Goal: Task Accomplishment & Management: Use online tool/utility

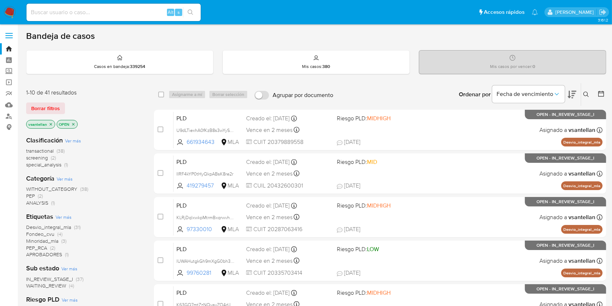
drag, startPoint x: 589, startPoint y: 94, endPoint x: 580, endPoint y: 99, distance: 10.0
click at [589, 93] on icon at bounding box center [586, 94] width 6 height 6
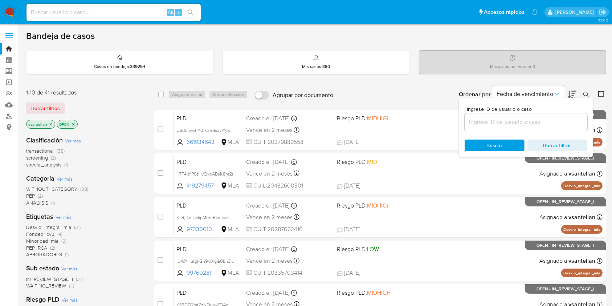
click at [99, 13] on input at bounding box center [114, 12] width 174 height 9
paste input "1563402994"
type input "1563402994"
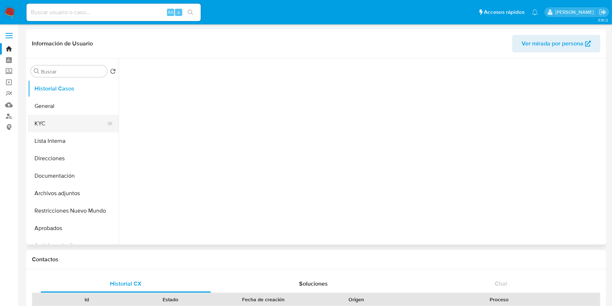
select select "10"
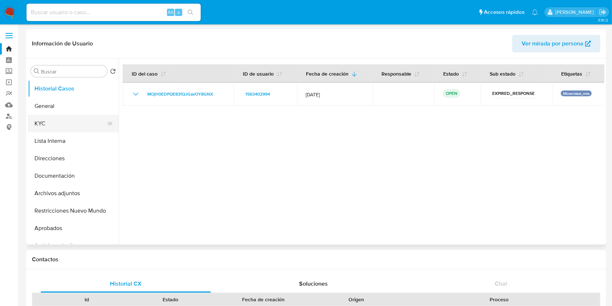
click at [55, 123] on button "KYC" at bounding box center [70, 123] width 85 height 17
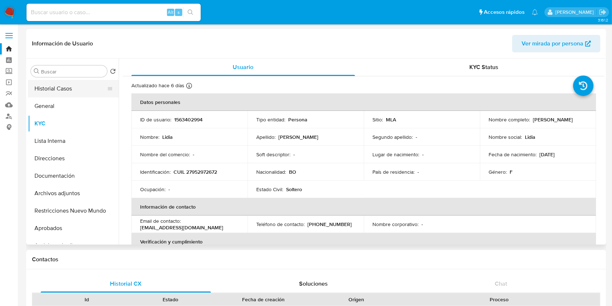
click at [70, 88] on button "Historial Casos" at bounding box center [70, 88] width 85 height 17
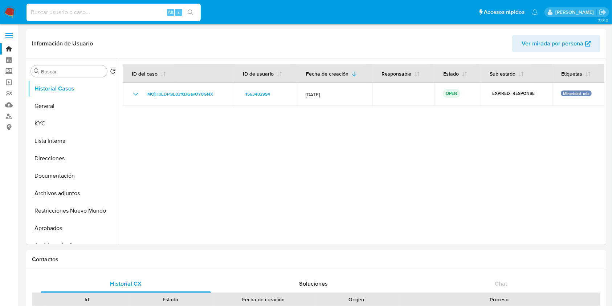
click at [54, 13] on input at bounding box center [114, 12] width 174 height 9
paste input "413506857"
type input "413506857"
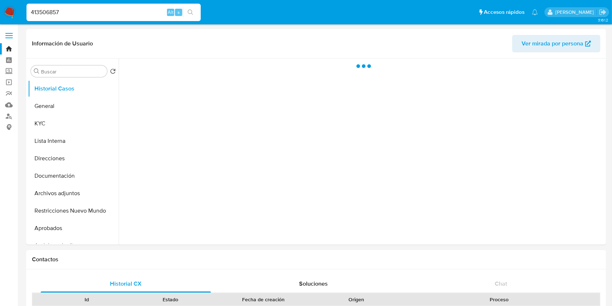
select select "10"
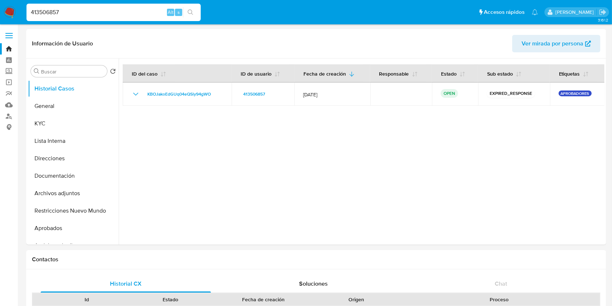
click at [58, 11] on input "413506857" at bounding box center [114, 12] width 174 height 9
paste input "1706202458"
click at [59, 12] on input "413506851706202458" at bounding box center [114, 12] width 174 height 9
click at [59, 13] on input "413506851706202458" at bounding box center [114, 12] width 174 height 9
paste input
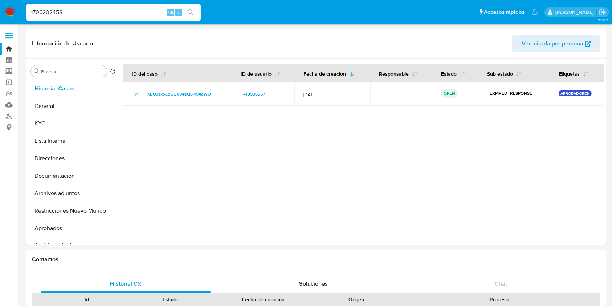
type input "1706202458"
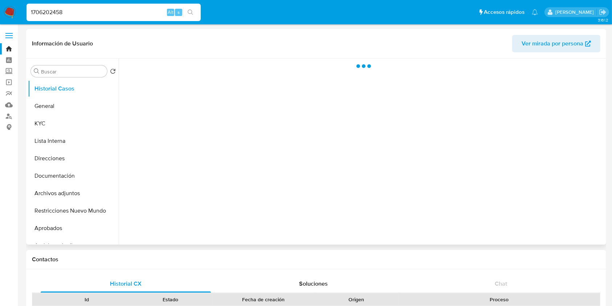
select select "10"
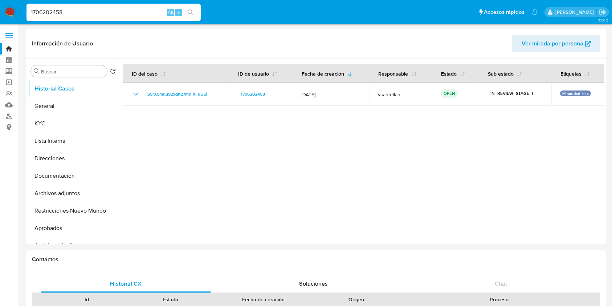
drag, startPoint x: 78, startPoint y: 13, endPoint x: 0, endPoint y: 18, distance: 78.2
click at [0, 19] on nav "Pausado Ver notificaciones 1706202458 Alt s Accesos rápidos Presiona las siguie…" at bounding box center [306, 12] width 612 height 24
paste input "412948121"
type input "412948121"
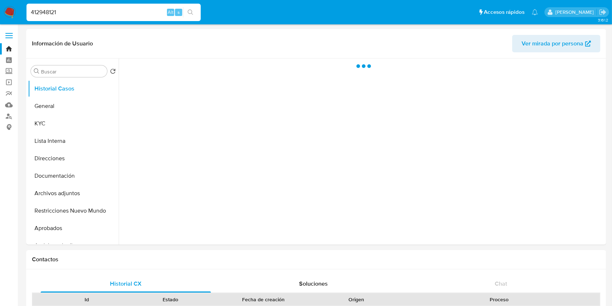
select select "10"
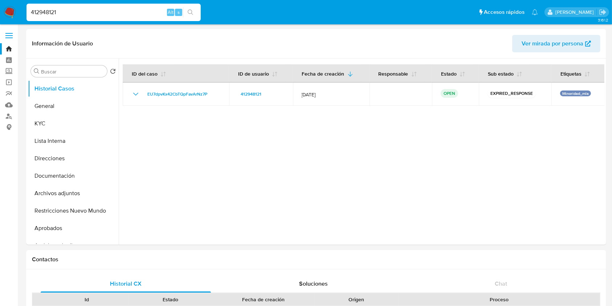
drag, startPoint x: 74, startPoint y: 11, endPoint x: 0, endPoint y: 18, distance: 74.0
click at [0, 18] on nav "Pausado Ver notificaciones 412948121 Alt s Accesos rápidos Presiona las siguien…" at bounding box center [306, 12] width 612 height 24
paste input "1104717484"
type input "1104717484"
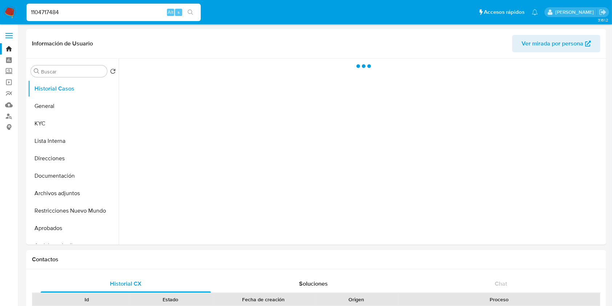
select select "10"
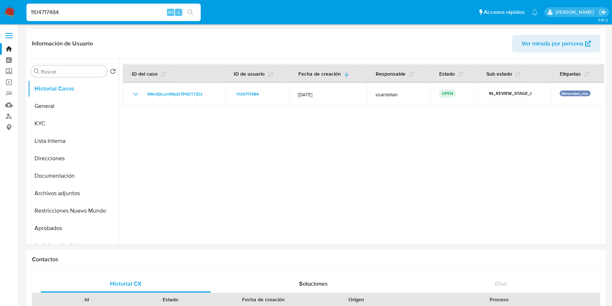
drag, startPoint x: 73, startPoint y: 8, endPoint x: 0, endPoint y: 15, distance: 73.0
click at [0, 15] on nav "Pausado Ver notificaciones 1104717484 Alt s Accesos rápidos Presiona las siguie…" at bounding box center [306, 12] width 612 height 24
paste input "025601"
type input "1104025601"
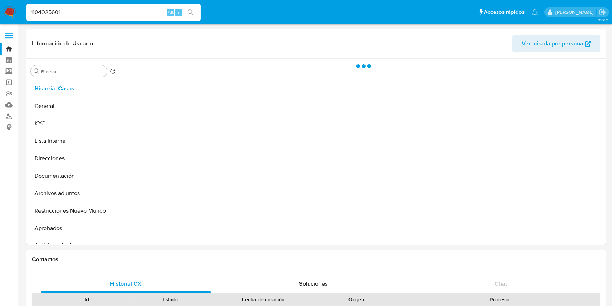
select select "10"
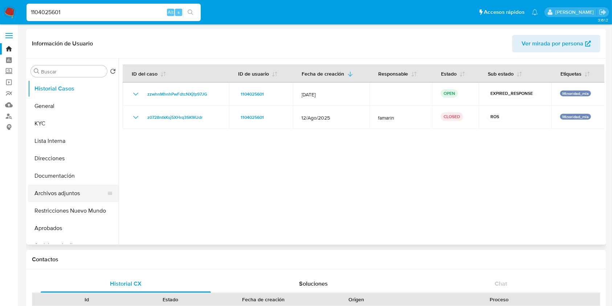
click at [48, 196] on button "Archivos adjuntos" at bounding box center [70, 192] width 85 height 17
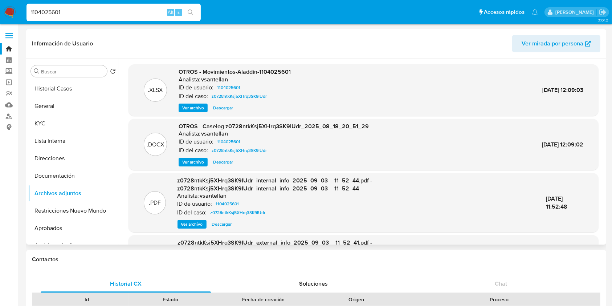
click at [196, 161] on span "Ver archivo" at bounding box center [193, 161] width 22 height 7
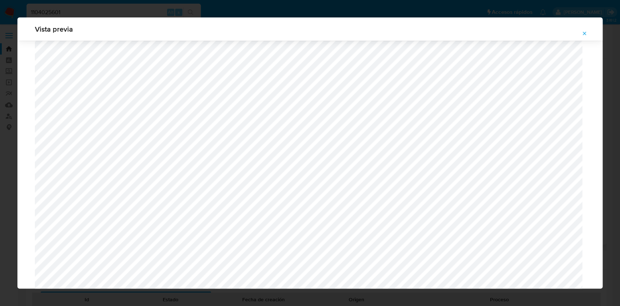
scroll to position [227, 0]
click at [584, 30] on span "Attachment preview" at bounding box center [584, 33] width 6 height 10
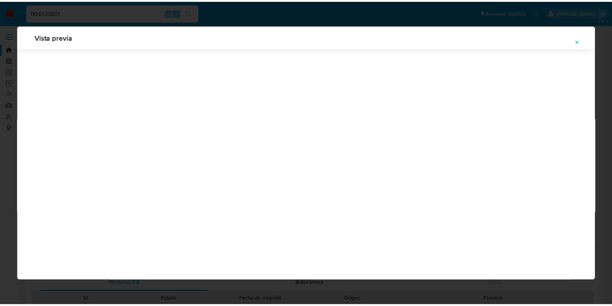
scroll to position [0, 0]
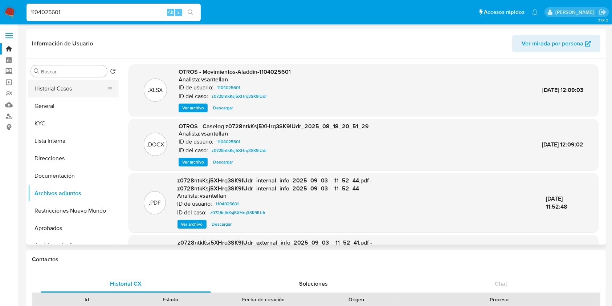
click at [65, 84] on button "Historial Casos" at bounding box center [70, 88] width 85 height 17
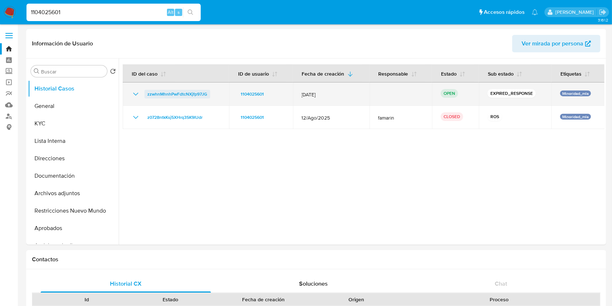
click at [187, 93] on span "zzwhnMhnhPwFdtcNXjfp97JG" at bounding box center [177, 94] width 60 height 9
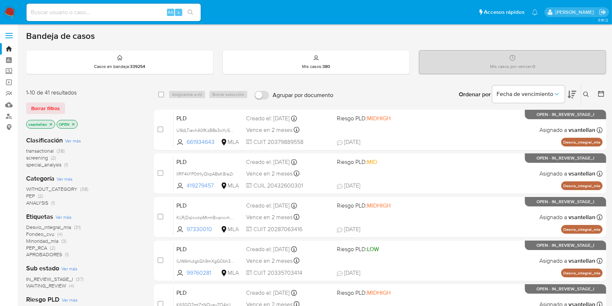
click at [49, 124] on icon "close-filter" at bounding box center [51, 124] width 4 height 4
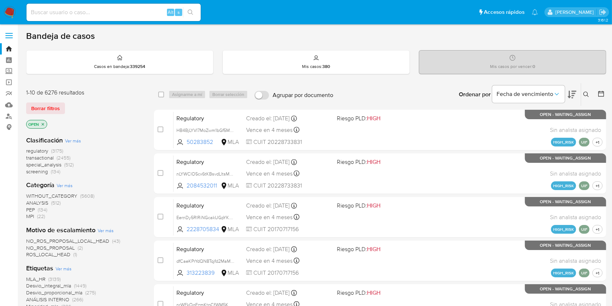
click at [588, 96] on icon at bounding box center [586, 94] width 6 height 6
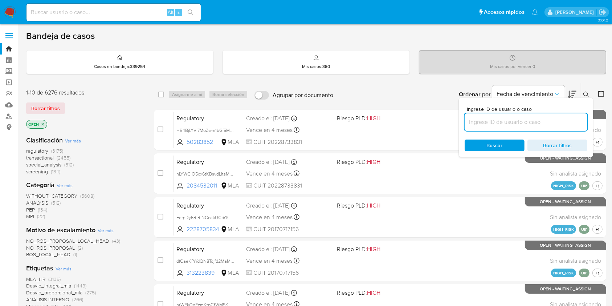
click at [541, 118] on input at bounding box center [526, 121] width 123 height 9
type input "1104025601"
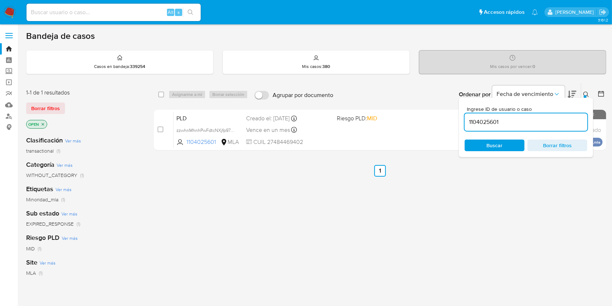
click at [584, 95] on div at bounding box center [585, 96] width 3 height 3
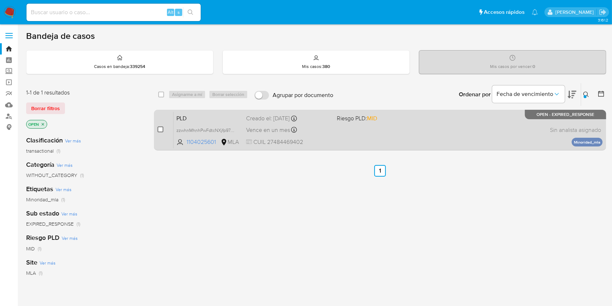
click at [161, 129] on input "checkbox" at bounding box center [161, 129] width 6 height 6
checkbox input "true"
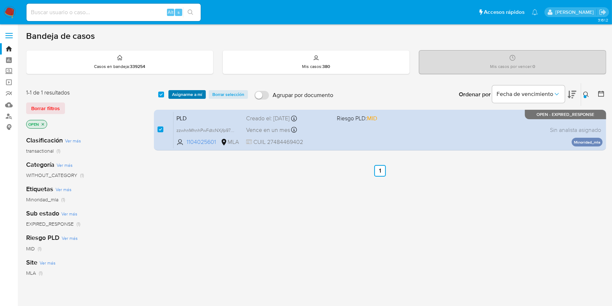
click at [181, 91] on span "Asignarme a mí" at bounding box center [187, 94] width 30 height 7
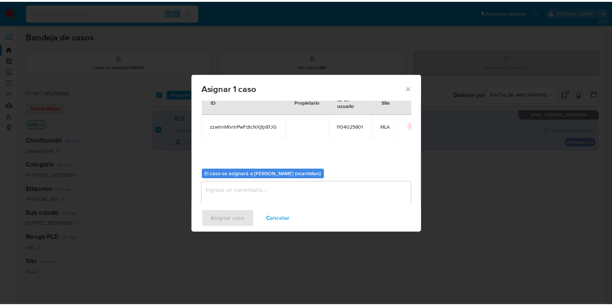
scroll to position [37, 0]
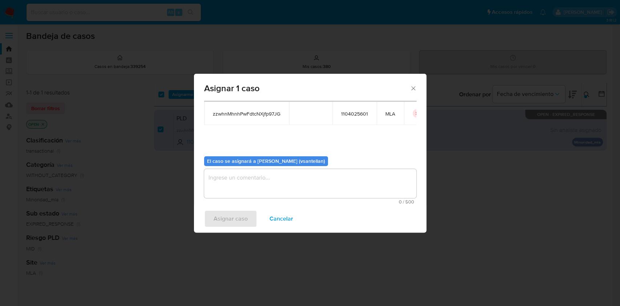
click at [222, 188] on textarea "assign-modal" at bounding box center [310, 183] width 212 height 29
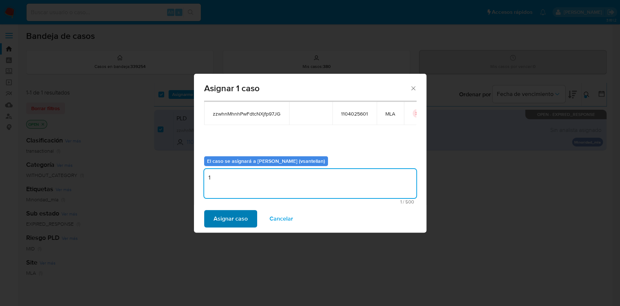
type textarea "1"
click at [220, 213] on span "Asignar caso" at bounding box center [230, 219] width 34 height 16
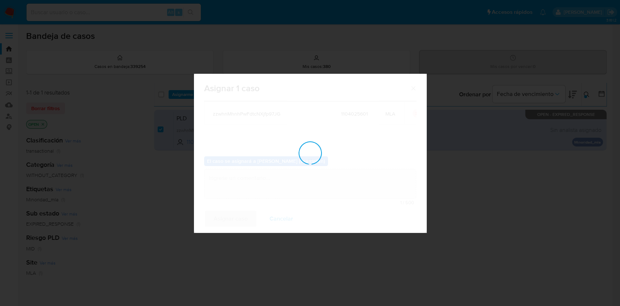
checkbox input "false"
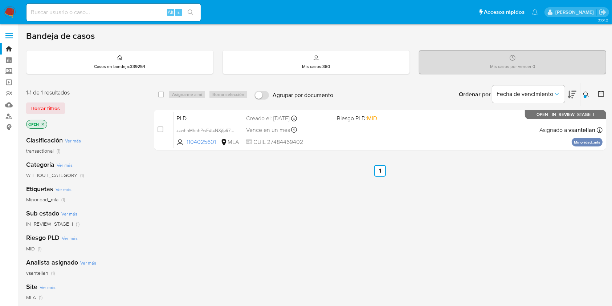
click at [76, 15] on input at bounding box center [114, 12] width 174 height 9
paste input "1307492090"
type input "1307492090"
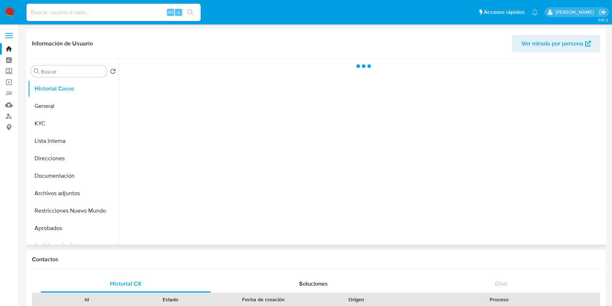
select select "10"
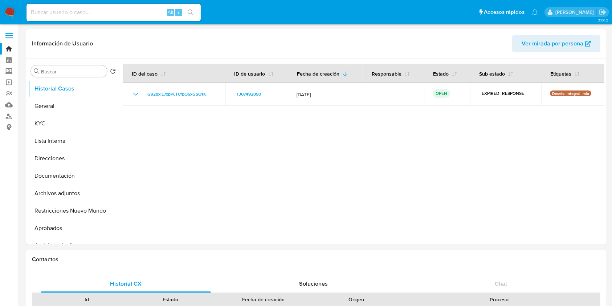
click at [47, 14] on input at bounding box center [114, 12] width 174 height 9
paste input "442899540"
type input "442899540"
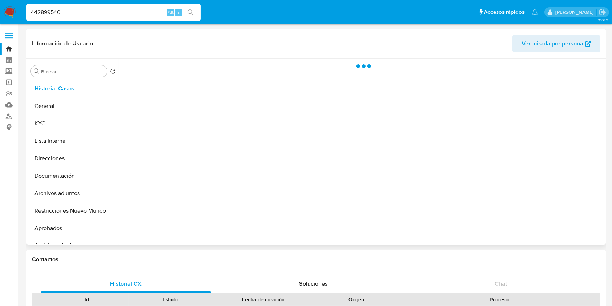
select select "10"
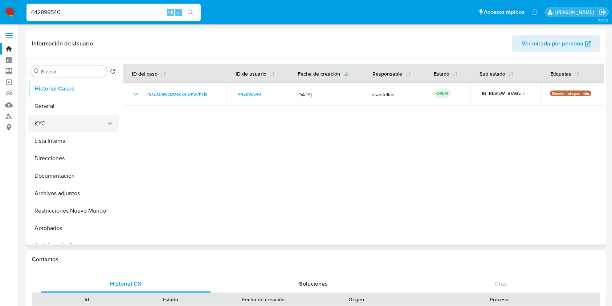
click at [60, 124] on button "KYC" at bounding box center [70, 123] width 85 height 17
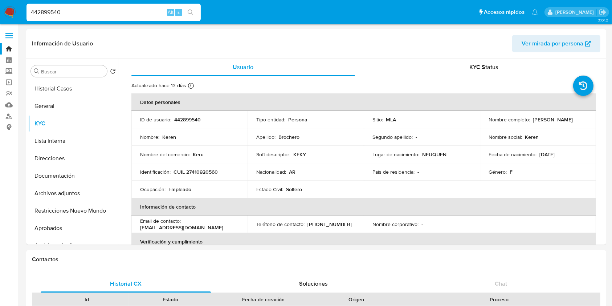
click at [12, 6] on img at bounding box center [10, 12] width 12 height 12
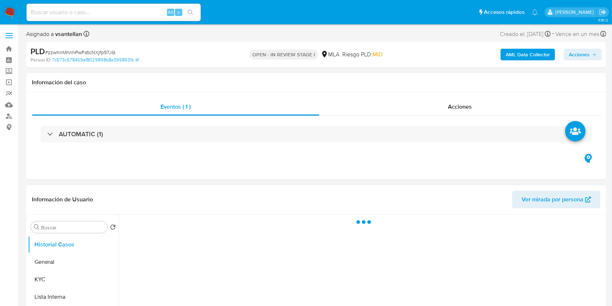
select select "10"
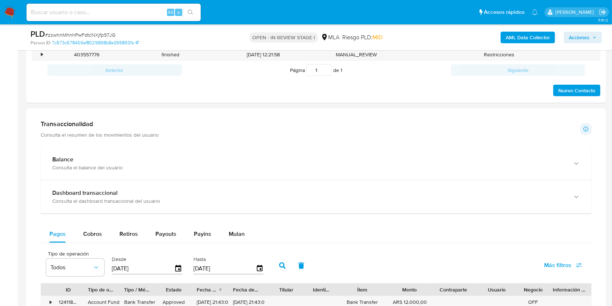
scroll to position [484, 0]
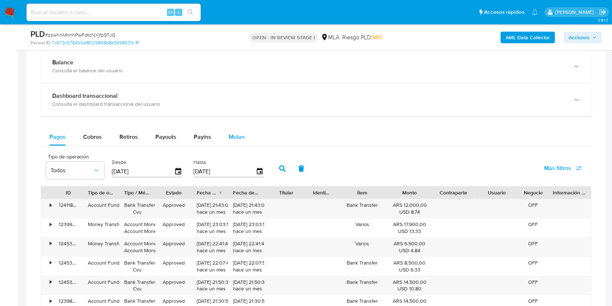
click at [250, 134] on button "Mulan" at bounding box center [236, 136] width 33 height 17
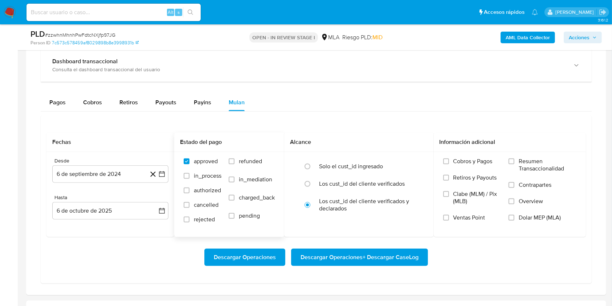
scroll to position [532, 0]
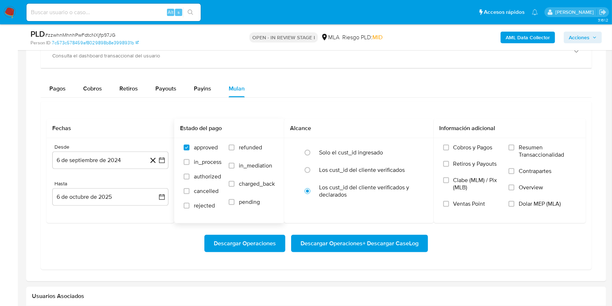
click at [246, 146] on span "refunded" at bounding box center [250, 147] width 23 height 7
click at [235, 146] on input "refunded" at bounding box center [232, 147] width 6 height 6
checkbox input "true"
click at [535, 205] on span "Dolar MEP (MLA)" at bounding box center [540, 203] width 42 height 7
click at [514, 205] on input "Dolar MEP (MLA)" at bounding box center [512, 204] width 6 height 6
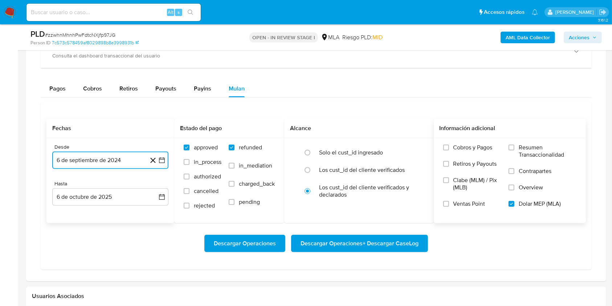
click at [79, 162] on button "6 de septiembre de 2024" at bounding box center [110, 159] width 116 height 17
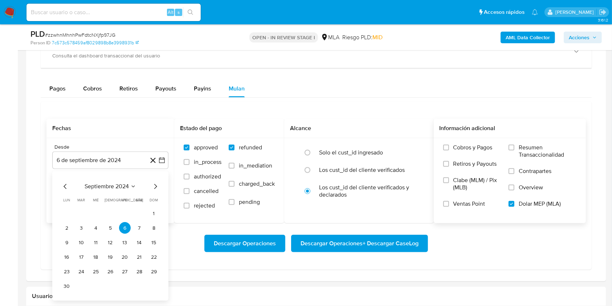
click at [116, 182] on div "septiembre 2024 septiembre 2024 lun lunes mar martes mié miércoles jue jueves v…" at bounding box center [110, 235] width 116 height 129
click at [117, 184] on span "septiembre 2024" at bounding box center [107, 186] width 44 height 7
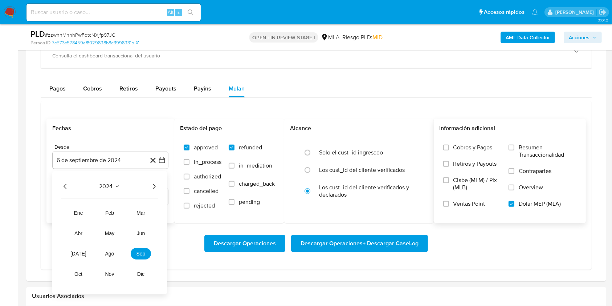
drag, startPoint x: 151, startPoint y: 186, endPoint x: 149, endPoint y: 190, distance: 4.5
click at [151, 187] on icon "Año siguiente" at bounding box center [154, 186] width 9 height 9
click at [107, 252] on span "ago" at bounding box center [109, 254] width 9 height 6
click at [121, 213] on button "1" at bounding box center [125, 214] width 12 height 12
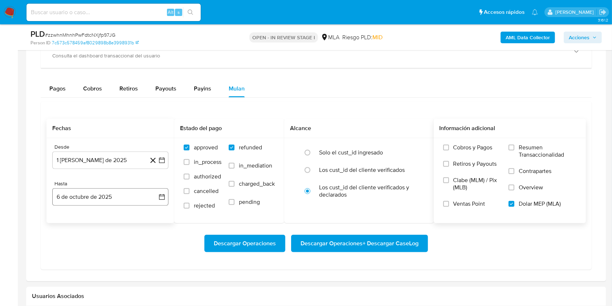
click at [108, 208] on div "Desde 1 de agosto de 2025 1-08-2025 Hasta 6 de octubre de 2025 6-10-2025" at bounding box center [110, 180] width 128 height 85
click at [106, 204] on button "6 de octubre de 2025" at bounding box center [110, 196] width 116 height 17
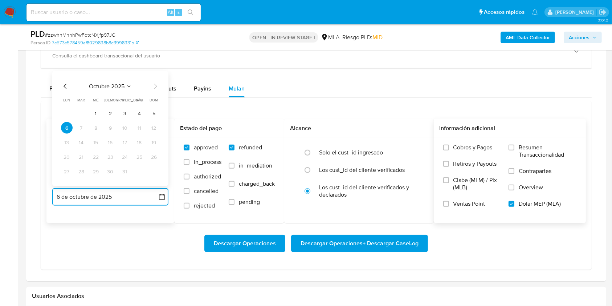
click at [67, 87] on icon "Mes anterior" at bounding box center [65, 86] width 9 height 9
click at [157, 170] on button "31" at bounding box center [154, 172] width 12 height 12
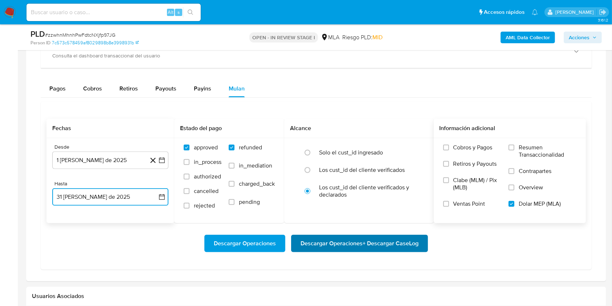
click at [419, 241] on button "Descargar Operaciones + Descargar CaseLog" at bounding box center [359, 243] width 137 height 17
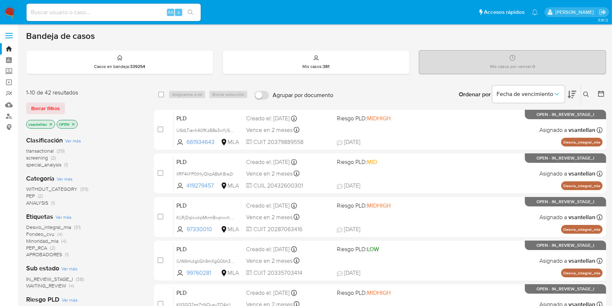
click at [585, 94] on icon at bounding box center [586, 94] width 6 height 6
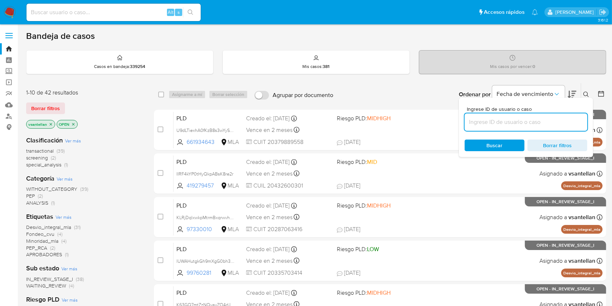
click at [512, 123] on input at bounding box center [526, 121] width 123 height 9
type input "413506857"
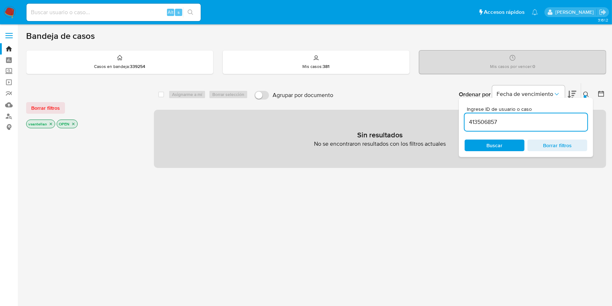
click at [584, 91] on icon at bounding box center [586, 94] width 6 height 6
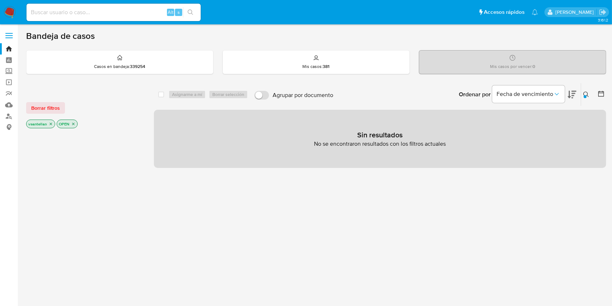
click at [51, 123] on icon "close-filter" at bounding box center [51, 124] width 4 height 4
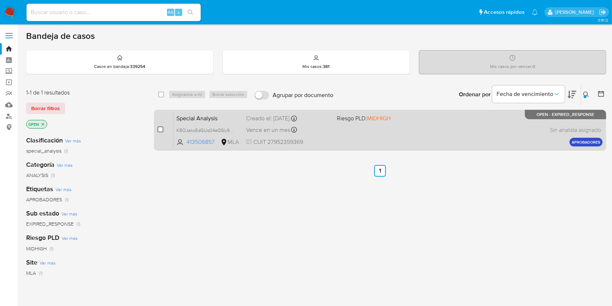
click at [162, 130] on input "checkbox" at bounding box center [161, 129] width 6 height 6
checkbox input "true"
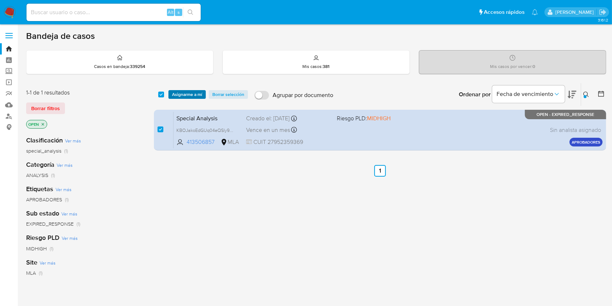
click at [179, 93] on span "Asignarme a mí" at bounding box center [187, 94] width 30 height 7
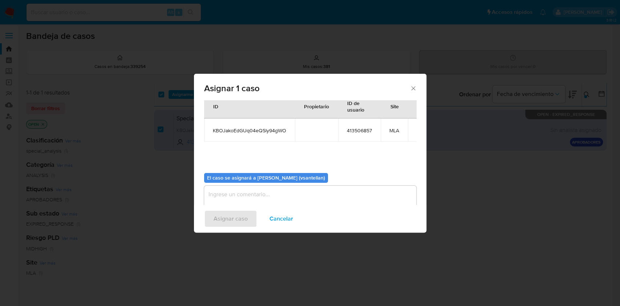
scroll to position [37, 0]
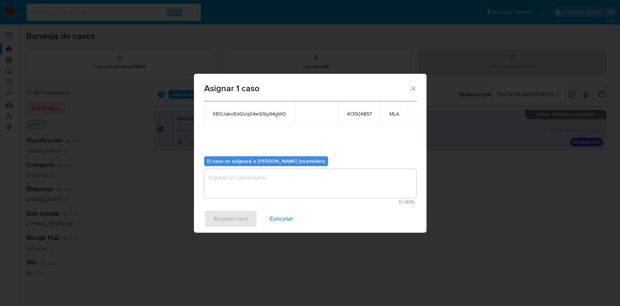
click at [217, 177] on textarea "assign-modal" at bounding box center [310, 183] width 212 height 29
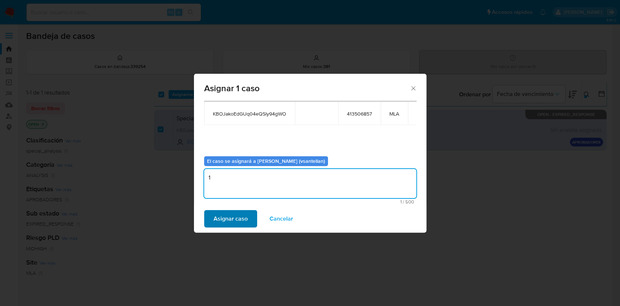
type textarea "1"
click at [221, 216] on span "Asignar caso" at bounding box center [230, 219] width 34 height 16
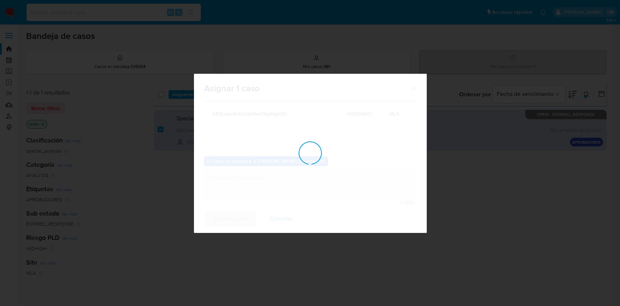
checkbox input "false"
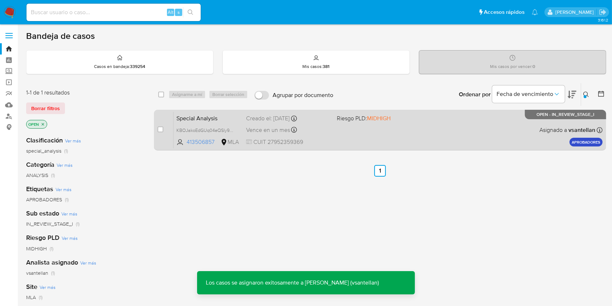
click at [476, 136] on div "Special Analysis KBOJakoEdGUq04eQSly94gWO 413506857 MLA Riesgo PLD: MIDHIGH Cre…" at bounding box center [388, 129] width 429 height 37
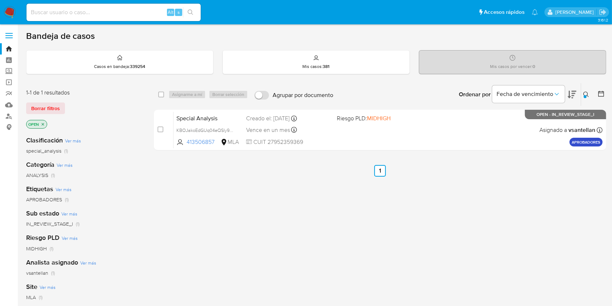
click at [585, 96] on div at bounding box center [585, 96] width 3 height 3
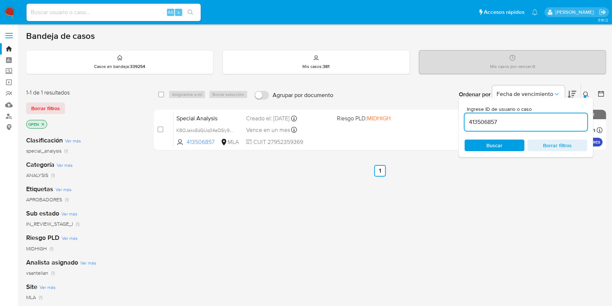
click at [527, 116] on div "413506857" at bounding box center [526, 121] width 123 height 17
drag, startPoint x: 527, startPoint y: 116, endPoint x: 531, endPoint y: 123, distance: 8.0
click at [527, 117] on div "413506857" at bounding box center [526, 121] width 123 height 17
click at [531, 123] on input "413506857" at bounding box center [526, 121] width 123 height 9
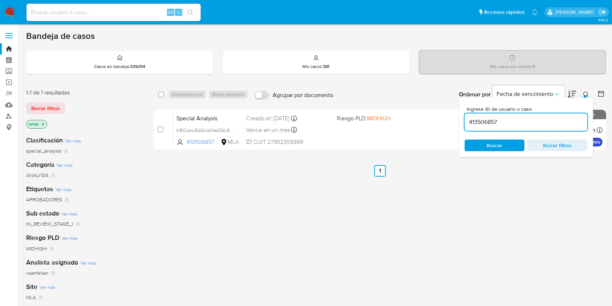
paste input "1706202458"
type input "1706202458"
drag, startPoint x: 584, startPoint y: 94, endPoint x: 535, endPoint y: 106, distance: 50.4
click at [584, 94] on button at bounding box center [587, 94] width 12 height 9
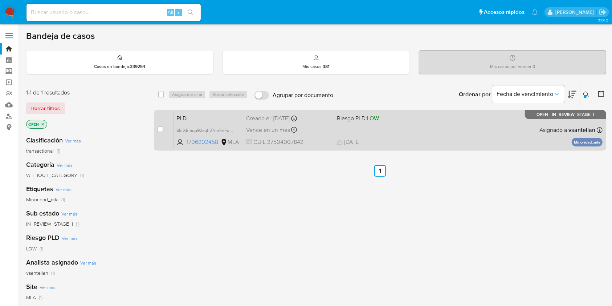
click at [426, 136] on div "PLD S5rX5mqu92xqh27mrFnFuU5j 1706202458 MLA Riesgo PLD: LOW Creado el: 12/09/20…" at bounding box center [388, 129] width 429 height 37
click at [161, 128] on input "checkbox" at bounding box center [161, 129] width 6 height 6
checkbox input "true"
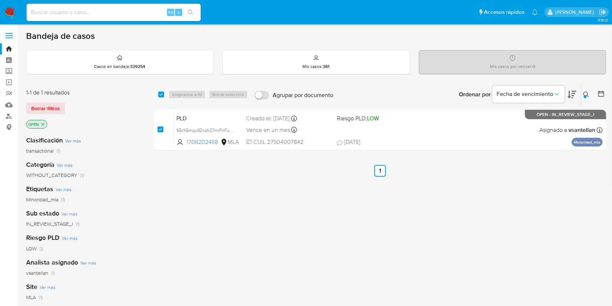
checkbox input "true"
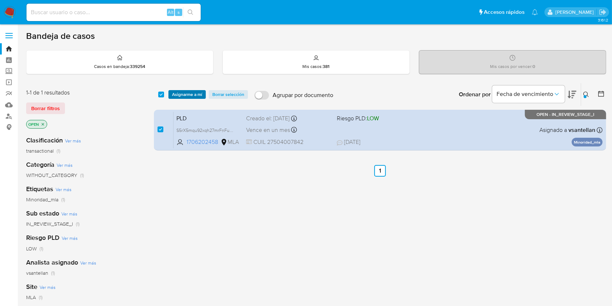
click at [189, 93] on span "Asignarme a mí" at bounding box center [187, 94] width 30 height 7
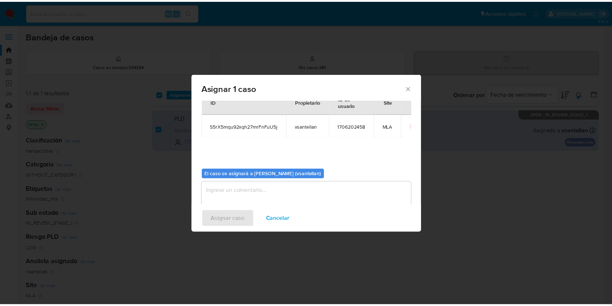
scroll to position [37, 0]
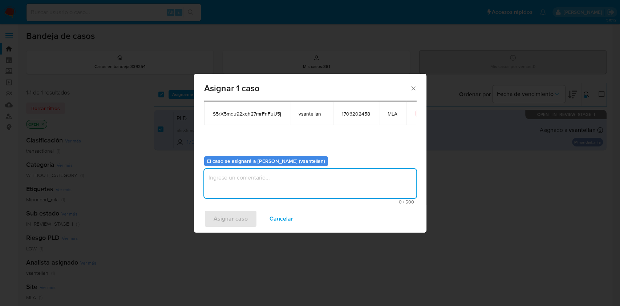
drag, startPoint x: 227, startPoint y: 188, endPoint x: 225, endPoint y: 205, distance: 17.5
click at [227, 188] on textarea "assign-modal" at bounding box center [310, 183] width 212 height 29
type textarea "1"
click at [227, 216] on span "Asignar caso" at bounding box center [230, 219] width 34 height 16
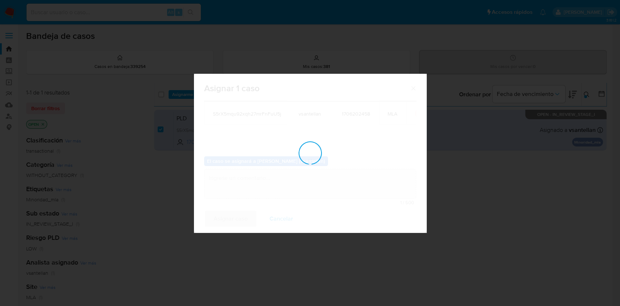
checkbox input "false"
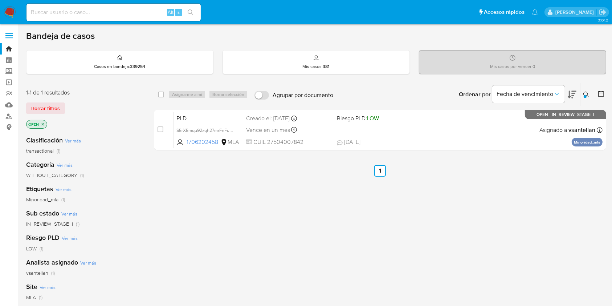
click at [583, 91] on button at bounding box center [587, 94] width 12 height 9
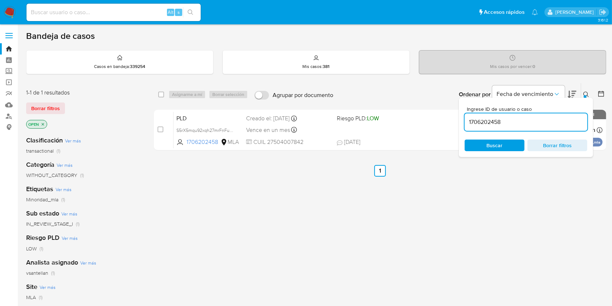
click at [538, 126] on input "1706202458" at bounding box center [526, 121] width 123 height 9
type input "413506857"
click at [587, 93] on icon at bounding box center [586, 94] width 6 height 6
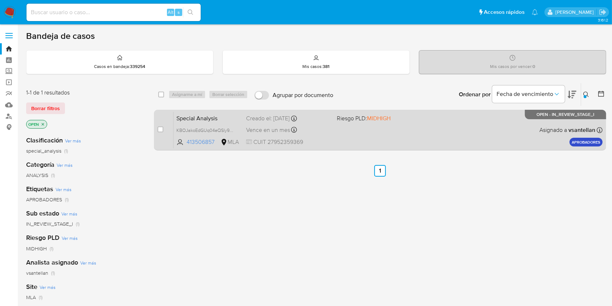
click at [473, 140] on div "Special Analysis KBOJakoEdGUq04eQSly94gWO 413506857 MLA Riesgo PLD: MIDHIGH Cre…" at bounding box center [388, 129] width 429 height 37
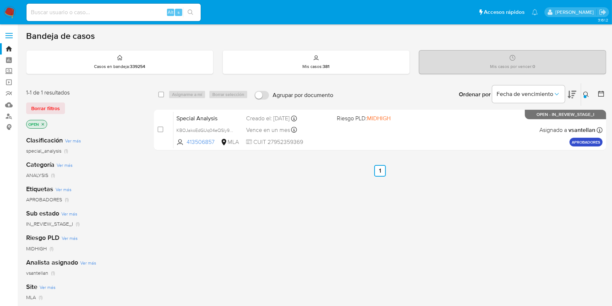
click at [12, 16] on img at bounding box center [10, 12] width 12 height 12
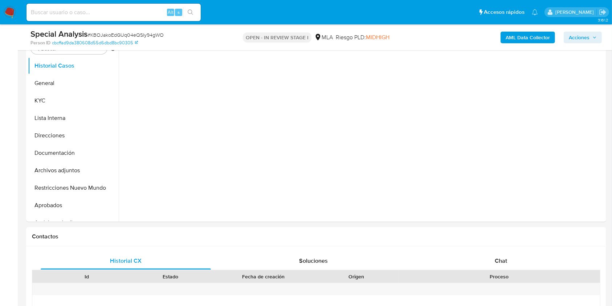
scroll to position [115, 0]
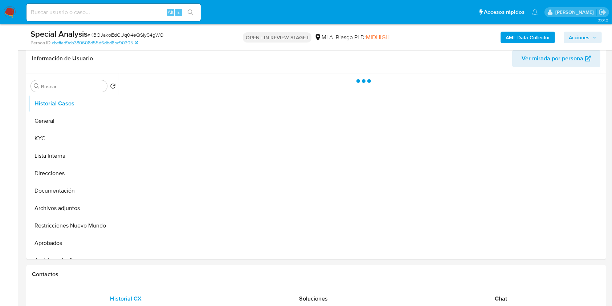
select select "10"
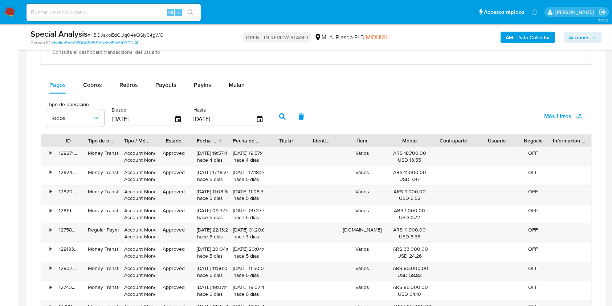
scroll to position [592, 0]
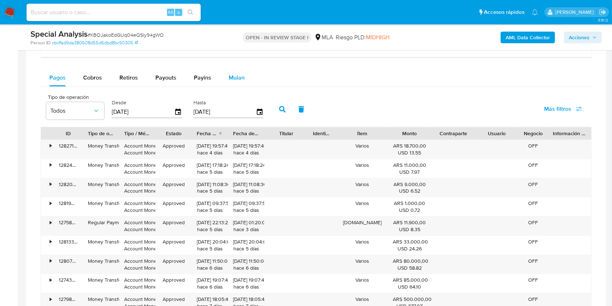
click at [243, 69] on button "Mulan" at bounding box center [236, 77] width 33 height 17
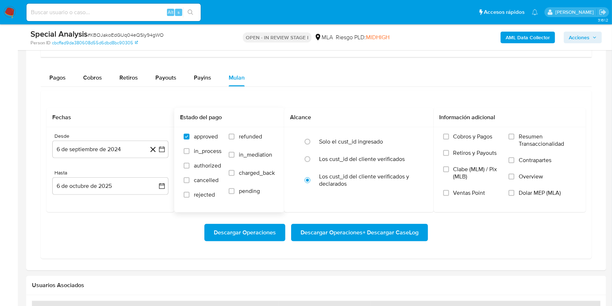
click at [244, 135] on span "refunded" at bounding box center [250, 136] width 23 height 7
click at [235, 135] on input "refunded" at bounding box center [232, 137] width 6 height 6
checkbox input "true"
click at [517, 192] on label "Dolar MEP (MLA)" at bounding box center [543, 197] width 68 height 16
click at [514, 192] on input "Dolar MEP (MLA)" at bounding box center [512, 193] width 6 height 6
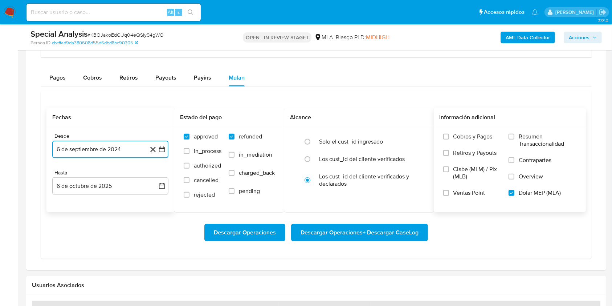
click at [109, 150] on button "6 de septiembre de 2024" at bounding box center [110, 148] width 116 height 17
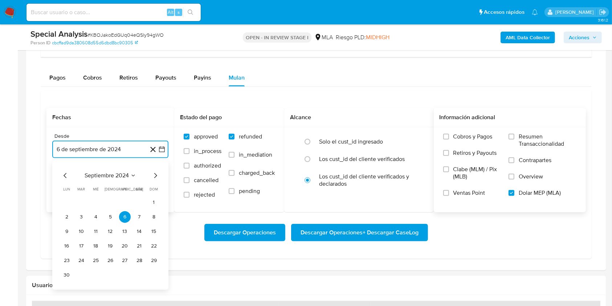
click at [118, 175] on span "septiembre 2024" at bounding box center [107, 175] width 44 height 7
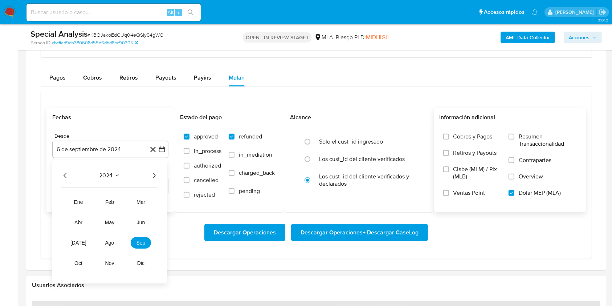
click at [152, 174] on icon "Año siguiente" at bounding box center [154, 175] width 9 height 9
click at [114, 220] on button "may" at bounding box center [109, 222] width 20 height 12
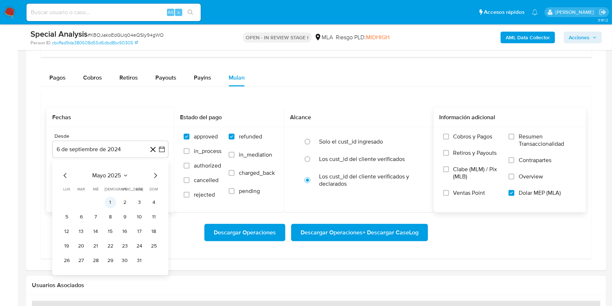
click at [111, 201] on button "1" at bounding box center [111, 202] width 12 height 12
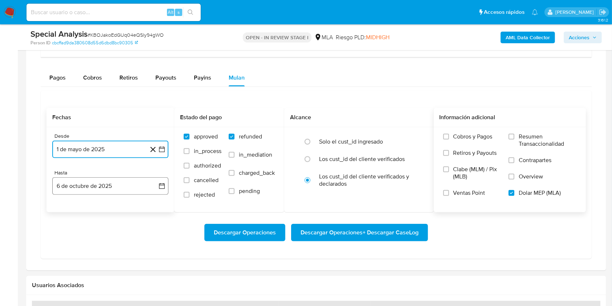
click at [116, 190] on button "6 de octubre de 2025" at bounding box center [110, 185] width 116 height 17
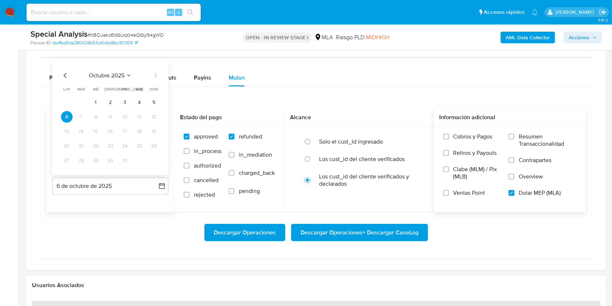
click at [65, 74] on icon "Mes anterior" at bounding box center [65, 75] width 9 height 9
click at [155, 159] on button "31" at bounding box center [154, 161] width 12 height 12
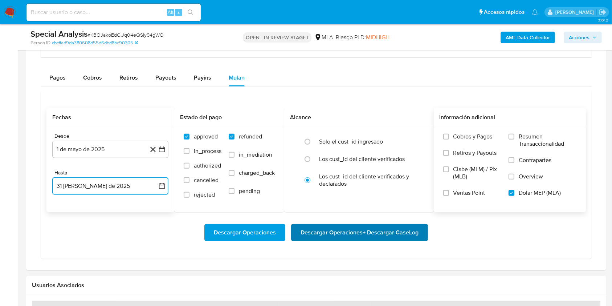
click at [413, 236] on span "Descargar Operaciones + Descargar CaseLog" at bounding box center [360, 232] width 118 height 16
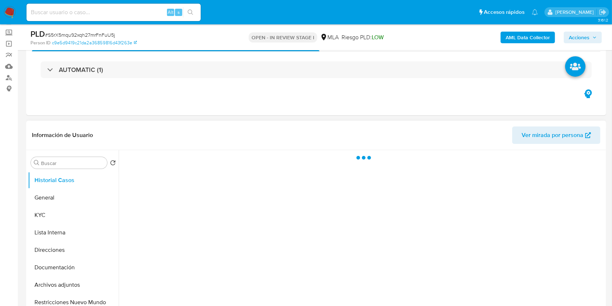
scroll to position [97, 0]
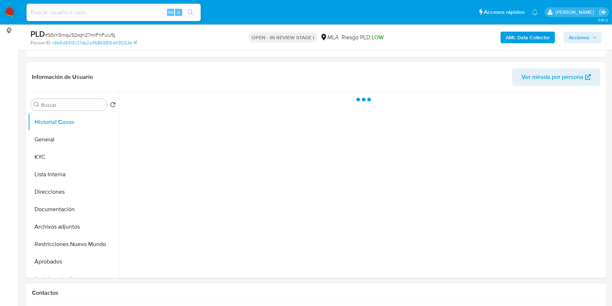
select select "10"
drag, startPoint x: 512, startPoint y: 227, endPoint x: 549, endPoint y: 172, distance: 66.2
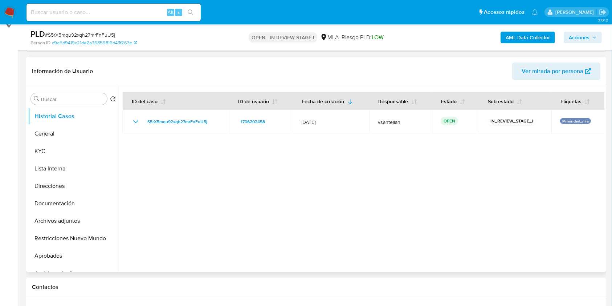
scroll to position [106, 0]
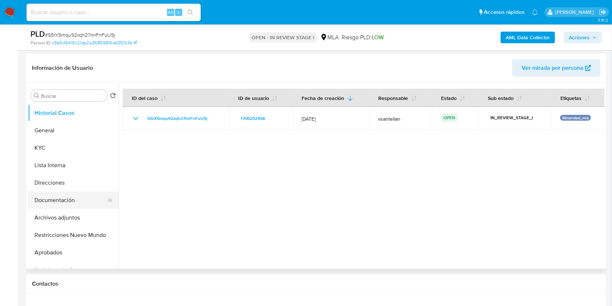
click at [72, 196] on button "Documentación" at bounding box center [70, 199] width 85 height 17
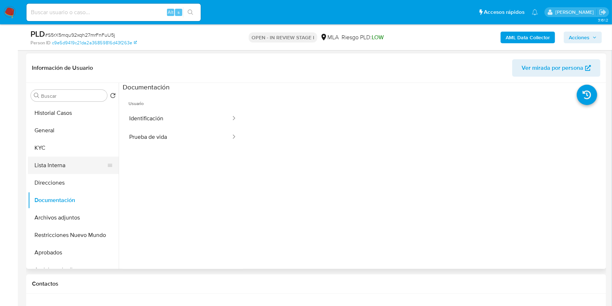
drag, startPoint x: 119, startPoint y: 137, endPoint x: 113, endPoint y: 160, distance: 24.0
click at [120, 184] on div at bounding box center [362, 176] width 486 height 186
drag, startPoint x: 119, startPoint y: 140, endPoint x: 105, endPoint y: 144, distance: 14.6
click at [118, 196] on div "Buscar Volver al orden por defecto Historial Casos General KYC Lista Interna Di…" at bounding box center [316, 176] width 576 height 186
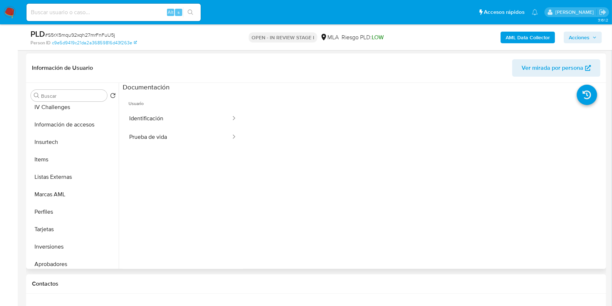
scroll to position [376, 0]
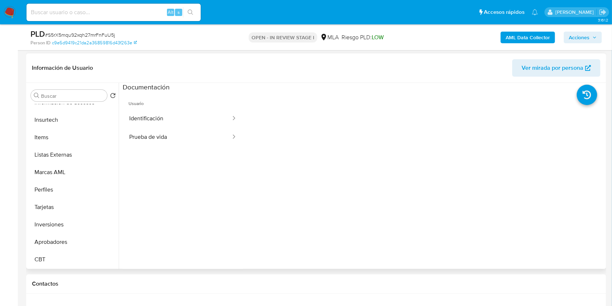
click at [138, 214] on ul "Usuario Identificación Prueba de vida" at bounding box center [183, 196] width 121 height 209
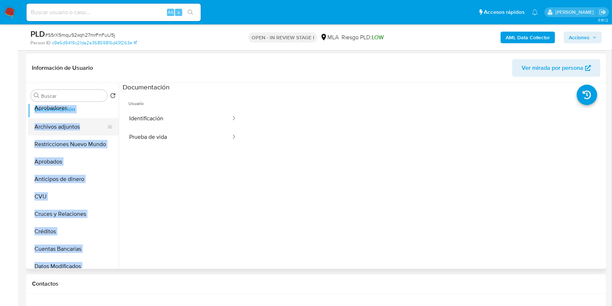
scroll to position [90, 0]
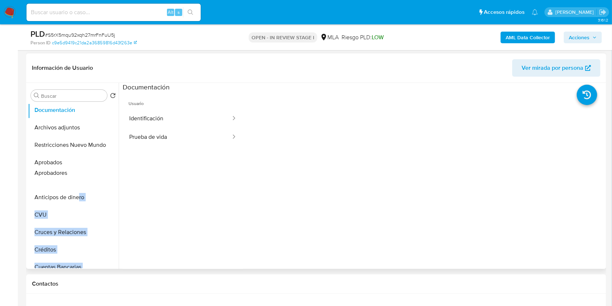
drag, startPoint x: 103, startPoint y: 194, endPoint x: 78, endPoint y: 173, distance: 32.2
click at [78, 173] on ul "Historial Casos General KYC Lista Interna Direcciones Documentación Archivos ad…" at bounding box center [73, 186] width 91 height 164
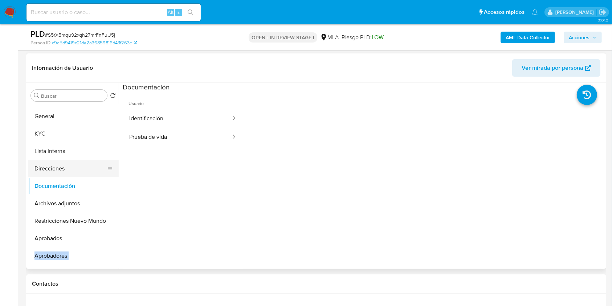
scroll to position [0, 0]
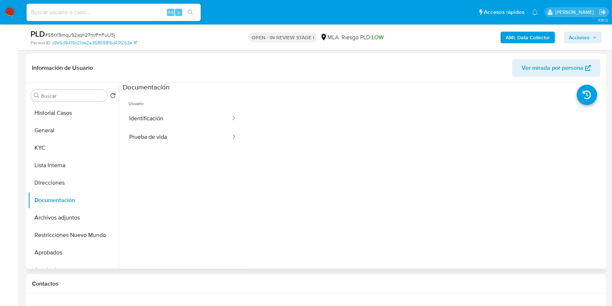
click at [155, 212] on ul "Usuario Identificación Prueba de vida" at bounding box center [183, 196] width 121 height 209
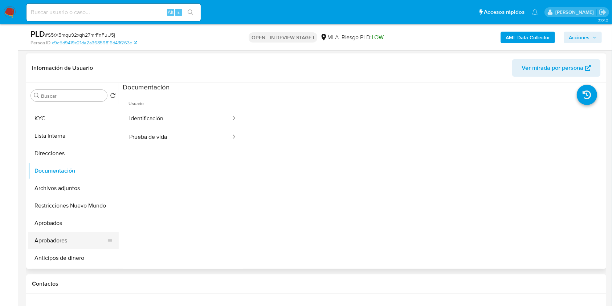
click at [78, 237] on button "Aprobadores" at bounding box center [70, 240] width 85 height 17
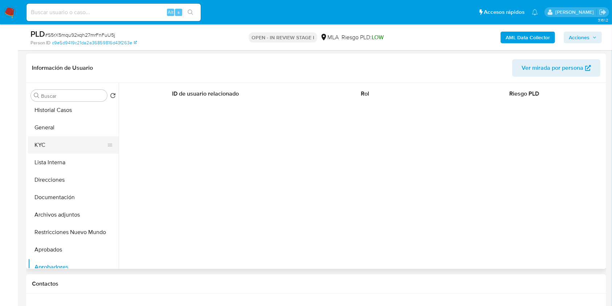
scroll to position [0, 0]
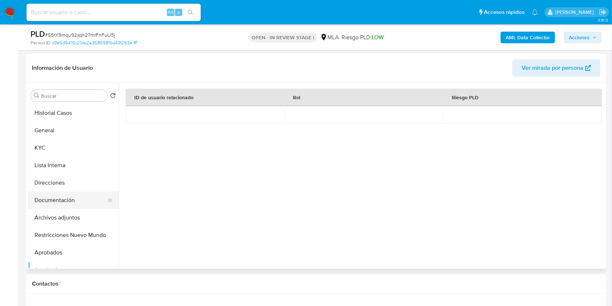
click at [64, 199] on button "Documentación" at bounding box center [70, 199] width 85 height 17
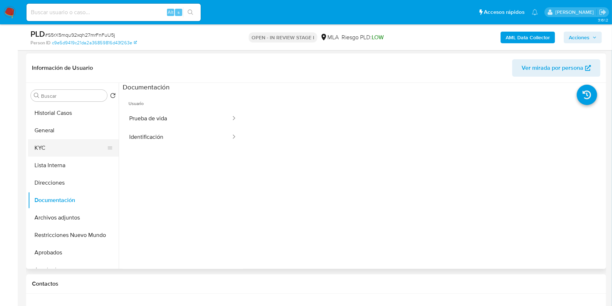
click at [52, 146] on button "KYC" at bounding box center [70, 147] width 85 height 17
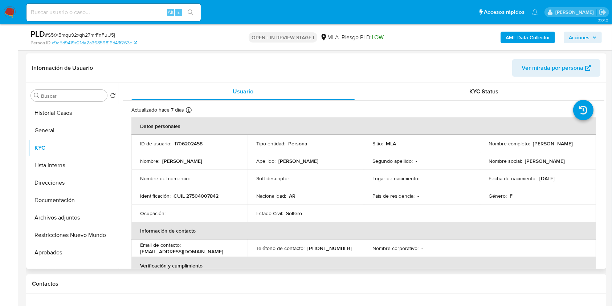
click at [434, 202] on td "País de residencia : -" at bounding box center [422, 195] width 116 height 17
drag, startPoint x: 75, startPoint y: 196, endPoint x: 120, endPoint y: 159, distance: 58.3
click at [75, 196] on button "Documentación" at bounding box center [73, 199] width 91 height 17
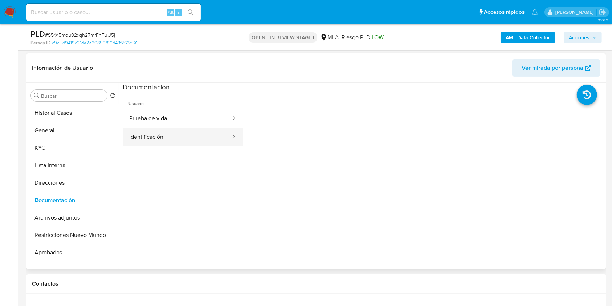
click at [171, 138] on button "Identificación" at bounding box center [177, 137] width 109 height 19
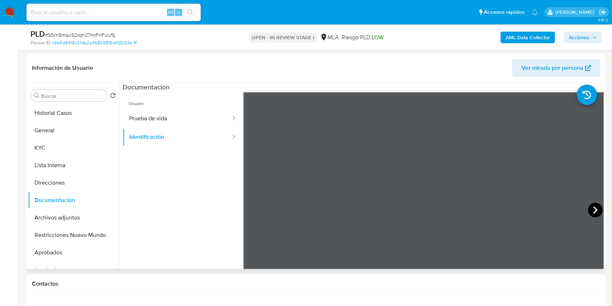
click at [595, 210] on icon at bounding box center [595, 210] width 15 height 15
click at [56, 148] on button "KYC" at bounding box center [70, 147] width 85 height 17
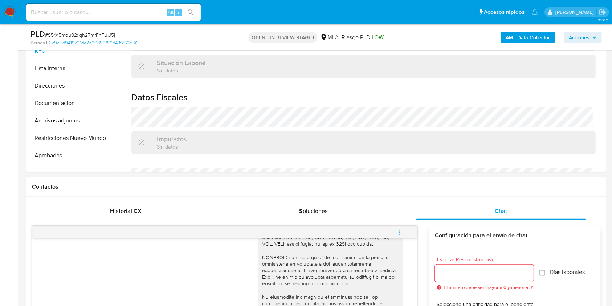
scroll to position [382, 0]
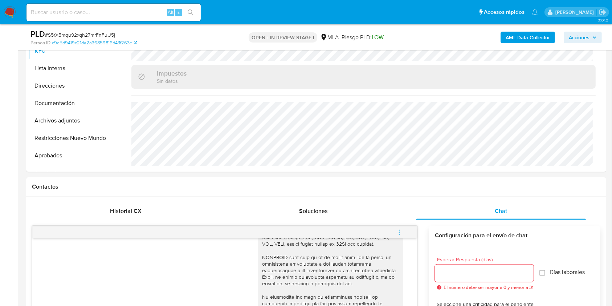
drag, startPoint x: 69, startPoint y: 100, endPoint x: 208, endPoint y: 95, distance: 139.1
click at [69, 100] on button "Documentación" at bounding box center [73, 102] width 91 height 17
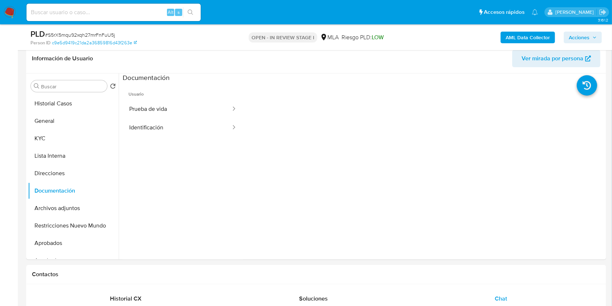
scroll to position [93, 0]
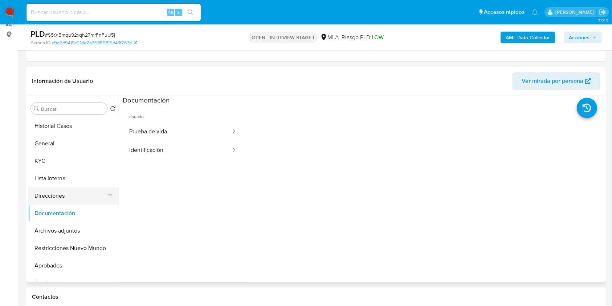
click at [72, 201] on button "Direcciones" at bounding box center [70, 195] width 85 height 17
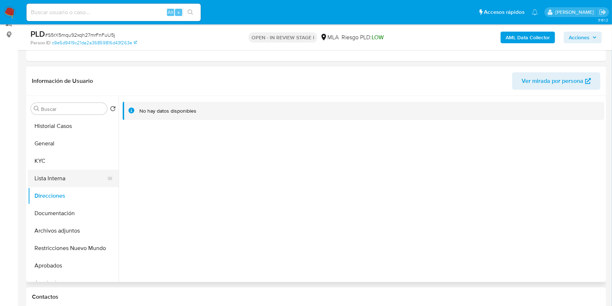
click at [76, 170] on button "Lista Interna" at bounding box center [70, 178] width 85 height 17
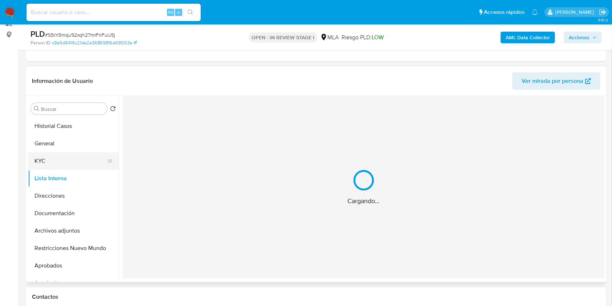
click at [69, 160] on button "KYC" at bounding box center [70, 160] width 85 height 17
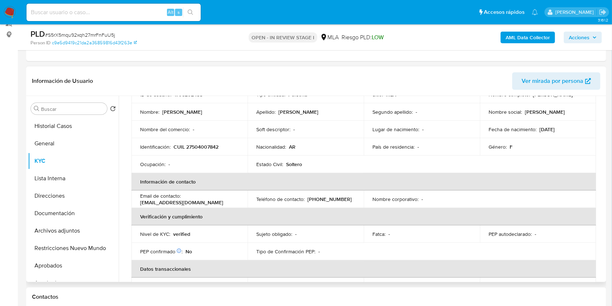
scroll to position [0, 0]
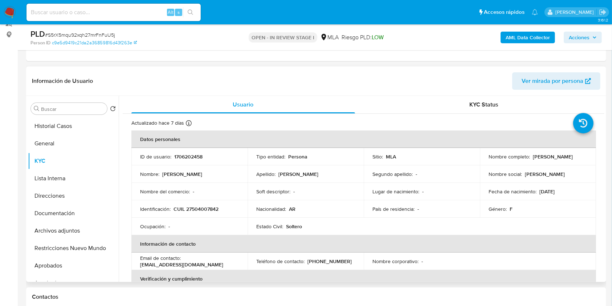
drag, startPoint x: 570, startPoint y: 160, endPoint x: 486, endPoint y: 161, distance: 83.9
click at [486, 161] on td "Nombre completo : Melina Celeste Rodriguez Castellon" at bounding box center [538, 156] width 116 height 17
click at [563, 164] on td "Nombre completo : Melina Celeste Rodriguez Castellon" at bounding box center [538, 156] width 116 height 17
drag, startPoint x: 568, startPoint y: 159, endPoint x: 486, endPoint y: 162, distance: 82.8
click at [486, 162] on td "Nombre completo : Melina Celeste Rodriguez Castellon" at bounding box center [538, 156] width 116 height 17
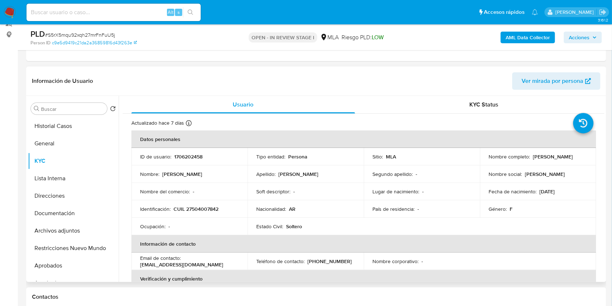
copy p "[PERSON_NAME] [PERSON_NAME]"
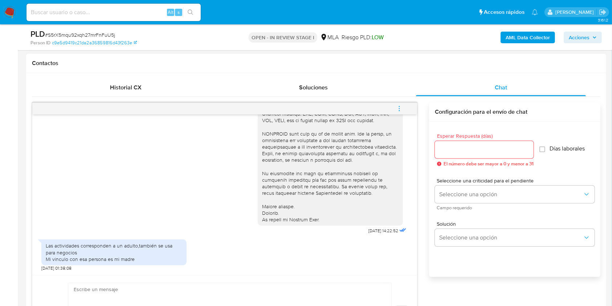
scroll to position [383, 0]
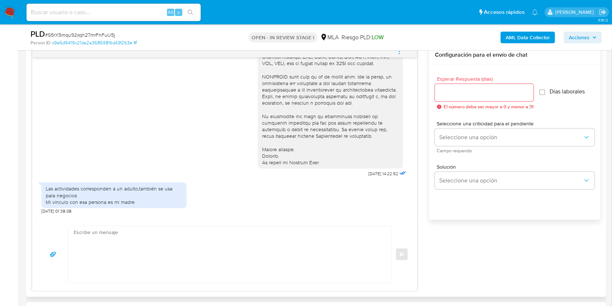
click at [223, 262] on textarea at bounding box center [228, 254] width 309 height 57
paste textarea "Hola Melina Celeste Rodriguez Castellon Muchas gracias por la respuesta. Analiz…"
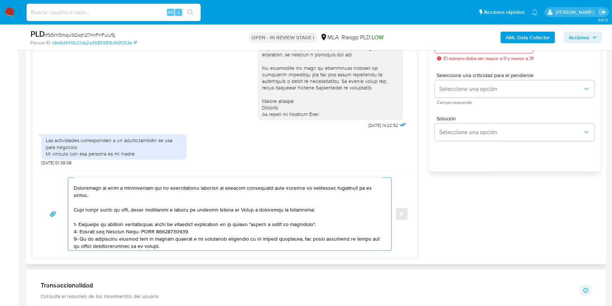
scroll to position [26, 0]
drag, startPoint x: 177, startPoint y: 220, endPoint x: 73, endPoint y: 209, distance: 105.1
click at [73, 209] on div at bounding box center [227, 214] width 319 height 73
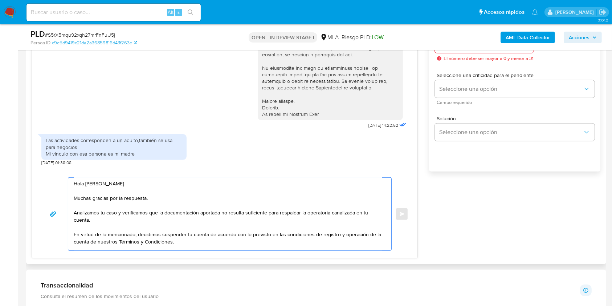
scroll to position [0, 0]
drag, startPoint x: 164, startPoint y: 212, endPoint x: 198, endPoint y: 214, distance: 34.5
click at [198, 214] on textarea "Hola Melina Celeste Rodriguez Castellon Muchas gracias por la respuesta. Analiz…" at bounding box center [228, 214] width 309 height 73
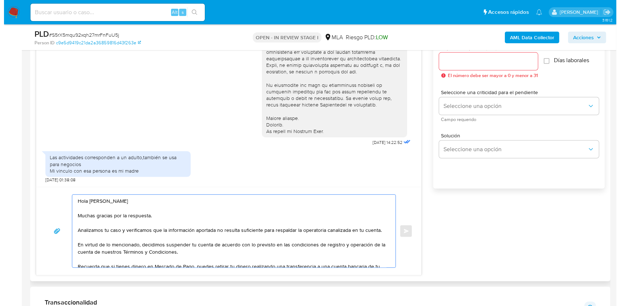
scroll to position [366, 0]
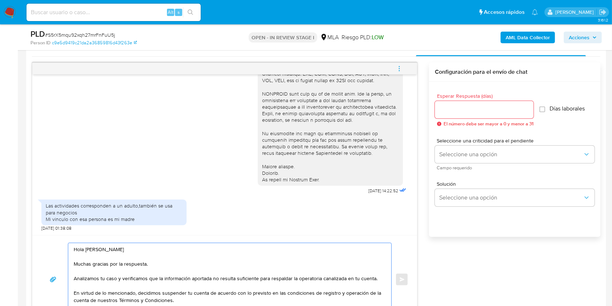
type textarea "Hola Melina Celeste Rodriguez Castellon Muchas gracias por la respuesta. Analiz…"
click at [468, 110] on input "Esperar Respuesta (días)" at bounding box center [484, 109] width 99 height 9
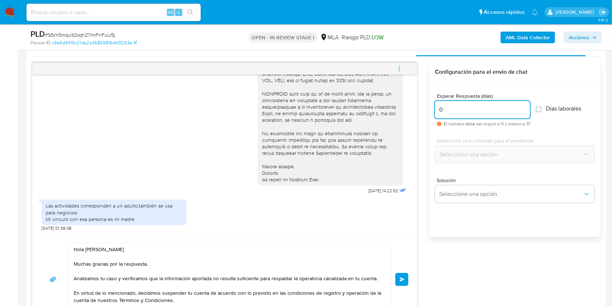
type input "0"
click at [404, 281] on button "Enviar" at bounding box center [401, 279] width 13 height 13
click at [399, 72] on span "menu-action" at bounding box center [399, 68] width 7 height 17
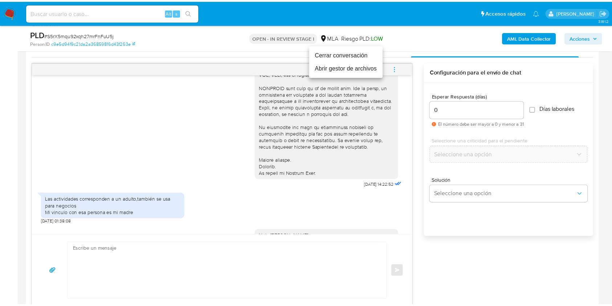
scroll to position [373, 0]
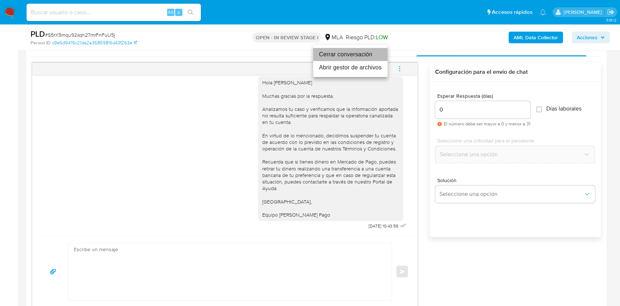
click at [366, 51] on li "Cerrar conversación" at bounding box center [350, 54] width 74 height 13
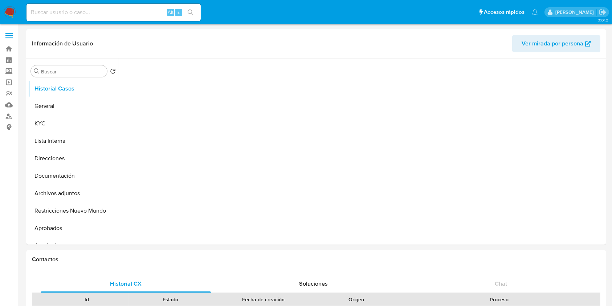
select select "10"
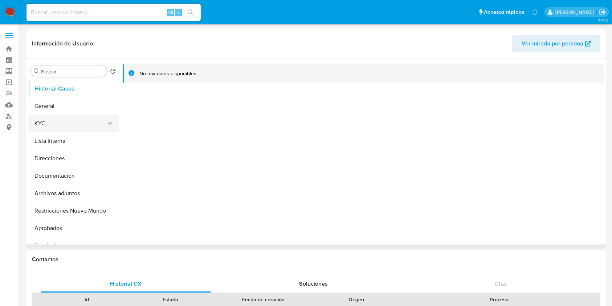
click at [73, 125] on button "KYC" at bounding box center [70, 123] width 85 height 17
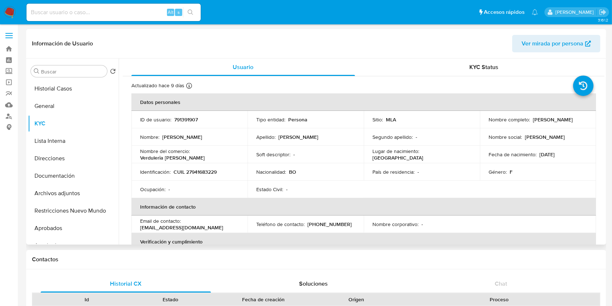
click at [205, 174] on p "CUIL 27941683229" at bounding box center [195, 171] width 43 height 7
copy p "27941683229"
click at [205, 179] on td "Identificación : CUIL 27941683229" at bounding box center [189, 171] width 116 height 17
click at [201, 173] on p "CUIL 27941683229" at bounding box center [195, 171] width 43 height 7
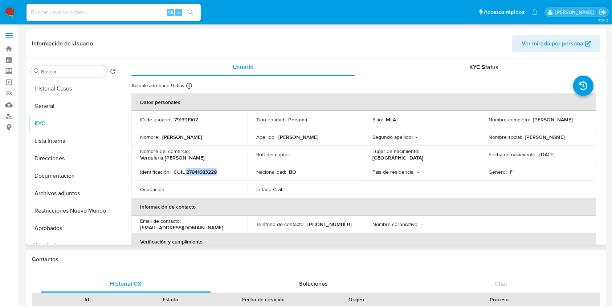
click at [201, 173] on p "CUIL 27941683229" at bounding box center [195, 171] width 43 height 7
copy p "27941683229"
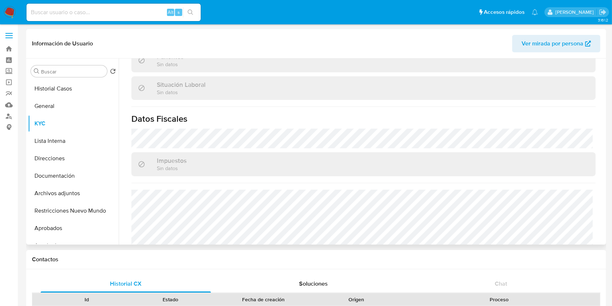
scroll to position [382, 0]
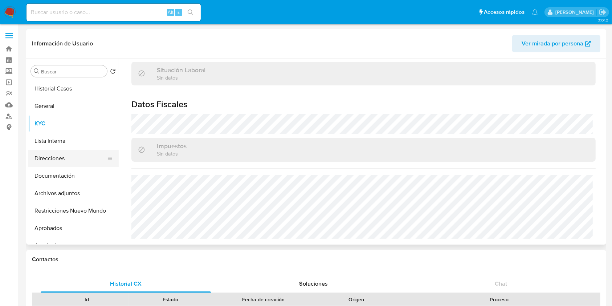
click at [81, 159] on button "Direcciones" at bounding box center [70, 158] width 85 height 17
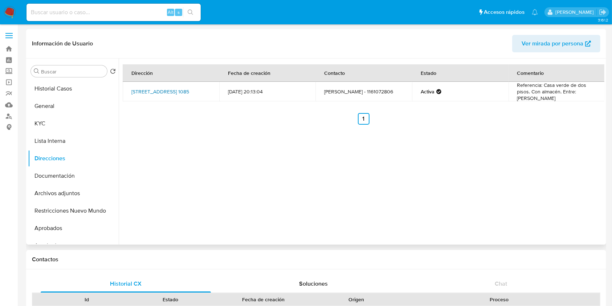
click at [164, 90] on link "Toledo 1085, Quilmes, Buenos Aires, 1878, Argentina 1085" at bounding box center [160, 91] width 58 height 7
click at [81, 124] on button "KYC" at bounding box center [70, 123] width 85 height 17
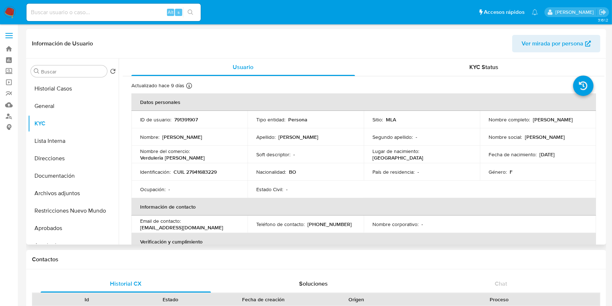
click at [207, 176] on td "Identificación : CUIL 27941683229" at bounding box center [189, 171] width 116 height 17
click at [204, 168] on p "CUIL 27941683229" at bounding box center [195, 171] width 43 height 7
copy p "27941683229"
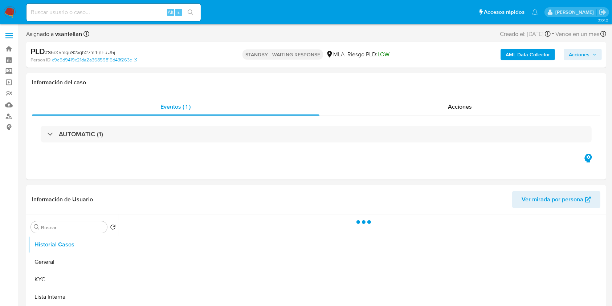
select select "10"
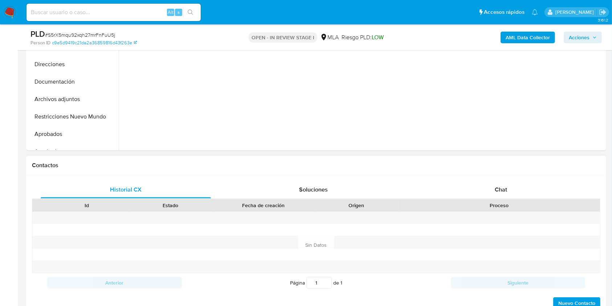
scroll to position [242, 0]
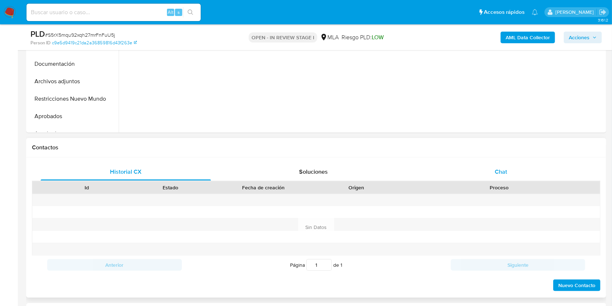
click at [483, 172] on div "Chat" at bounding box center [501, 171] width 170 height 17
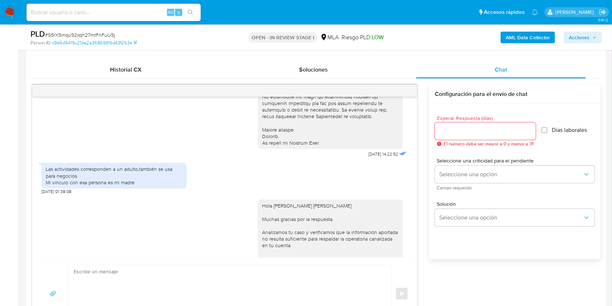
scroll to position [262, 0]
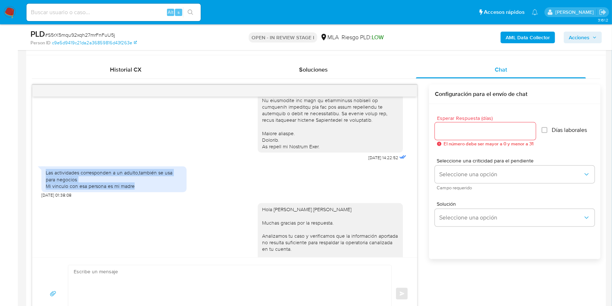
drag, startPoint x: 44, startPoint y: 177, endPoint x: 152, endPoint y: 189, distance: 108.5
click at [152, 189] on div "Las actividades corresponden a un adulto,también se usa para negocios Mi vincul…" at bounding box center [113, 179] width 145 height 26
copy div "Las actividades corresponden a un adulto,también se usa para negocios Mi vincul…"
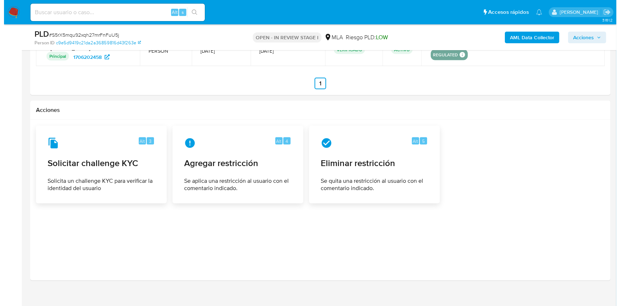
scroll to position [1126, 0]
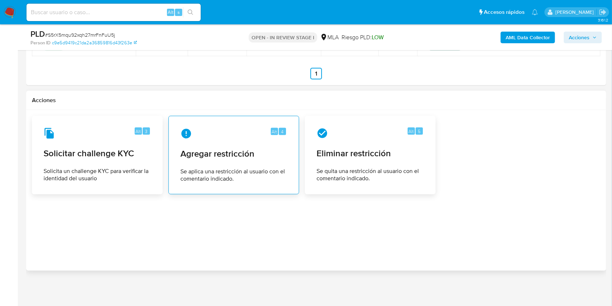
click at [216, 145] on div "Alt 4 Agregar restricción Se aplica una restricción al usuario con el comentari…" at bounding box center [234, 155] width 118 height 66
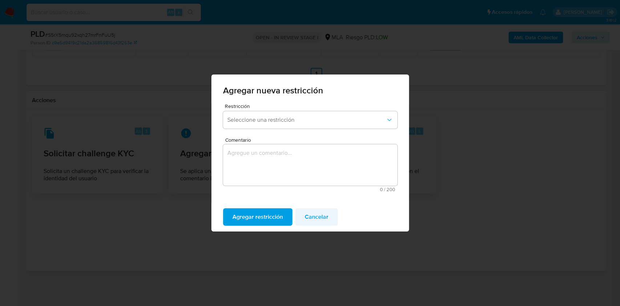
click at [314, 215] on span "Cancelar" at bounding box center [317, 217] width 24 height 16
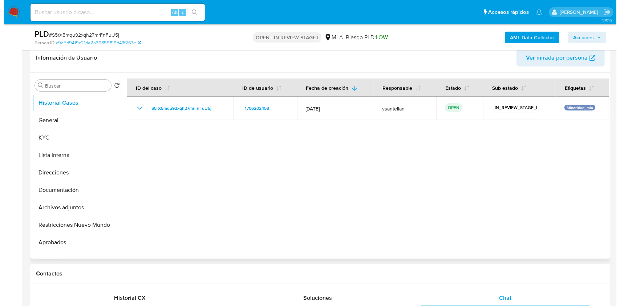
scroll to position [121, 0]
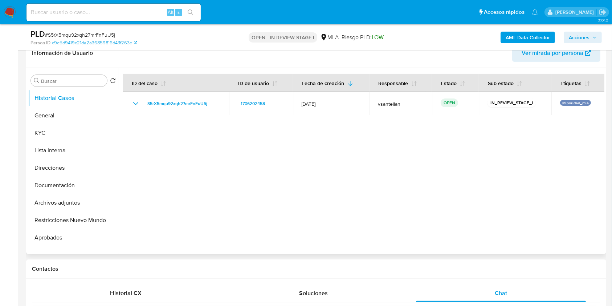
drag, startPoint x: 76, startPoint y: 199, endPoint x: 164, endPoint y: 179, distance: 90.3
click at [76, 200] on button "Archivos adjuntos" at bounding box center [73, 202] width 91 height 17
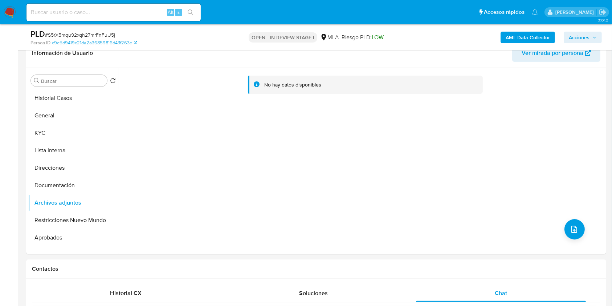
click at [537, 34] on b "AML Data Collector" at bounding box center [528, 38] width 44 height 12
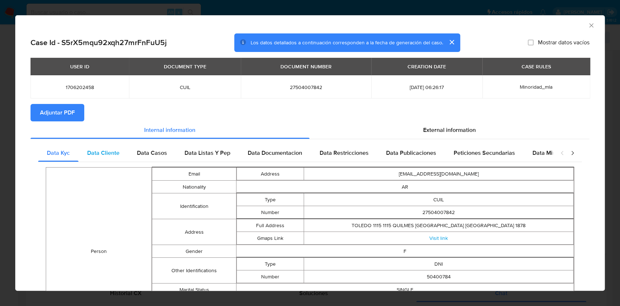
click at [116, 160] on div "Data Cliente" at bounding box center [103, 152] width 50 height 17
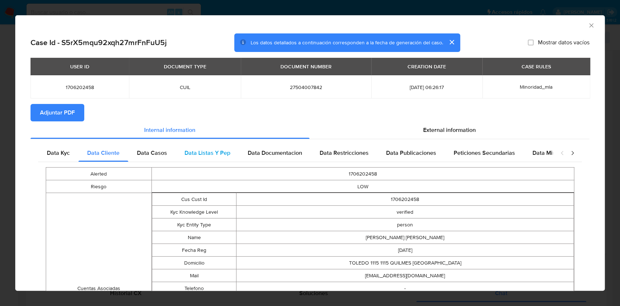
drag, startPoint x: 148, startPoint y: 155, endPoint x: 192, endPoint y: 155, distance: 43.9
click at [149, 155] on span "Data Casos" at bounding box center [152, 152] width 30 height 8
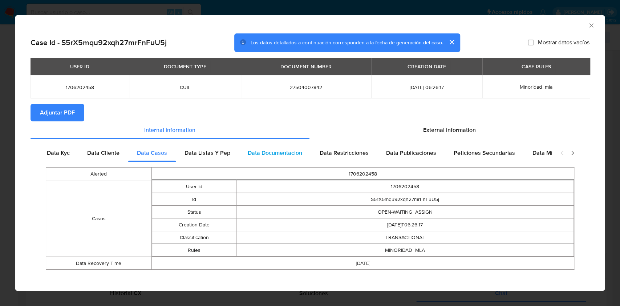
drag, startPoint x: 194, startPoint y: 155, endPoint x: 248, endPoint y: 152, distance: 53.8
click at [194, 155] on span "Data Listas Y Pep" at bounding box center [207, 152] width 46 height 8
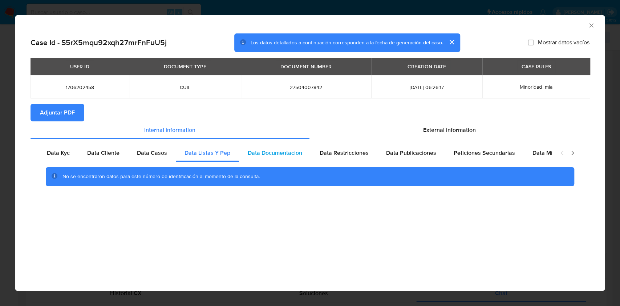
click at [261, 156] on span "Data Documentacion" at bounding box center [275, 152] width 54 height 8
click at [351, 156] on span "Data Restricciones" at bounding box center [343, 152] width 49 height 8
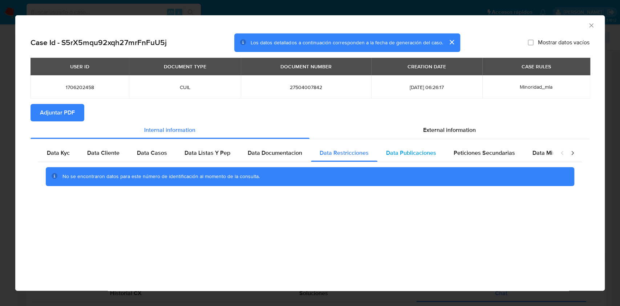
click at [401, 159] on div "Data Publicaciones" at bounding box center [411, 152] width 68 height 17
click at [488, 155] on span "Peticiones Secundarias" at bounding box center [483, 152] width 61 height 8
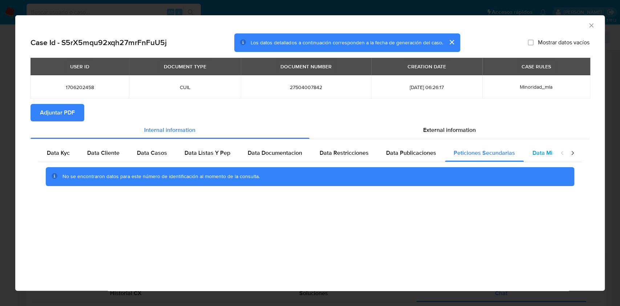
click at [534, 156] on span "Data Minoridad" at bounding box center [552, 152] width 40 height 8
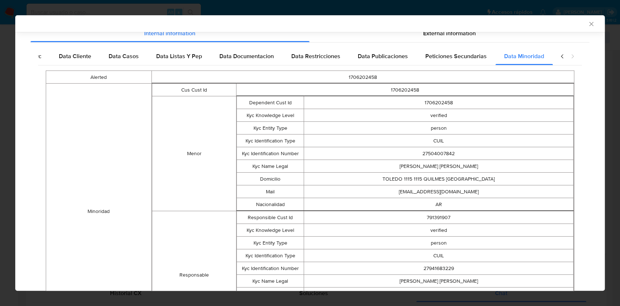
scroll to position [0, 0]
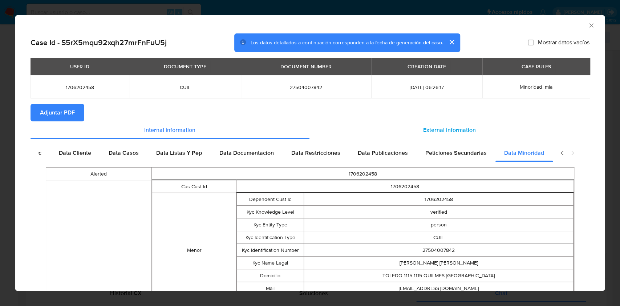
click at [447, 136] on div "External information" at bounding box center [449, 129] width 280 height 17
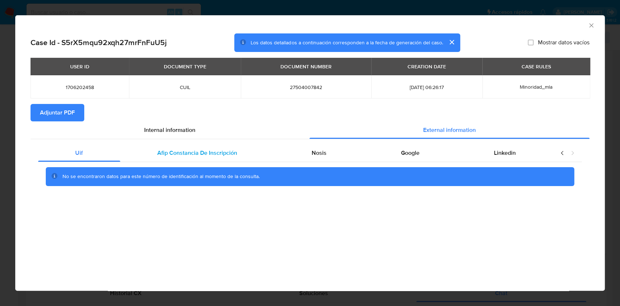
click at [222, 148] on div "Afip Constancia De Inscripción" at bounding box center [197, 152] width 154 height 17
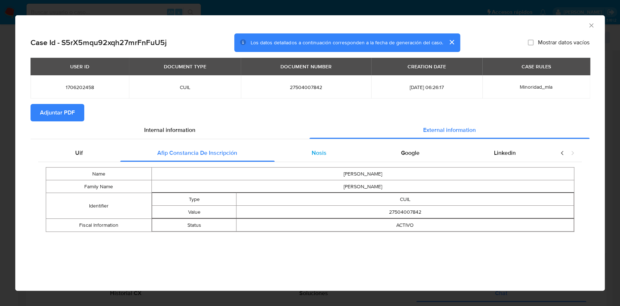
click at [302, 153] on div "Nosis" at bounding box center [318, 152] width 89 height 17
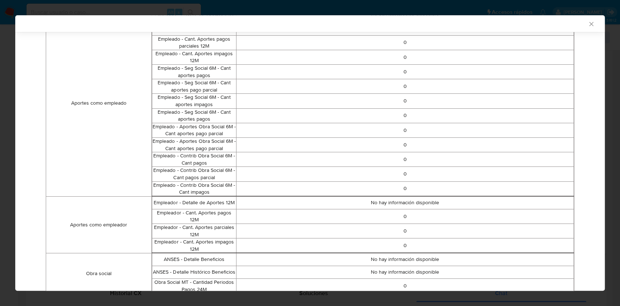
scroll to position [95, 0]
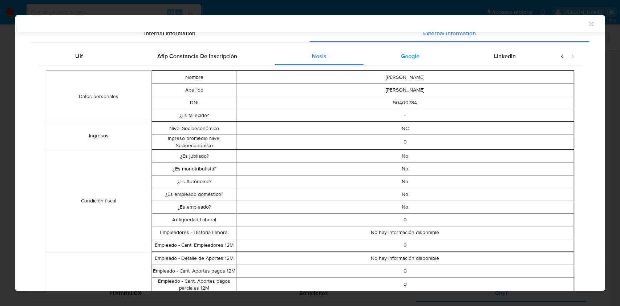
click at [412, 64] on div "Google" at bounding box center [409, 56] width 93 height 17
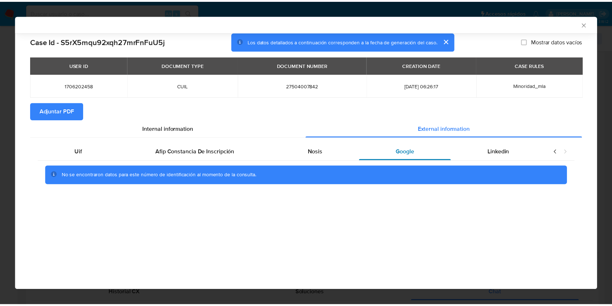
scroll to position [0, 0]
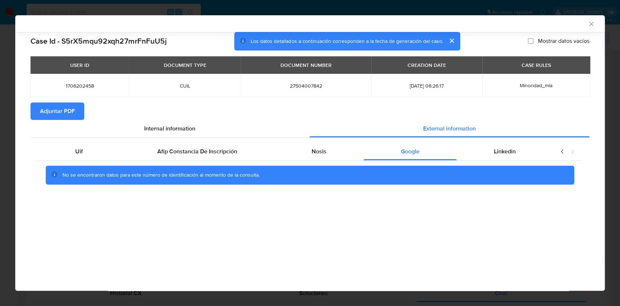
click at [502, 162] on div "No se encontraron datos para este número de identificación al momento de la con…" at bounding box center [309, 174] width 543 height 29
click at [494, 151] on span "Linkedin" at bounding box center [505, 151] width 22 height 8
drag, startPoint x: 64, startPoint y: 111, endPoint x: 69, endPoint y: 111, distance: 4.7
click at [64, 111] on span "Adjuntar PDF" at bounding box center [57, 111] width 35 height 16
click at [593, 22] on icon "Cerrar ventana" at bounding box center [590, 23] width 7 height 7
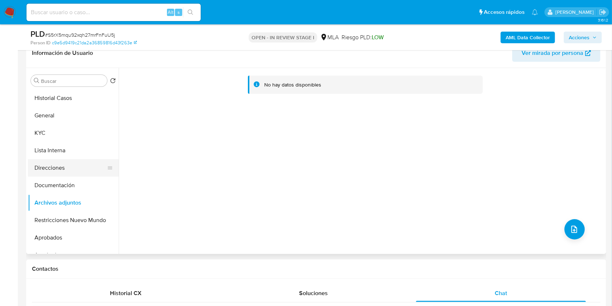
click at [70, 171] on button "Direcciones" at bounding box center [70, 167] width 85 height 17
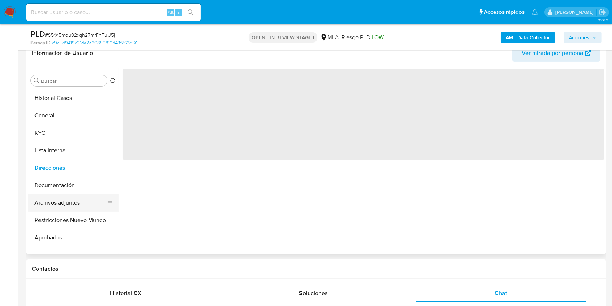
drag, startPoint x: 72, startPoint y: 180, endPoint x: 80, endPoint y: 203, distance: 23.5
click at [72, 181] on button "Documentación" at bounding box center [73, 184] width 91 height 17
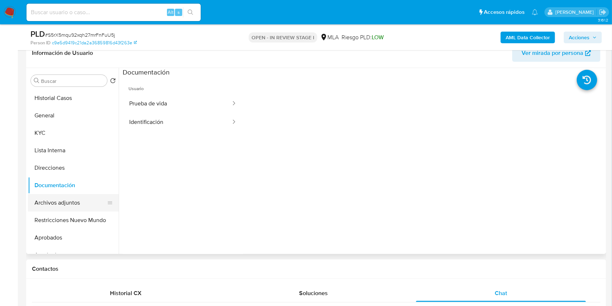
click at [82, 207] on button "Archivos adjuntos" at bounding box center [70, 202] width 85 height 17
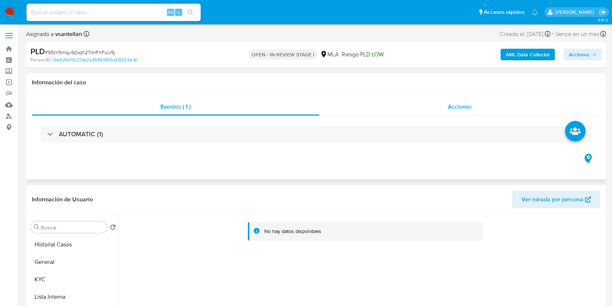
drag, startPoint x: 470, startPoint y: 135, endPoint x: 463, endPoint y: 115, distance: 21.4
click at [470, 133] on div "AUTOMATIC (1)" at bounding box center [316, 134] width 551 height 17
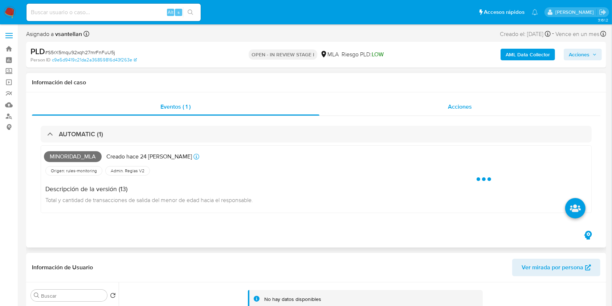
click at [463, 114] on div "Acciones" at bounding box center [459, 106] width 281 height 17
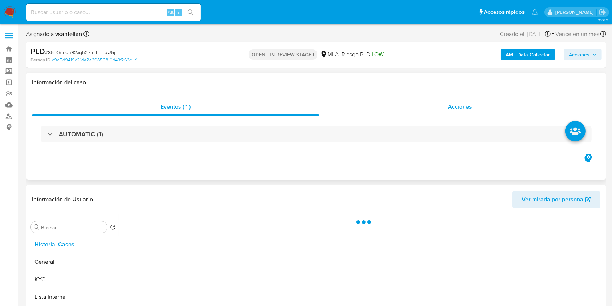
click at [448, 111] on div "Acciones" at bounding box center [459, 106] width 281 height 17
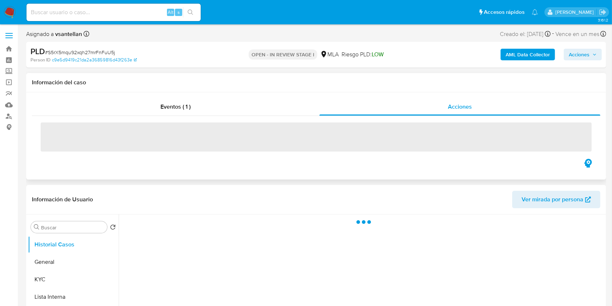
select select "10"
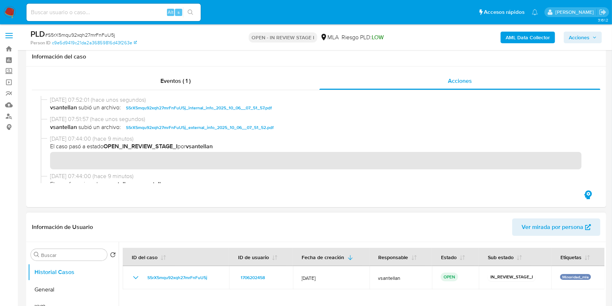
scroll to position [145, 0]
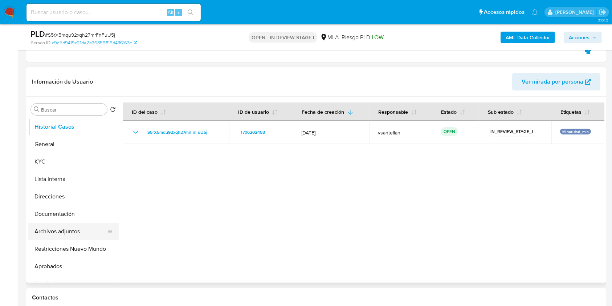
click at [73, 237] on button "Archivos adjuntos" at bounding box center [70, 231] width 85 height 17
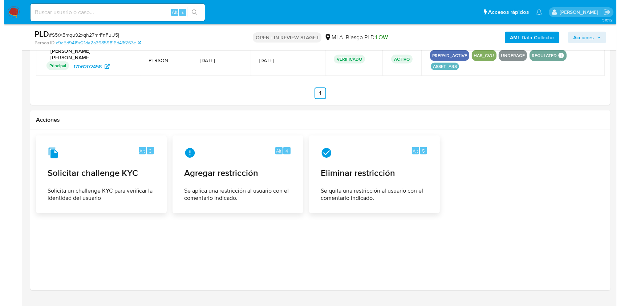
scroll to position [1039, 0]
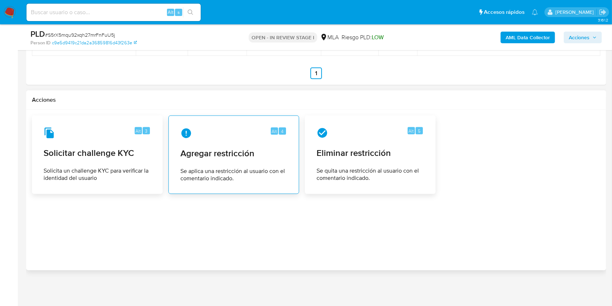
click at [223, 160] on div "Alt 4 Agregar restricción Se aplica una restricción al usuario con el comentari…" at bounding box center [234, 155] width 118 height 66
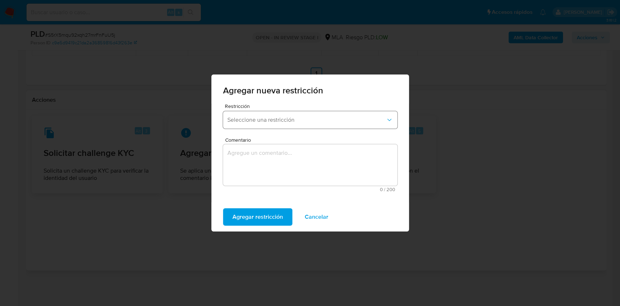
click at [294, 121] on span "Seleccione una restricción" at bounding box center [306, 119] width 158 height 7
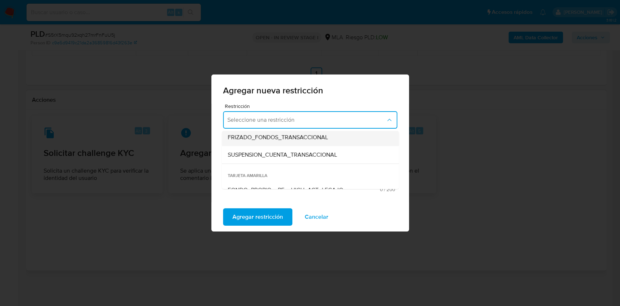
scroll to position [78, 0]
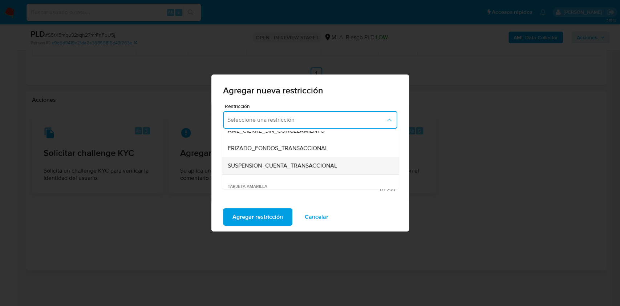
click at [324, 160] on div "SUSPENSION_CUENTA_TRANSACCIONAL" at bounding box center [307, 165] width 161 height 17
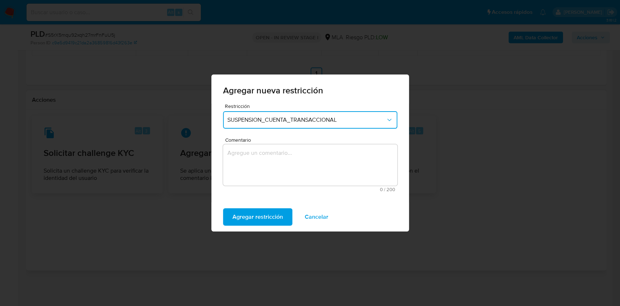
click at [292, 170] on textarea "Comentario" at bounding box center [310, 164] width 174 height 41
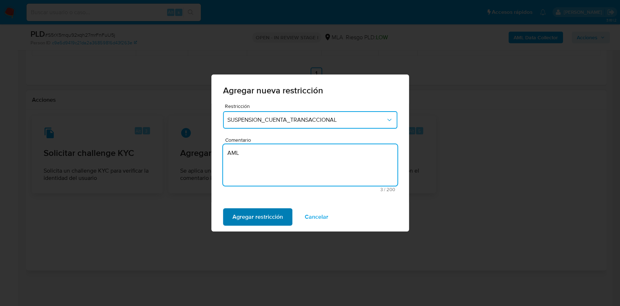
type textarea "AML"
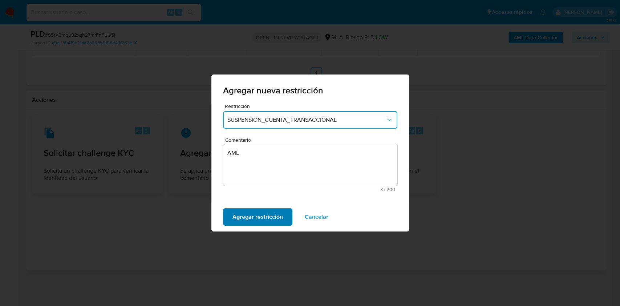
click at [272, 215] on span "Agregar restricción" at bounding box center [257, 217] width 50 height 16
click at [238, 219] on span "Confirmar" at bounding box center [245, 217] width 26 height 16
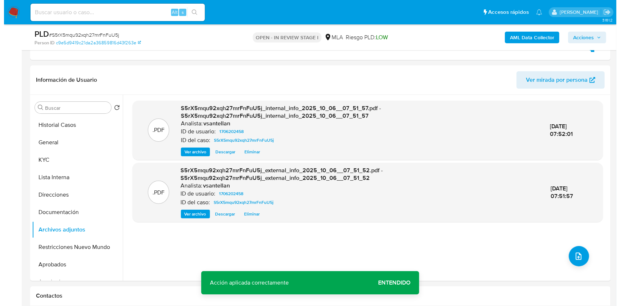
scroll to position [163, 0]
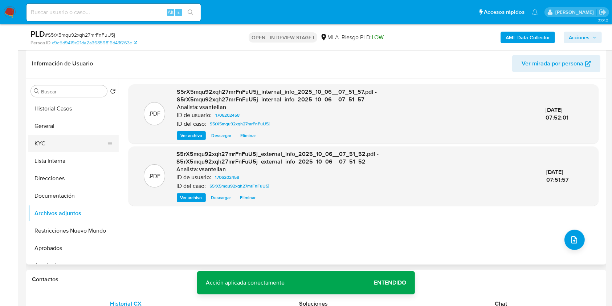
click at [57, 140] on button "KYC" at bounding box center [70, 143] width 85 height 17
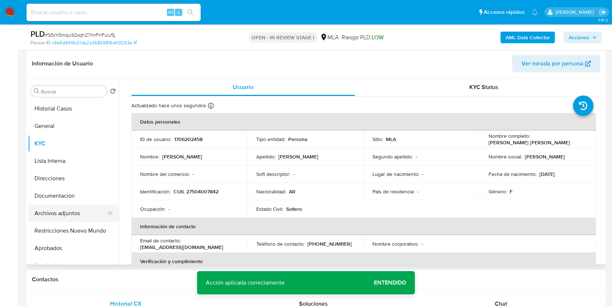
click at [61, 213] on button "Archivos adjuntos" at bounding box center [70, 212] width 85 height 17
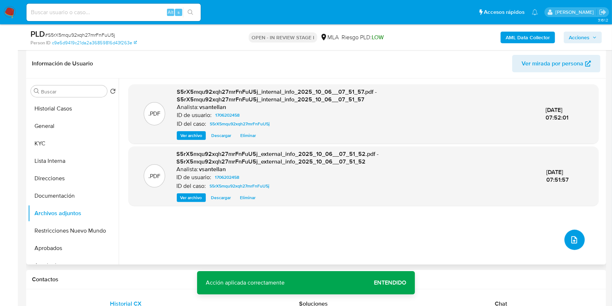
click at [573, 237] on icon "upload-file" at bounding box center [574, 239] width 6 height 7
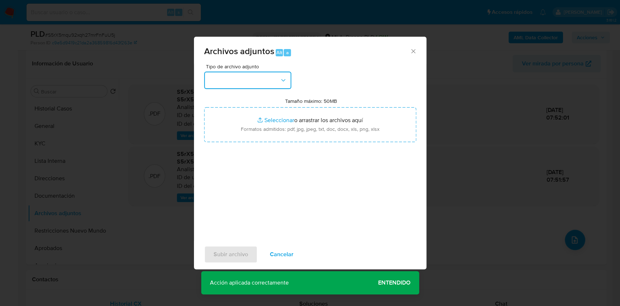
click at [281, 76] on button "button" at bounding box center [247, 80] width 87 height 17
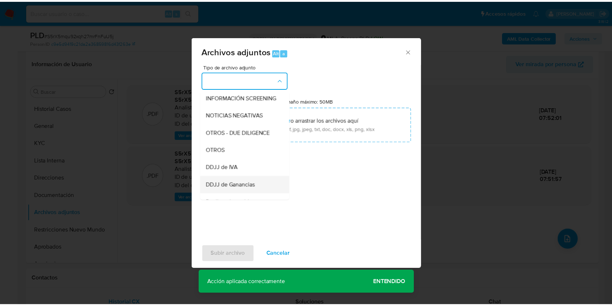
scroll to position [97, 0]
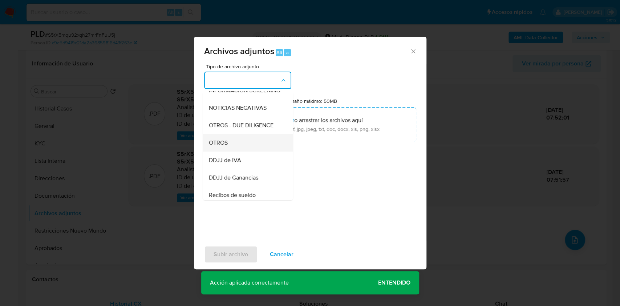
click at [232, 144] on div "OTROS" at bounding box center [245, 142] width 74 height 17
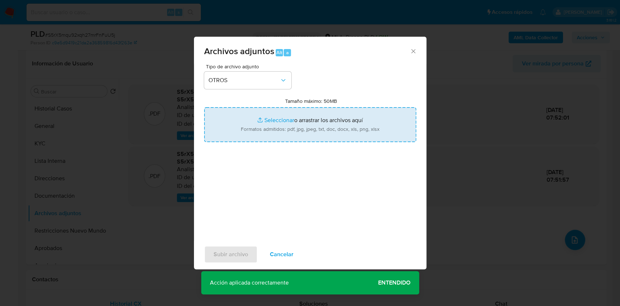
click at [287, 129] on input "Tamaño máximo: 50MB Seleccionar archivos" at bounding box center [310, 124] width 212 height 35
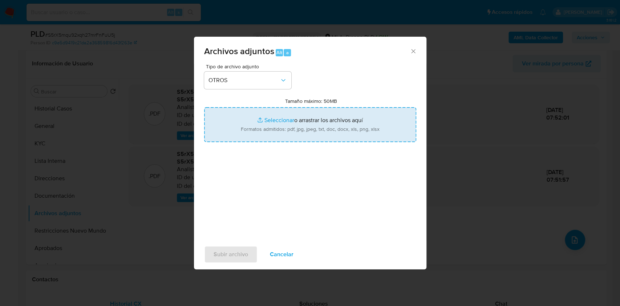
type input "C:\fakepath\Caselog S5rX5mqu92xqh27mrFnFuU5j_2025_09_17_23_45_04.docx"
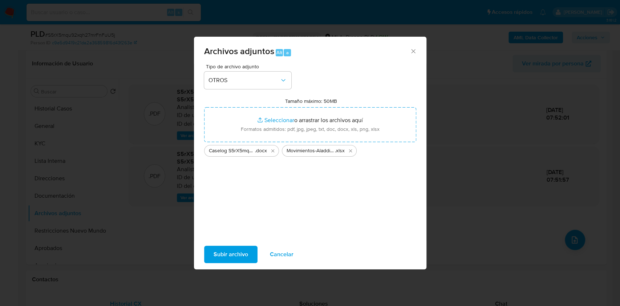
click at [240, 255] on span "Subir archivo" at bounding box center [230, 254] width 34 height 16
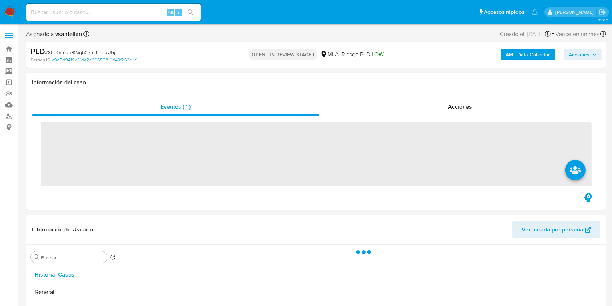
scroll to position [145, 0]
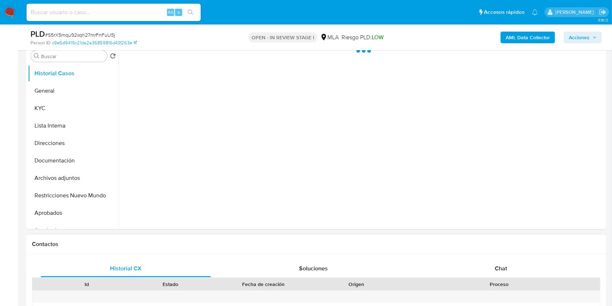
click at [485, 265] on div "Chat" at bounding box center [501, 268] width 170 height 17
select select "10"
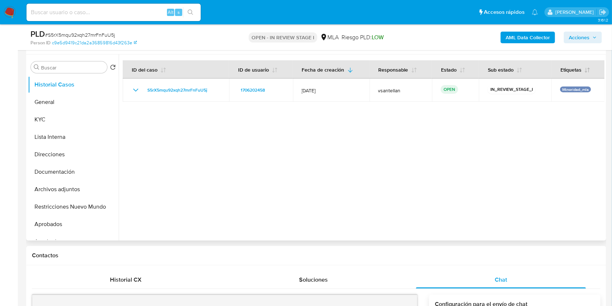
scroll to position [133, 0]
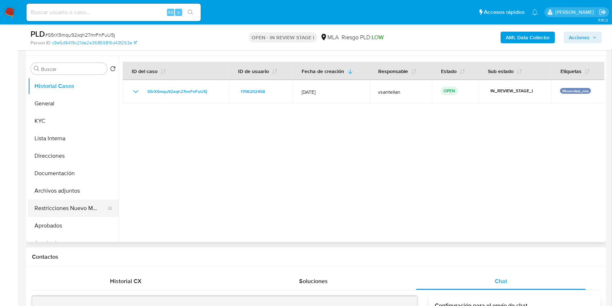
click at [82, 203] on button "Restricciones Nuevo Mundo" at bounding box center [70, 207] width 85 height 17
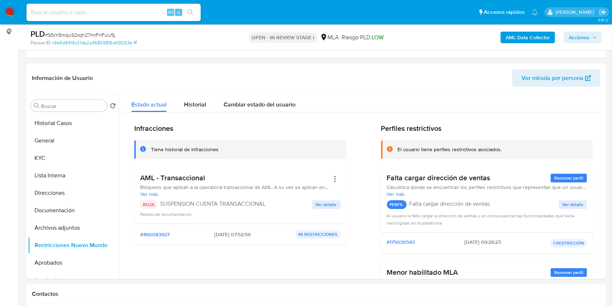
scroll to position [81, 0]
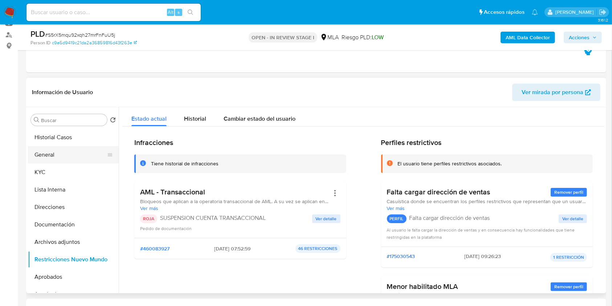
click at [72, 146] on button "General" at bounding box center [70, 154] width 85 height 17
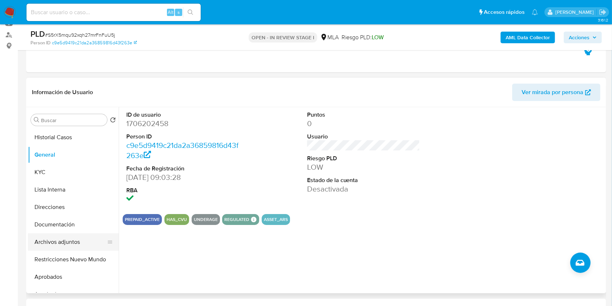
click at [69, 248] on button "Archivos adjuntos" at bounding box center [70, 241] width 85 height 17
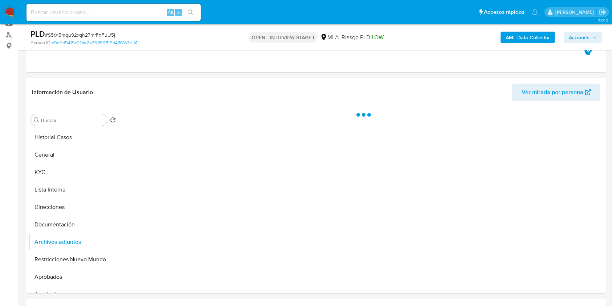
click at [578, 35] on span "Acciones" at bounding box center [579, 38] width 21 height 12
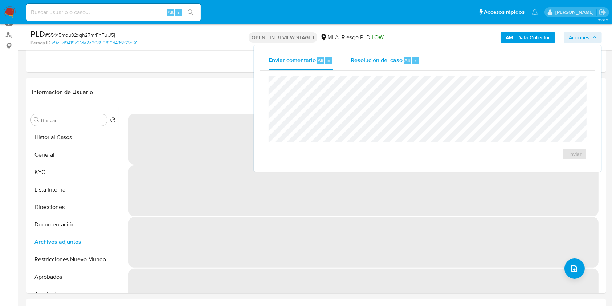
click at [415, 61] on span "r" at bounding box center [416, 60] width 2 height 7
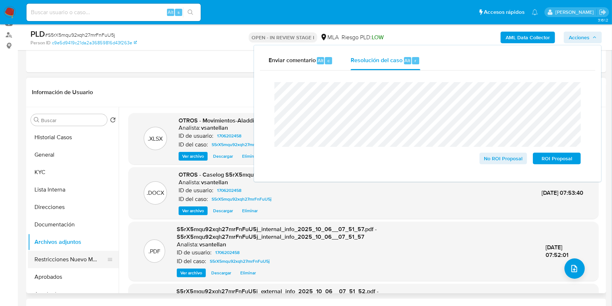
drag, startPoint x: 61, startPoint y: 262, endPoint x: 61, endPoint y: 253, distance: 9.1
click at [61, 262] on button "Restricciones Nuevo Mundo" at bounding box center [70, 258] width 85 height 17
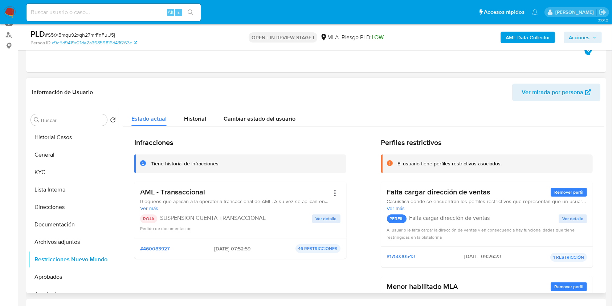
drag, startPoint x: 69, startPoint y: 240, endPoint x: 167, endPoint y: 207, distance: 103.8
click at [69, 240] on button "Archivos adjuntos" at bounding box center [73, 241] width 91 height 17
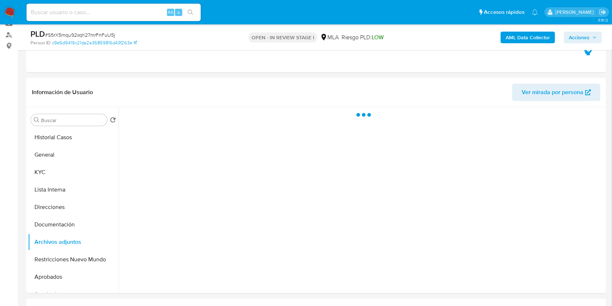
drag, startPoint x: 570, startPoint y: 36, endPoint x: 584, endPoint y: 37, distance: 14.2
click at [570, 35] on span "Acciones" at bounding box center [579, 38] width 21 height 12
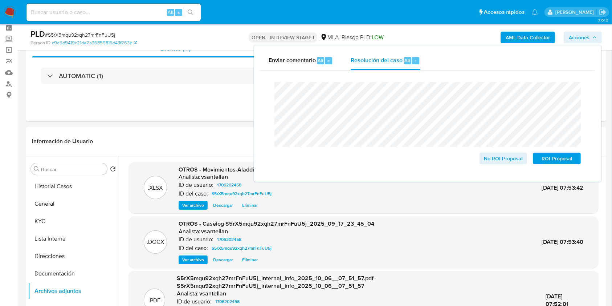
scroll to position [36, 0]
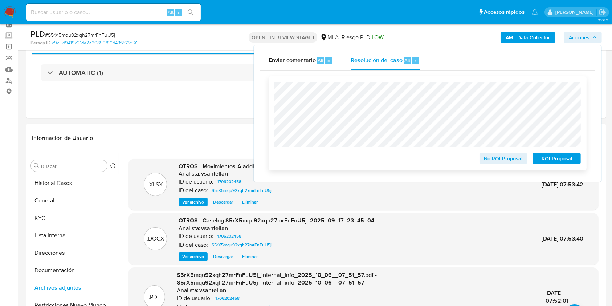
click at [569, 159] on span "ROI Proposal" at bounding box center [557, 158] width 38 height 10
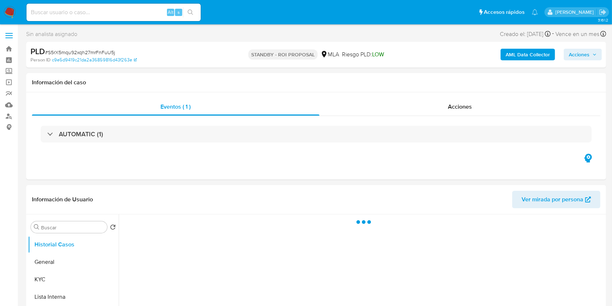
select select "10"
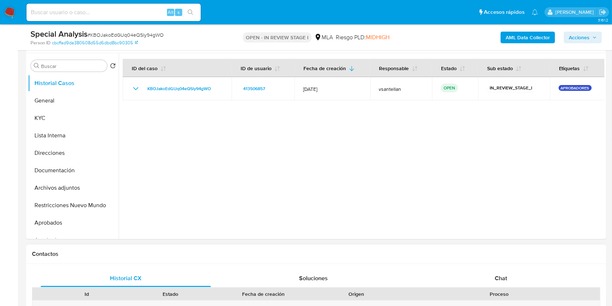
scroll to position [145, 0]
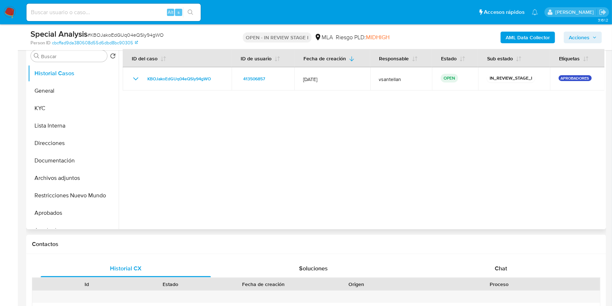
drag, startPoint x: 514, startPoint y: 270, endPoint x: 531, endPoint y: 224, distance: 50.1
click at [513, 271] on div "Chat" at bounding box center [501, 268] width 170 height 17
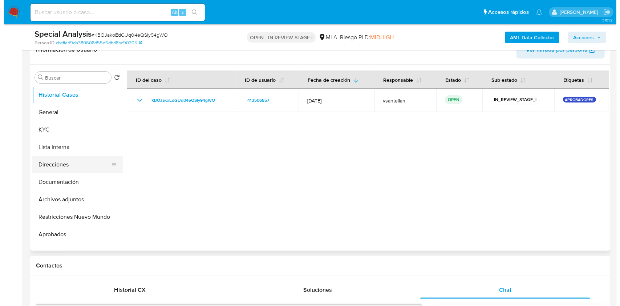
scroll to position [122, 0]
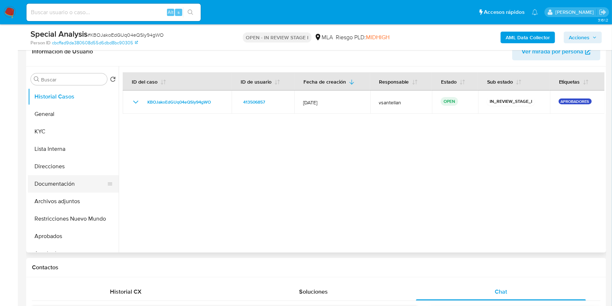
click at [78, 179] on button "Documentación" at bounding box center [70, 183] width 85 height 17
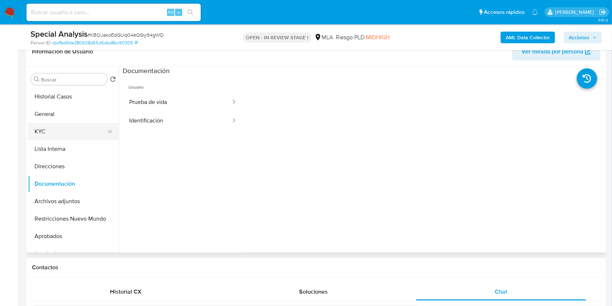
click at [60, 132] on button "KYC" at bounding box center [70, 131] width 85 height 17
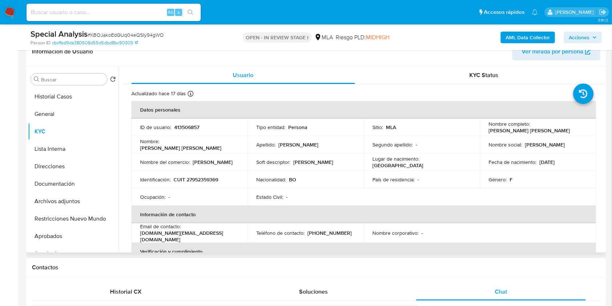
click at [209, 181] on p "CUIT 27952359369" at bounding box center [196, 179] width 45 height 7
copy p "27952359369"
click at [515, 37] on b "AML Data Collector" at bounding box center [528, 38] width 44 height 12
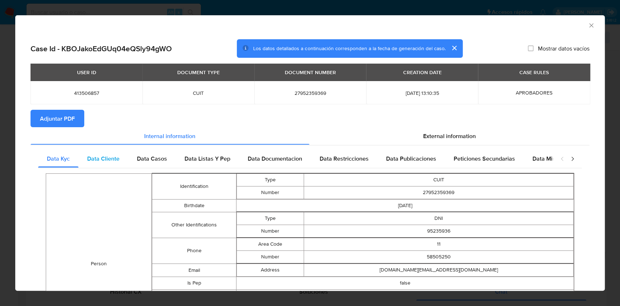
click at [121, 161] on div "Data Cliente" at bounding box center [103, 158] width 50 height 17
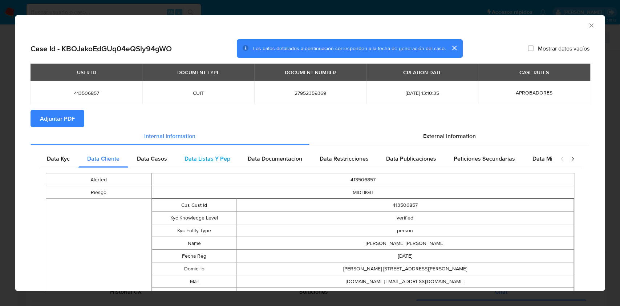
drag, startPoint x: 154, startPoint y: 158, endPoint x: 205, endPoint y: 155, distance: 51.2
click at [154, 158] on span "Data Casos" at bounding box center [152, 158] width 30 height 8
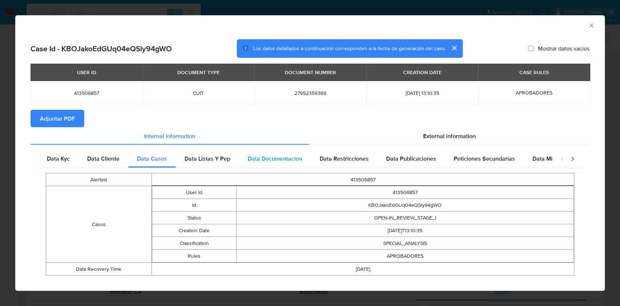
drag, startPoint x: 207, startPoint y: 155, endPoint x: 276, endPoint y: 164, distance: 69.9
click at [208, 155] on span "Data Listas Y Pep" at bounding box center [207, 158] width 46 height 8
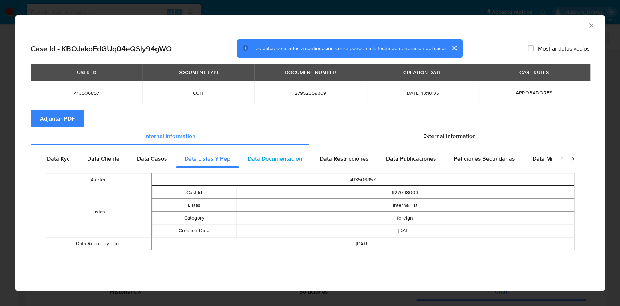
click at [292, 166] on div "Data Documentacion" at bounding box center [275, 158] width 72 height 17
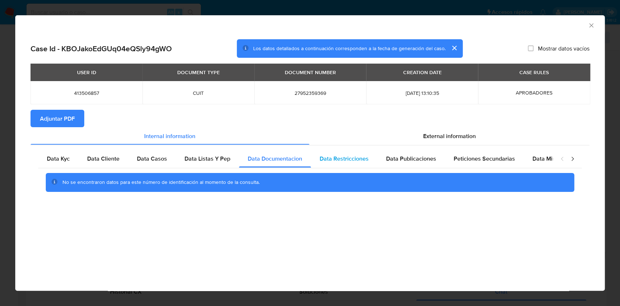
click at [347, 165] on div "Data Restricciones" at bounding box center [344, 158] width 66 height 17
click at [446, 166] on div "Peticiones Secundarias" at bounding box center [484, 158] width 79 height 17
drag, startPoint x: 418, startPoint y: 158, endPoint x: 545, endPoint y: 158, distance: 126.7
click at [419, 158] on span "Data Publicaciones" at bounding box center [411, 158] width 50 height 8
click at [547, 158] on span "Data Minoridad" at bounding box center [552, 158] width 40 height 8
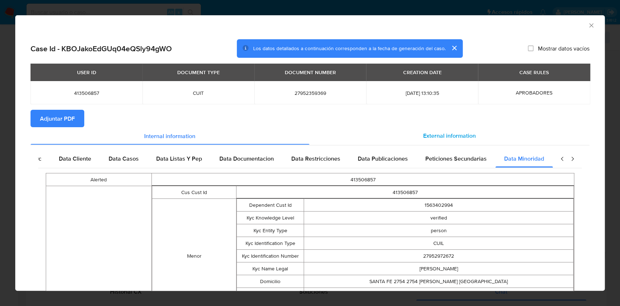
scroll to position [0, 32]
click at [466, 139] on span "External information" at bounding box center [449, 135] width 53 height 8
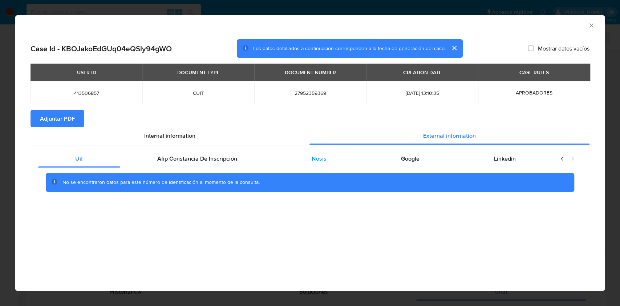
scroll to position [0, 0]
click at [203, 151] on div "Afip Constancia De Inscripción" at bounding box center [197, 158] width 154 height 17
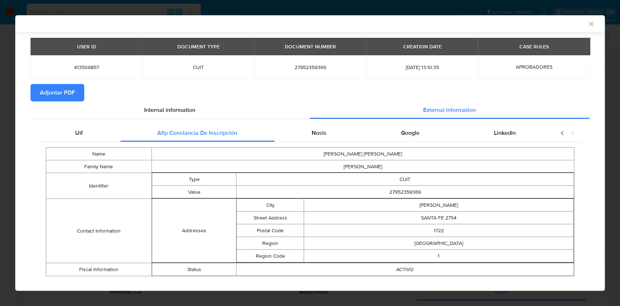
scroll to position [34, 0]
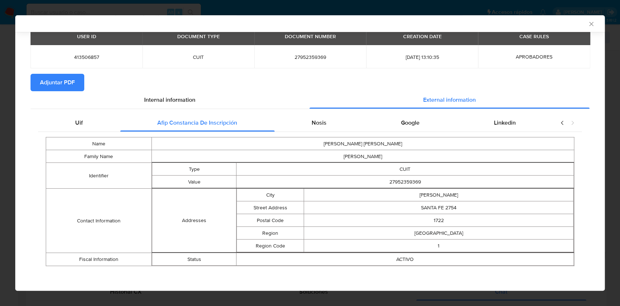
drag, startPoint x: 339, startPoint y: 126, endPoint x: 356, endPoint y: 135, distance: 19.0
click at [338, 126] on div "Nosis" at bounding box center [318, 122] width 89 height 17
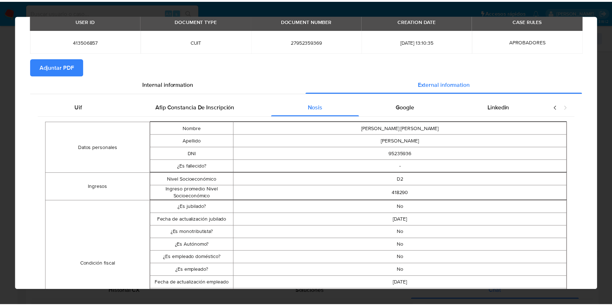
scroll to position [0, 0]
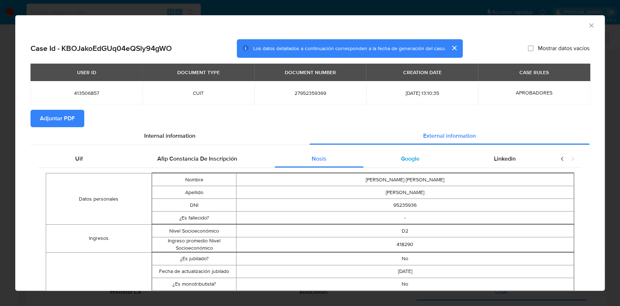
click at [402, 160] on span "Google" at bounding box center [410, 158] width 19 height 8
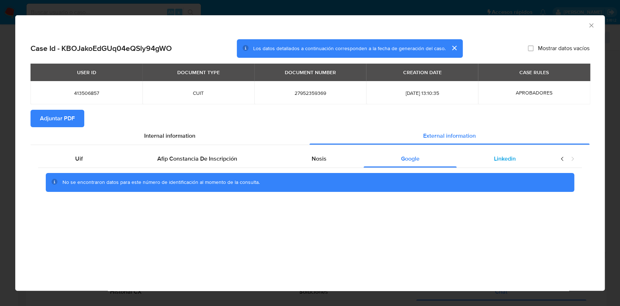
click at [504, 161] on span "Linkedin" at bounding box center [505, 158] width 22 height 8
click at [74, 122] on span "Adjuntar PDF" at bounding box center [57, 118] width 35 height 16
click at [588, 28] on icon "Cerrar ventana" at bounding box center [590, 25] width 7 height 7
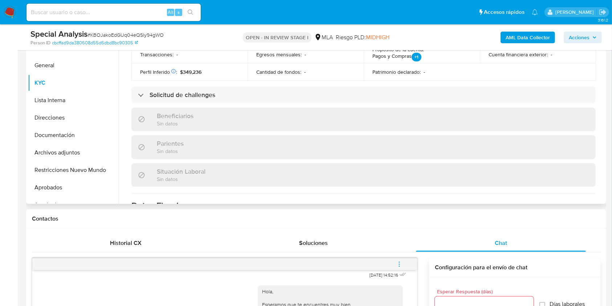
scroll to position [339, 0]
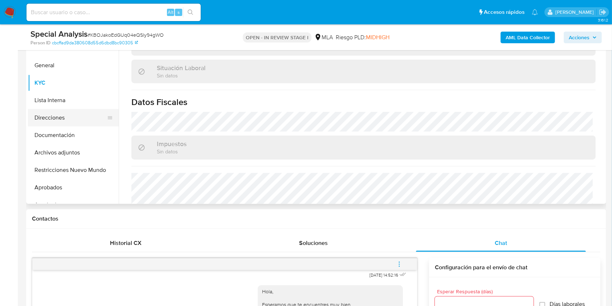
click at [76, 115] on button "Direcciones" at bounding box center [70, 117] width 85 height 17
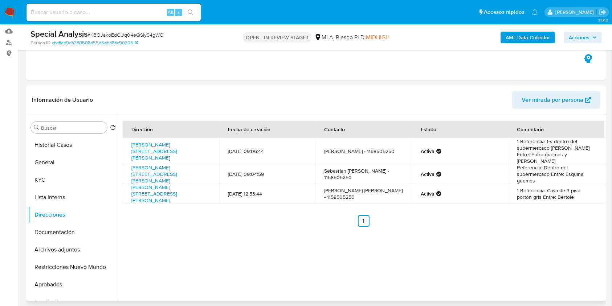
scroll to position [122, 0]
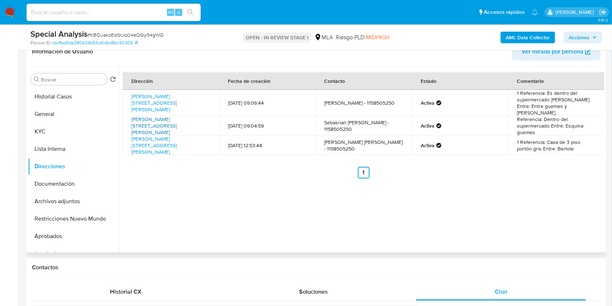
click at [151, 118] on link "Navarro 304, Merlo, Buenos Aires, 1722, Argentina 304" at bounding box center [153, 125] width 45 height 20
click at [63, 133] on button "KYC" at bounding box center [70, 131] width 85 height 17
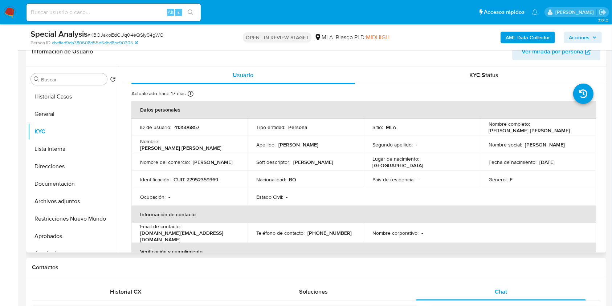
click at [324, 229] on p "[PHONE_NUMBER]" at bounding box center [329, 232] width 44 height 7
copy p "58505250"
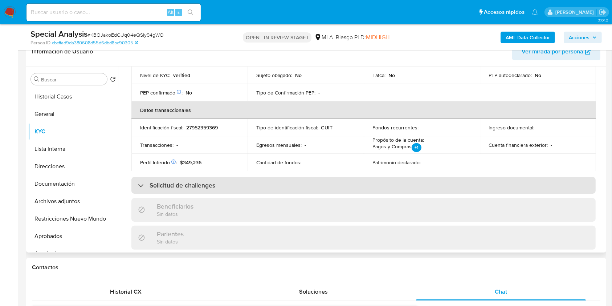
scroll to position [339, 0]
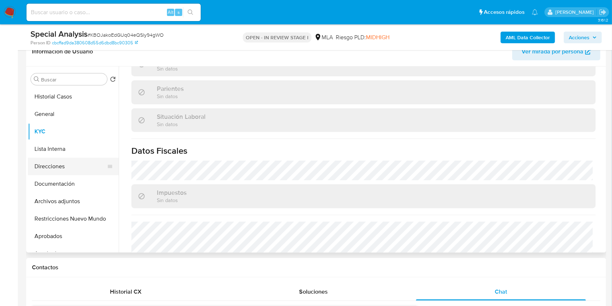
click at [83, 158] on button "Direcciones" at bounding box center [70, 166] width 85 height 17
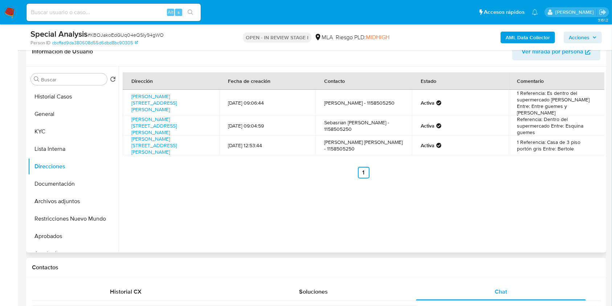
click at [183, 244] on div "Dirección Fecha de creación Contacto Estado Comentario Navarro 304, Merlo Norte…" at bounding box center [362, 159] width 486 height 186
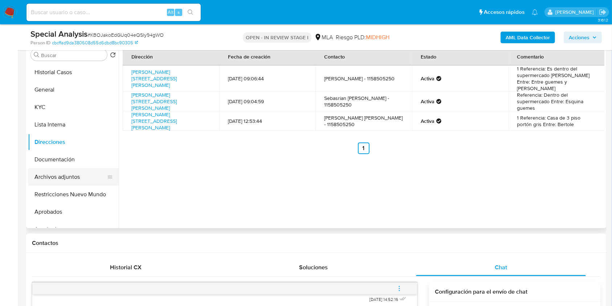
scroll to position [122, 0]
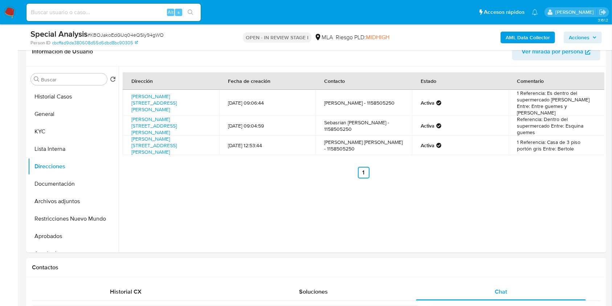
click at [53, 128] on button "KYC" at bounding box center [73, 131] width 91 height 17
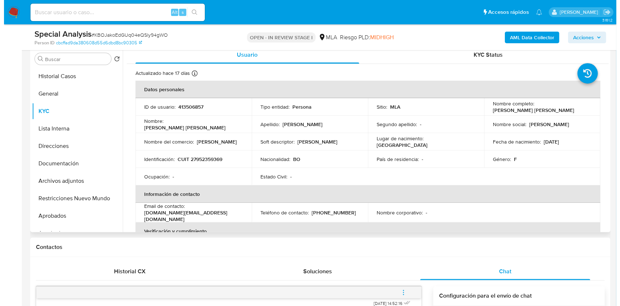
scroll to position [141, 0]
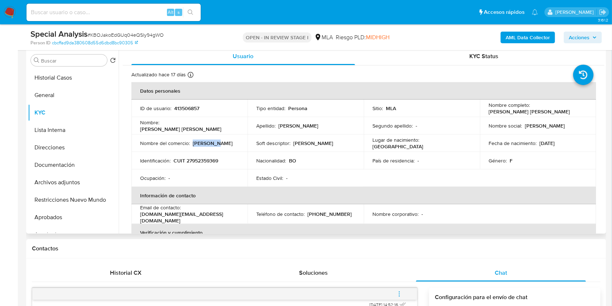
drag, startPoint x: 212, startPoint y: 142, endPoint x: 193, endPoint y: 143, distance: 18.9
click at [193, 143] on div "Nombre del comercio : Sebastian" at bounding box center [189, 143] width 99 height 7
copy p "Sebastian"
click at [521, 42] on b "AML Data Collector" at bounding box center [528, 38] width 44 height 12
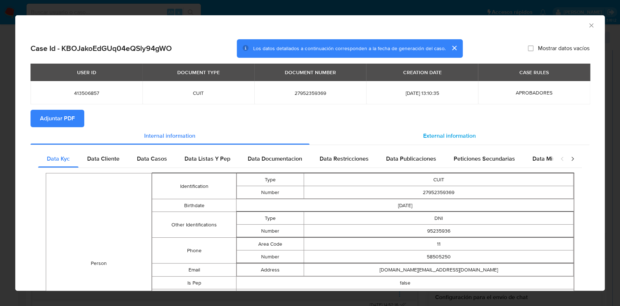
click at [423, 142] on div "External information" at bounding box center [449, 135] width 280 height 17
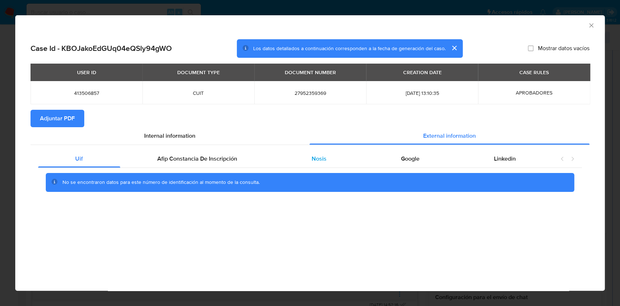
click at [303, 160] on div "Nosis" at bounding box center [318, 158] width 89 height 17
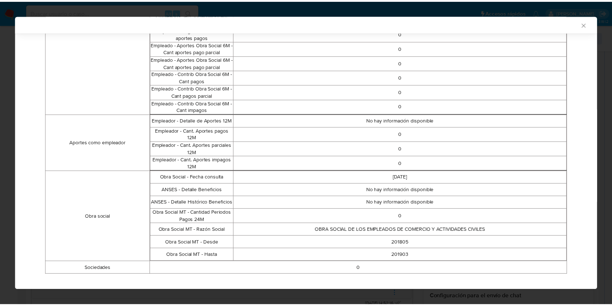
scroll to position [458, 0]
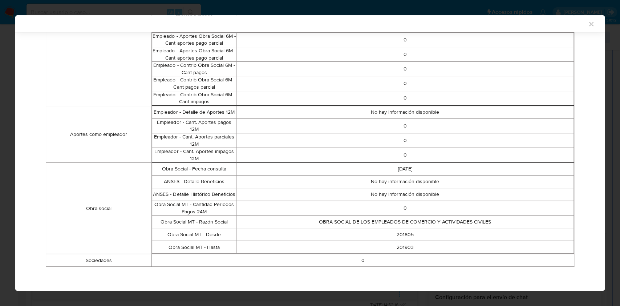
click at [587, 21] on icon "Cerrar ventana" at bounding box center [590, 23] width 7 height 7
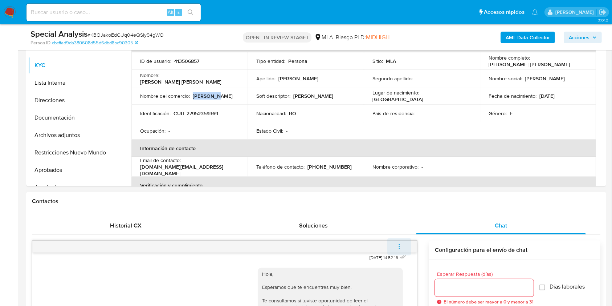
scroll to position [189, 0]
click at [403, 239] on button "menu-action" at bounding box center [399, 245] width 24 height 17
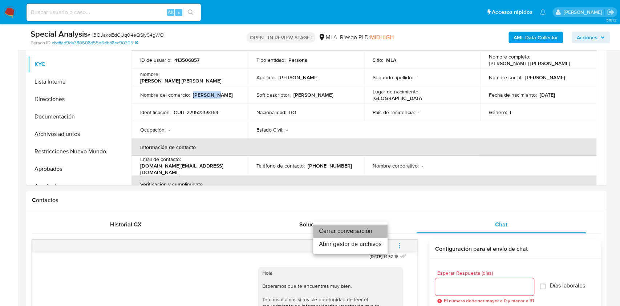
click at [366, 226] on li "Cerrar conversación" at bounding box center [350, 230] width 74 height 13
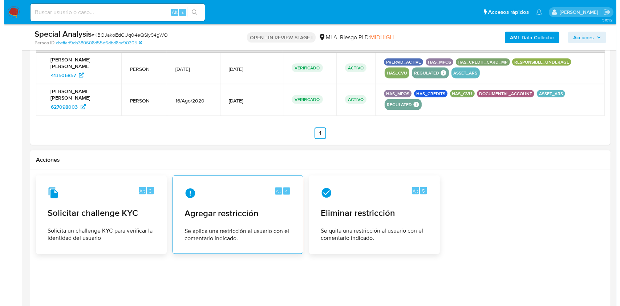
scroll to position [1104, 0]
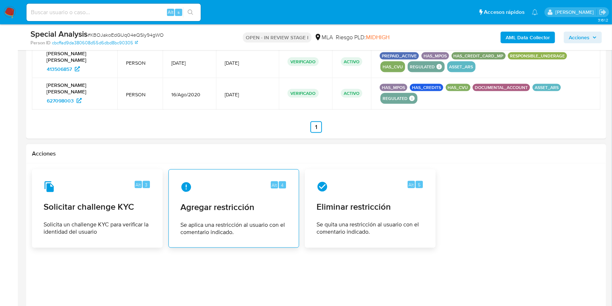
click at [260, 234] on div "Alt 4 Agregar restricción Se aplica una restricción al usuario con el comentari…" at bounding box center [233, 208] width 131 height 78
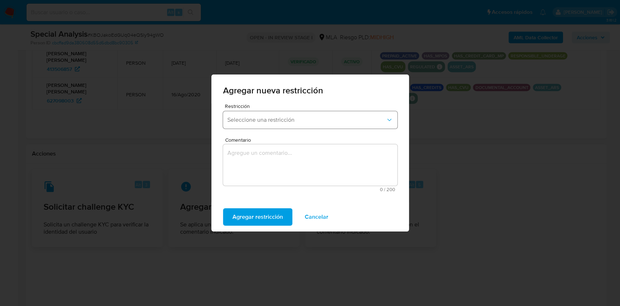
click at [260, 123] on span "Seleccione una restricción" at bounding box center [306, 119] width 158 height 7
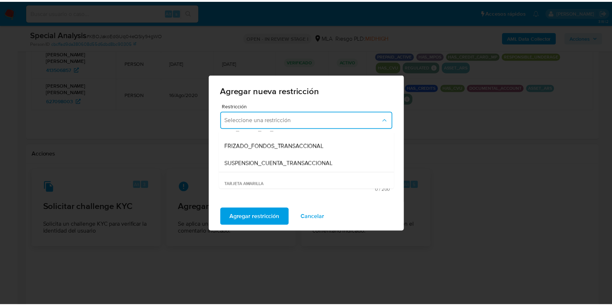
scroll to position [85, 0]
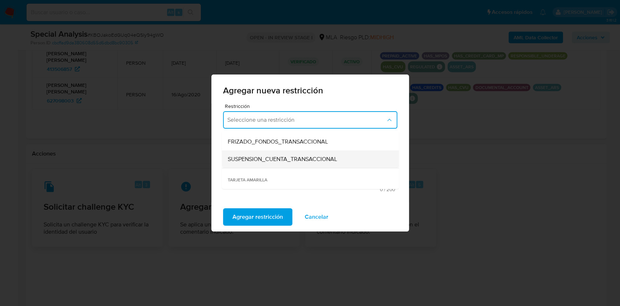
click at [358, 161] on div "SUSPENSION_CUENTA_TRANSACCIONAL" at bounding box center [307, 158] width 161 height 17
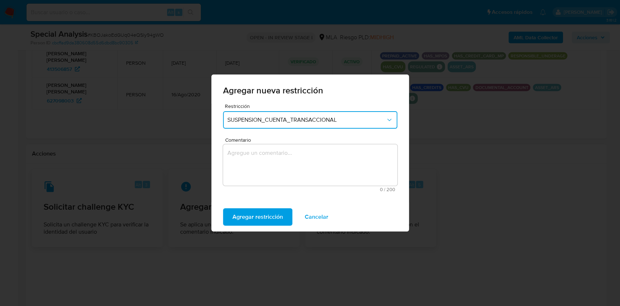
click at [307, 168] on textarea "Comentario" at bounding box center [310, 164] width 174 height 41
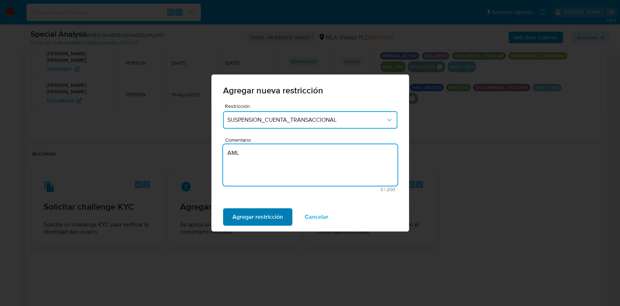
type textarea "AML"
click at [277, 217] on span "Agregar restricción" at bounding box center [257, 217] width 50 height 16
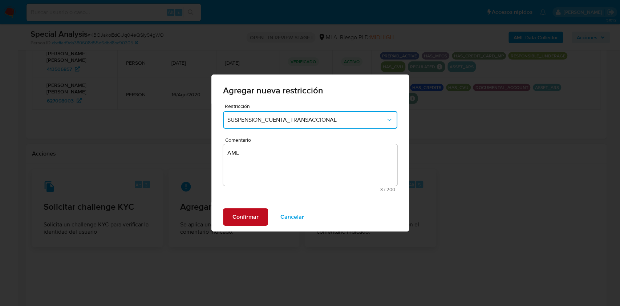
click at [224, 211] on button "Confirmar" at bounding box center [245, 216] width 45 height 17
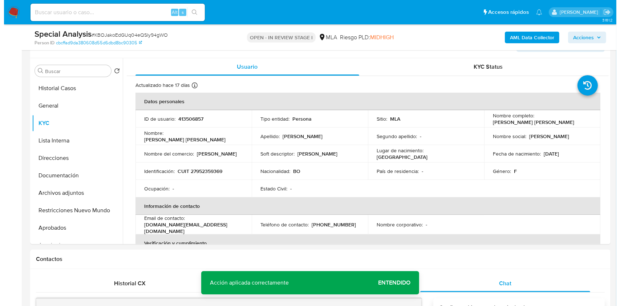
scroll to position [117, 0]
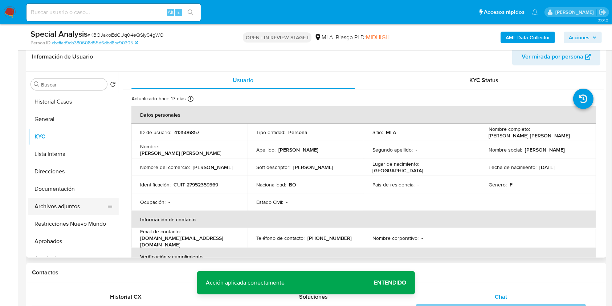
click at [78, 204] on button "Archivos adjuntos" at bounding box center [70, 205] width 85 height 17
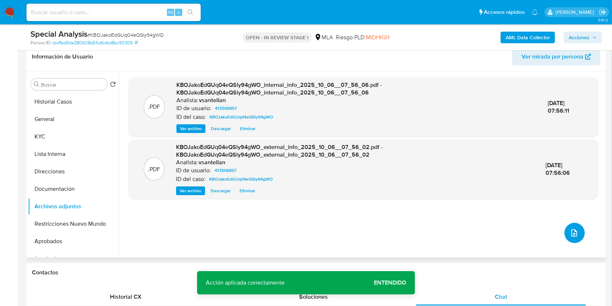
click at [572, 233] on icon "upload-file" at bounding box center [574, 232] width 9 height 9
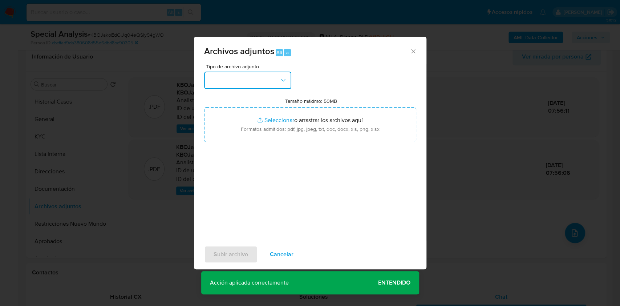
click at [248, 81] on button "button" at bounding box center [247, 80] width 87 height 17
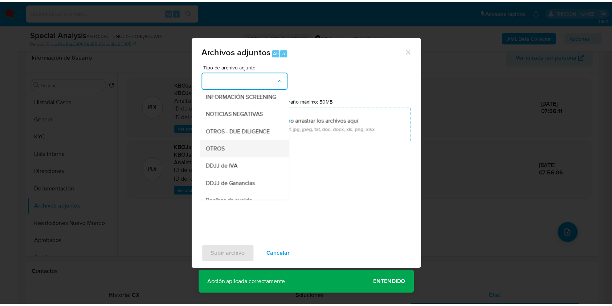
scroll to position [97, 0]
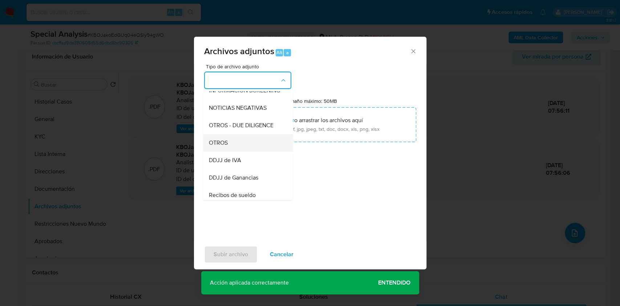
click at [244, 151] on div "OTROS" at bounding box center [245, 142] width 74 height 17
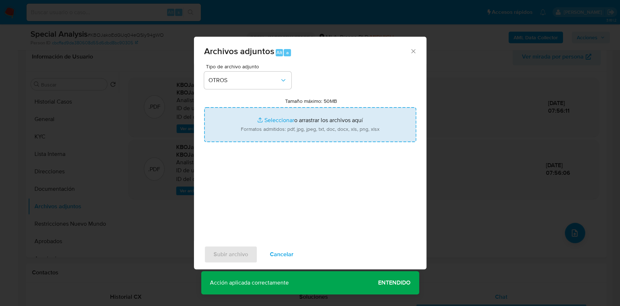
click at [276, 122] on input "Tamaño máximo: 50MB Seleccionar archivos" at bounding box center [310, 124] width 212 height 35
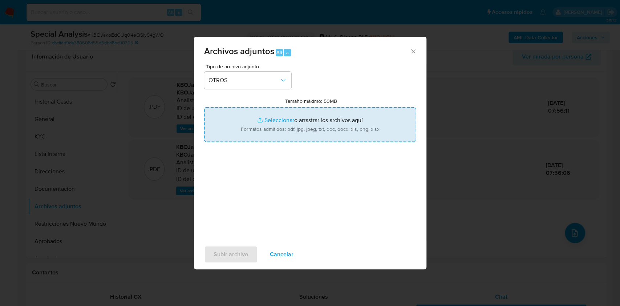
type input "C:\fakepath\Caselog KBOJakoEdGUq04eQSly94gWO_2025_10_06_06_34_53.docx"
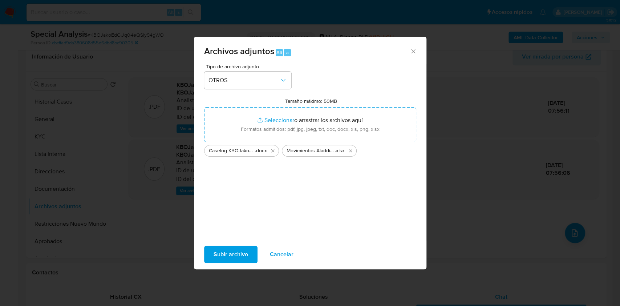
click at [235, 255] on span "Subir archivo" at bounding box center [230, 254] width 34 height 16
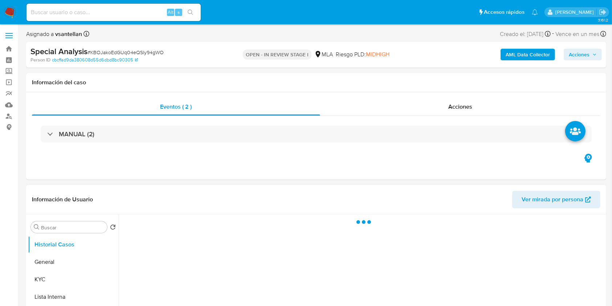
select select "10"
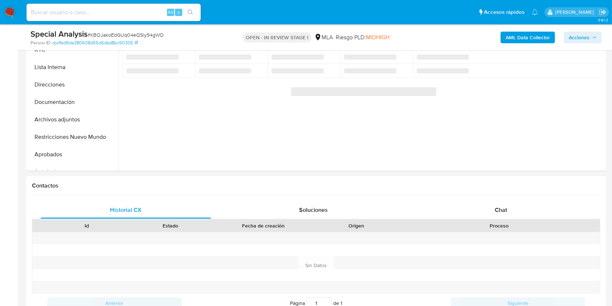
scroll to position [209, 0]
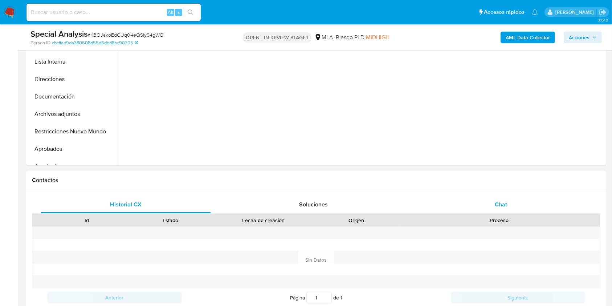
click at [522, 212] on div "Chat" at bounding box center [501, 204] width 170 height 17
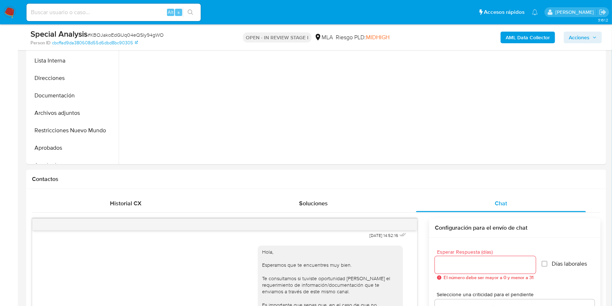
scroll to position [191, 0]
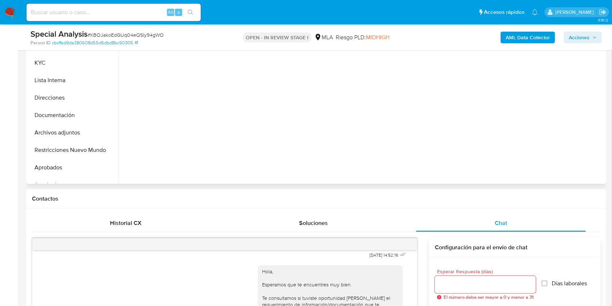
drag, startPoint x: 82, startPoint y: 151, endPoint x: 169, endPoint y: 138, distance: 88.1
click at [82, 151] on button "Restricciones Nuevo Mundo" at bounding box center [73, 149] width 91 height 17
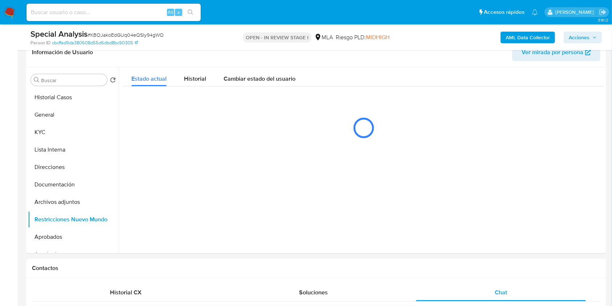
scroll to position [113, 0]
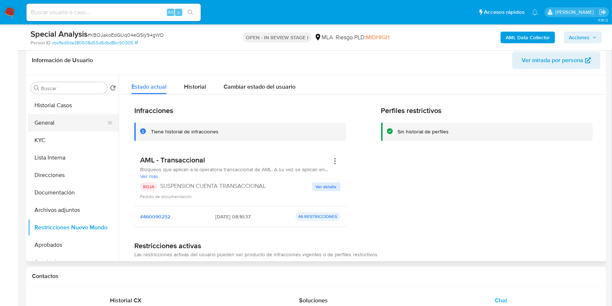
click at [38, 119] on button "General" at bounding box center [70, 122] width 85 height 17
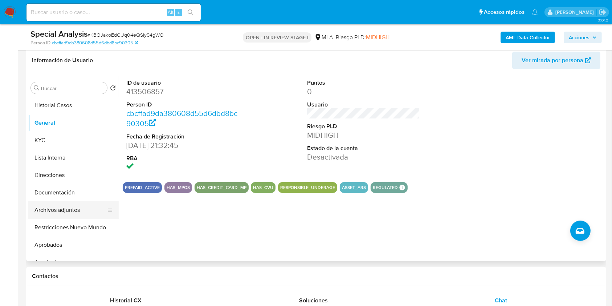
click at [71, 211] on button "Archivos adjuntos" at bounding box center [70, 209] width 85 height 17
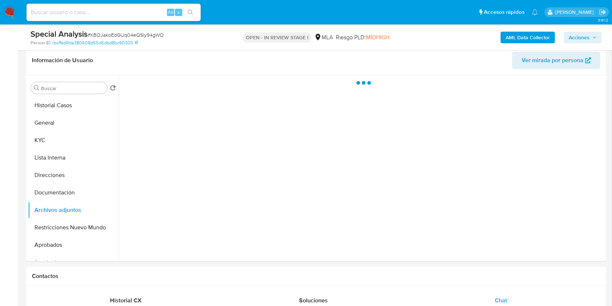
click at [589, 35] on span "Acciones" at bounding box center [579, 38] width 21 height 12
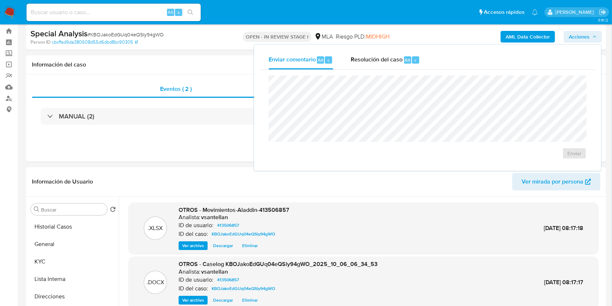
scroll to position [11, 0]
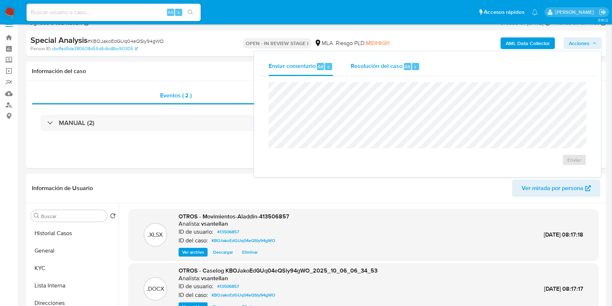
click at [361, 73] on div "Resolución del caso Alt r" at bounding box center [385, 66] width 69 height 19
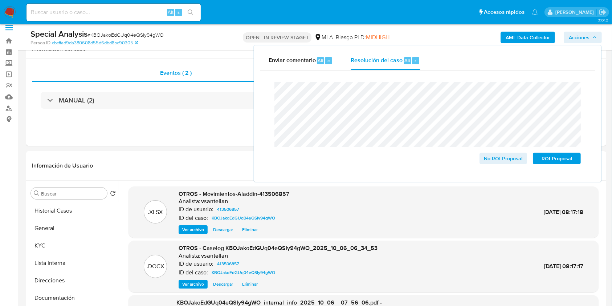
scroll to position [33, 0]
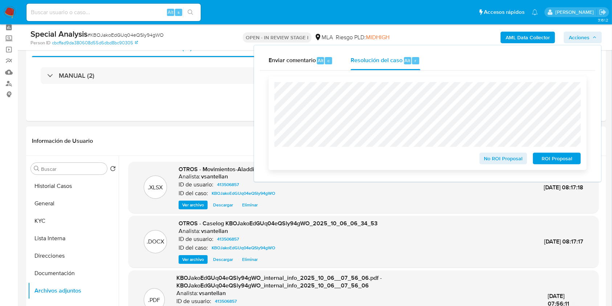
click at [551, 162] on span "ROI Proposal" at bounding box center [557, 158] width 38 height 10
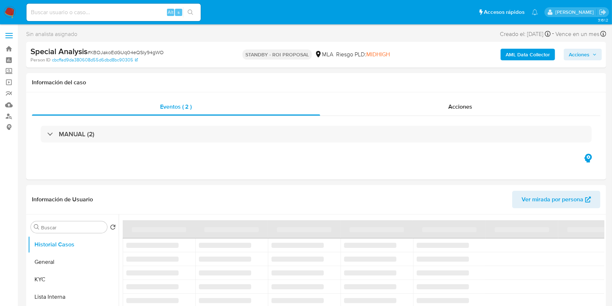
select select "10"
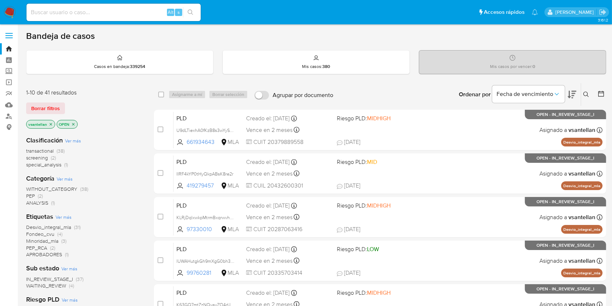
click at [586, 94] on icon at bounding box center [586, 94] width 6 height 6
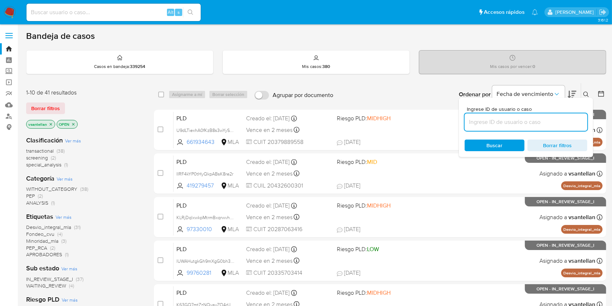
click at [506, 120] on input at bounding box center [526, 121] width 123 height 9
type input "1563402994"
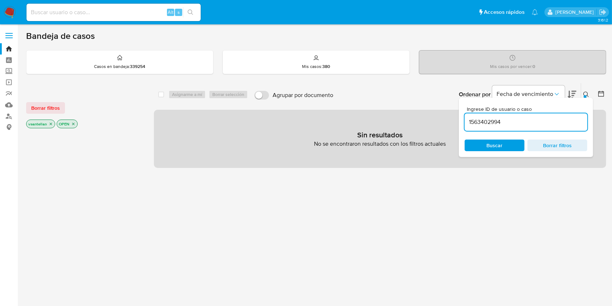
click at [589, 96] on icon at bounding box center [586, 94] width 6 height 6
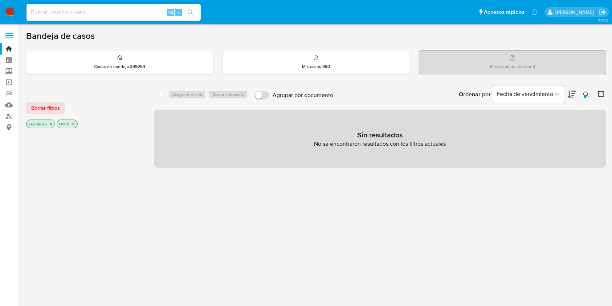
click at [49, 124] on icon "close-filter" at bounding box center [51, 124] width 4 height 4
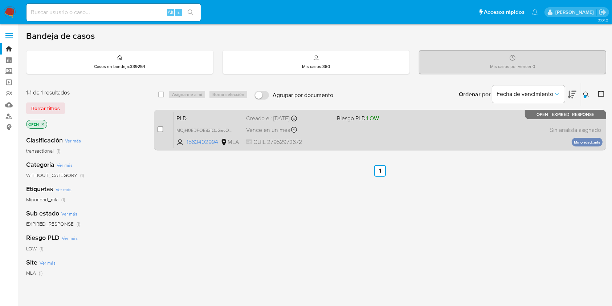
click at [159, 129] on input "checkbox" at bounding box center [161, 129] width 6 height 6
checkbox input "true"
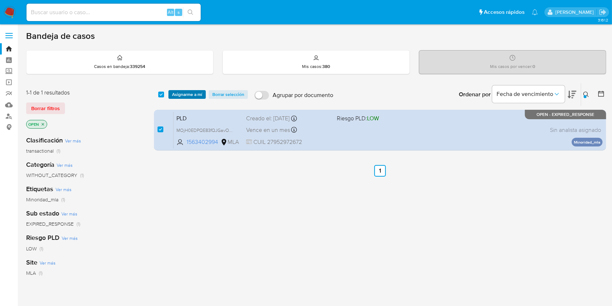
click at [179, 93] on span "Asignarme a mí" at bounding box center [187, 94] width 30 height 7
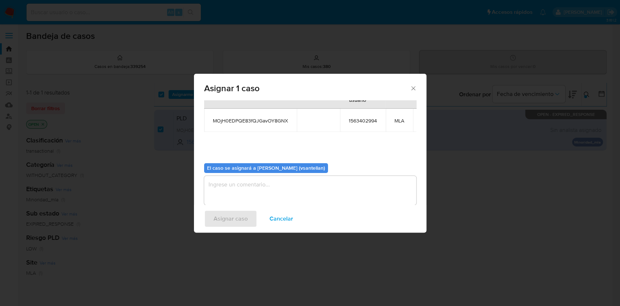
scroll to position [44, 0]
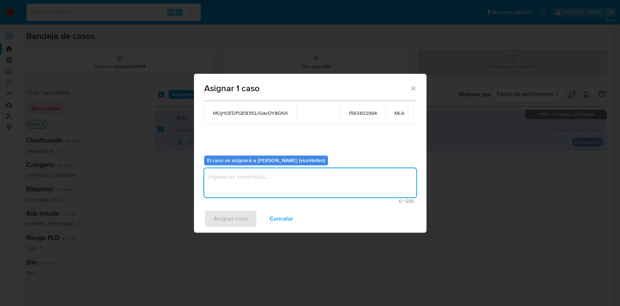
drag, startPoint x: 235, startPoint y: 175, endPoint x: 232, endPoint y: 182, distance: 7.6
click at [235, 175] on textarea "assign-modal" at bounding box center [310, 182] width 212 height 29
type textarea "1"
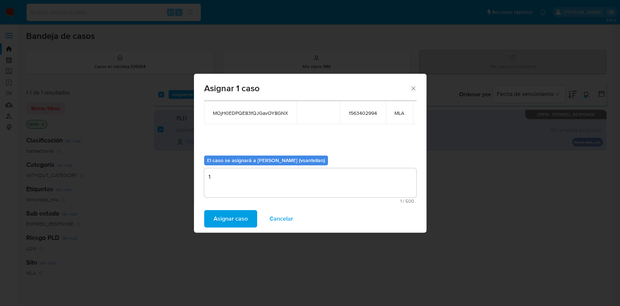
click at [224, 223] on span "Asignar caso" at bounding box center [230, 219] width 34 height 16
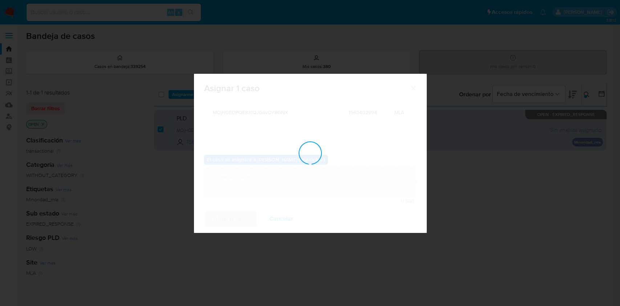
checkbox input "false"
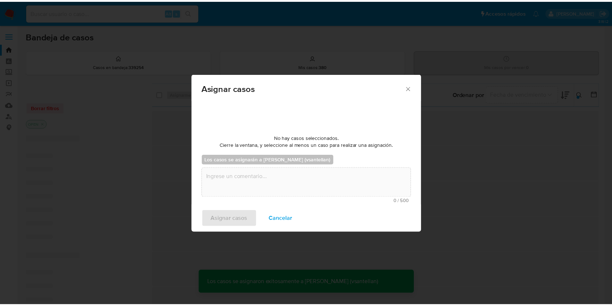
scroll to position [44, 0]
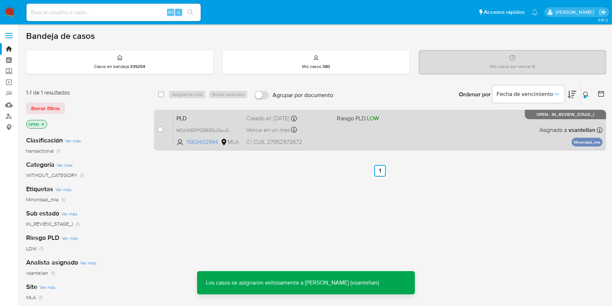
click at [402, 136] on div "PLD MOjH0EDPQE83fQJGavOY8GNX 1563402994 MLA Riesgo PLD: LOW Creado el: [DATE] C…" at bounding box center [388, 129] width 429 height 37
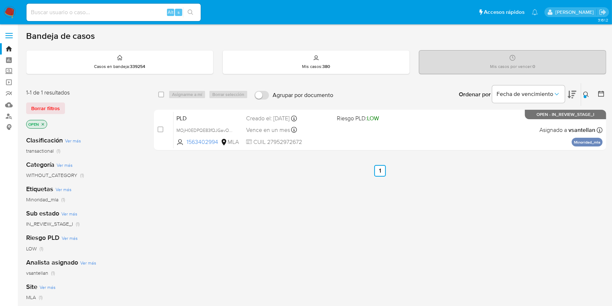
click at [13, 11] on img at bounding box center [10, 12] width 12 height 12
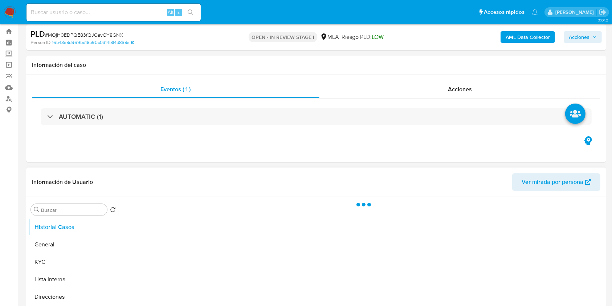
select select "10"
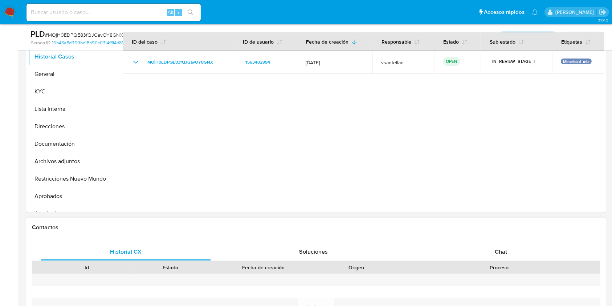
scroll to position [145, 0]
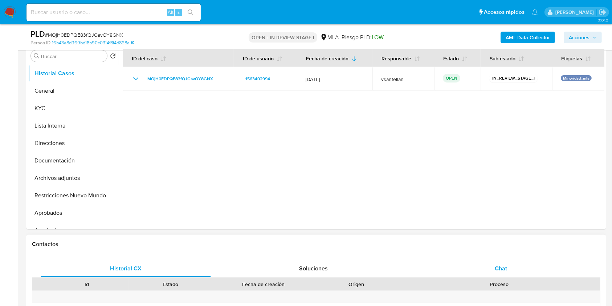
click at [475, 261] on div "Chat" at bounding box center [501, 268] width 170 height 17
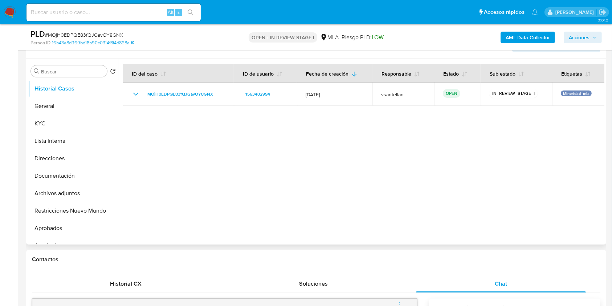
scroll to position [128, 0]
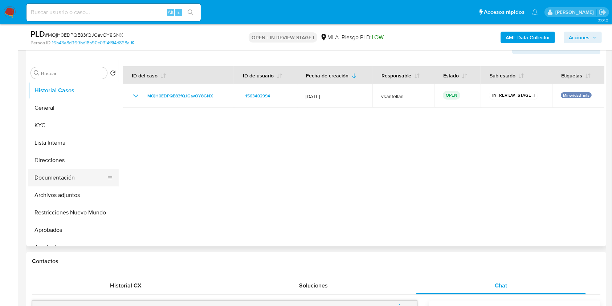
click at [72, 174] on button "Documentación" at bounding box center [70, 177] width 85 height 17
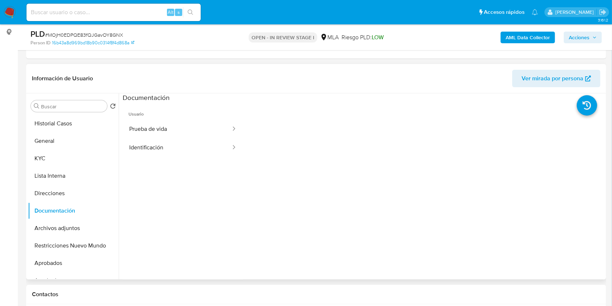
scroll to position [80, 0]
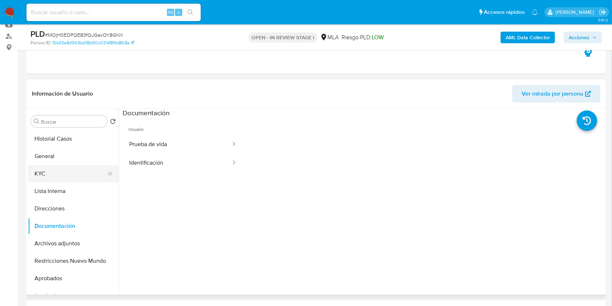
click at [68, 172] on button "KYC" at bounding box center [70, 173] width 85 height 17
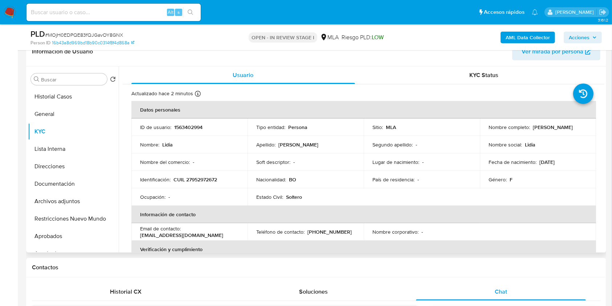
scroll to position [121, 0]
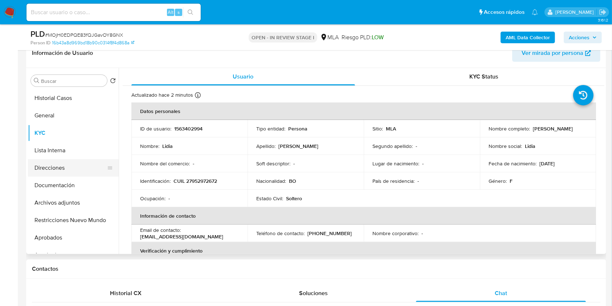
drag, startPoint x: 78, startPoint y: 180, endPoint x: 76, endPoint y: 158, distance: 22.3
click at [78, 181] on button "Documentación" at bounding box center [73, 184] width 91 height 17
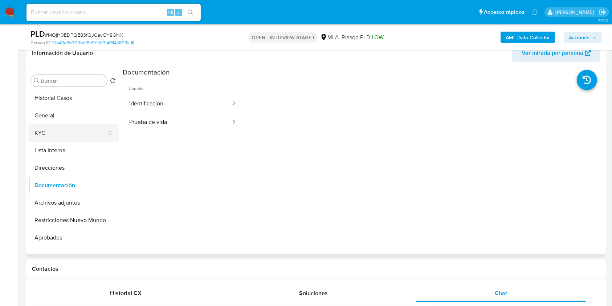
click at [70, 134] on button "KYC" at bounding box center [70, 132] width 85 height 17
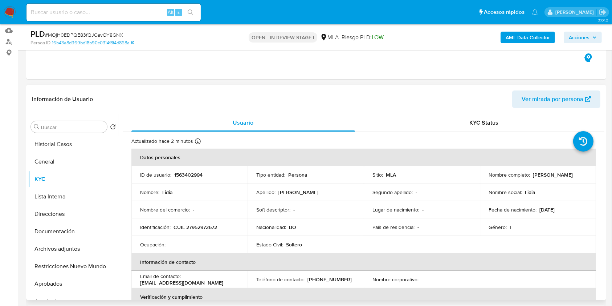
scroll to position [72, 0]
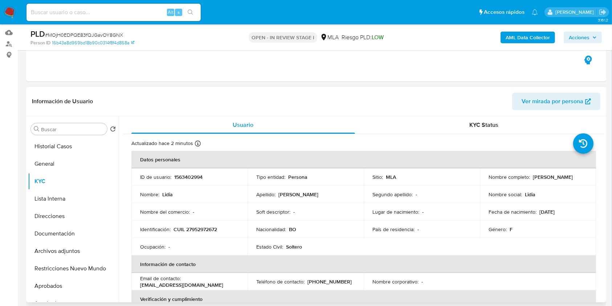
click at [527, 240] on table "Datos personales ID de usuario : 1563402994 Tipo entidad : Persona Sitio : MLA …" at bounding box center [363, 281] width 465 height 261
click at [79, 233] on button "Documentación" at bounding box center [70, 233] width 85 height 17
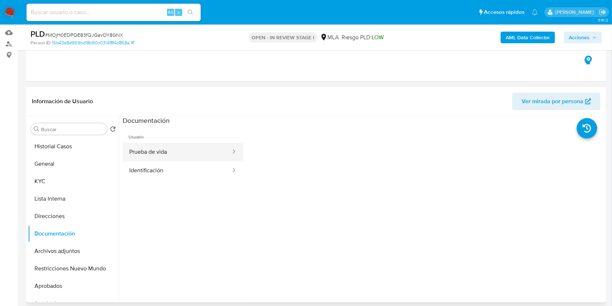
click at [165, 154] on button "Prueba de vida" at bounding box center [177, 152] width 109 height 19
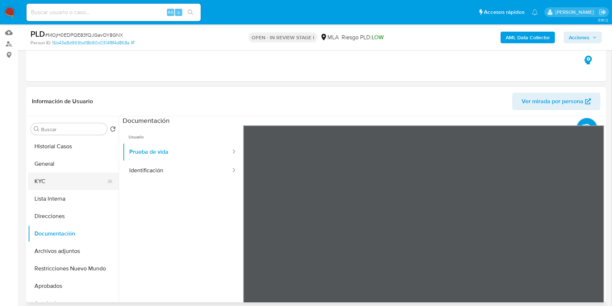
click at [55, 179] on button "KYC" at bounding box center [70, 180] width 85 height 17
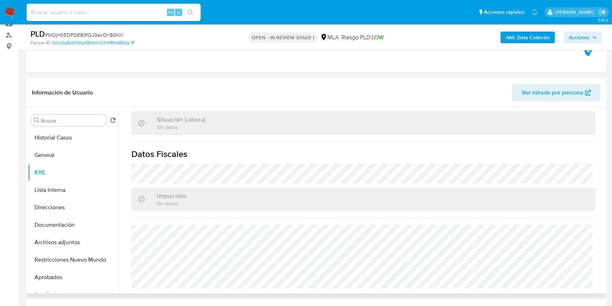
scroll to position [382, 0]
click at [65, 208] on button "Direcciones" at bounding box center [70, 207] width 85 height 17
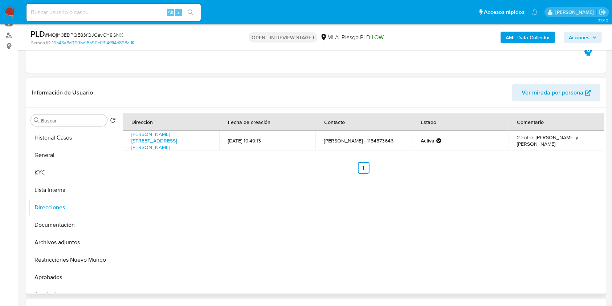
scroll to position [110, 0]
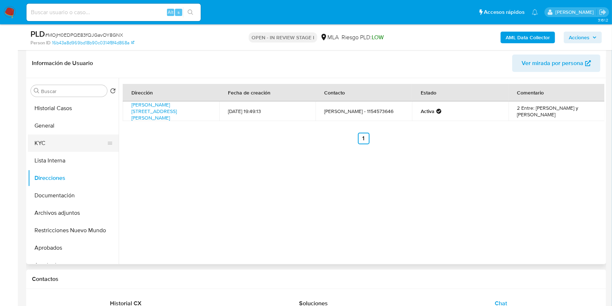
click at [58, 138] on button "KYC" at bounding box center [70, 142] width 85 height 17
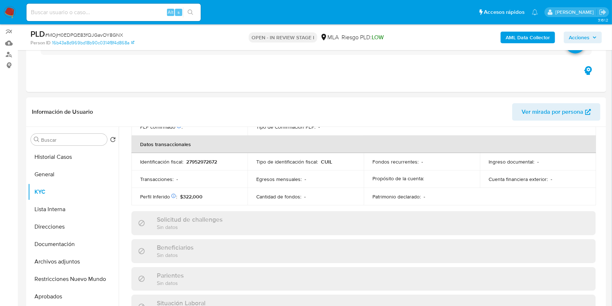
scroll to position [382, 0]
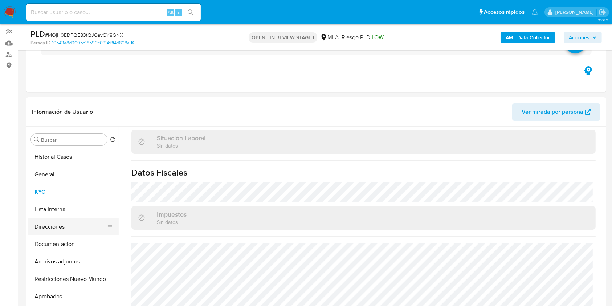
click at [95, 224] on button "Direcciones" at bounding box center [70, 226] width 85 height 17
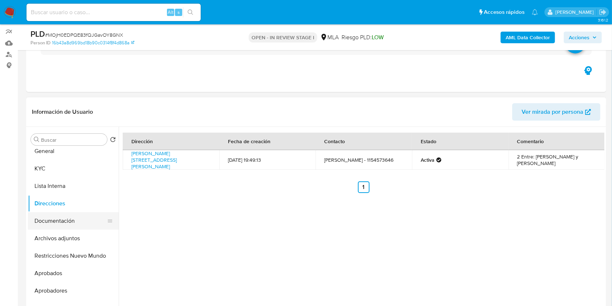
scroll to position [29, 0]
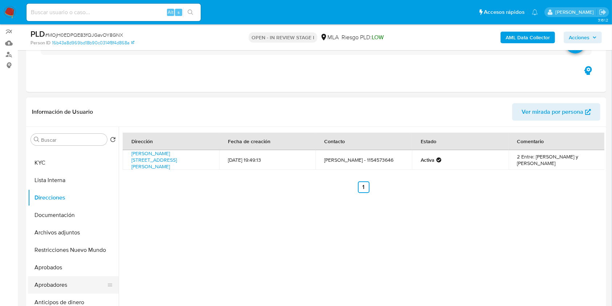
click at [76, 289] on button "Aprobadores" at bounding box center [70, 284] width 85 height 17
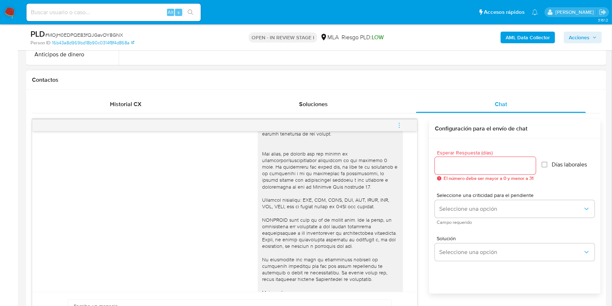
scroll to position [352, 0]
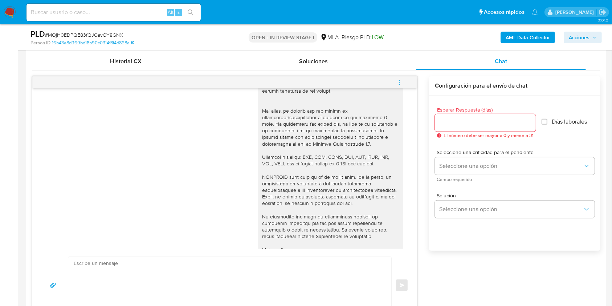
click at [404, 84] on button "menu-action" at bounding box center [399, 82] width 24 height 17
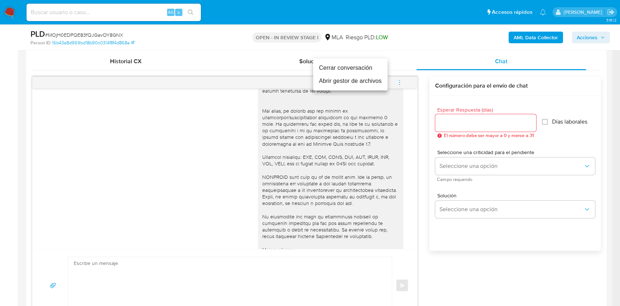
click at [353, 67] on li "Cerrar conversación" at bounding box center [350, 67] width 74 height 13
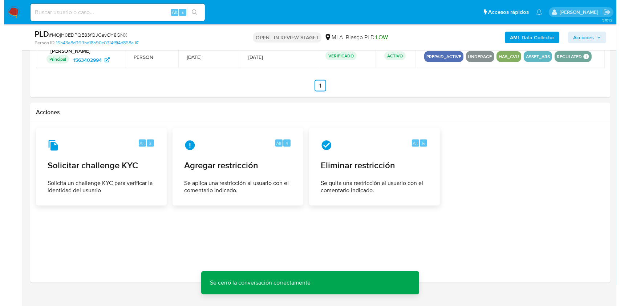
scroll to position [1111, 0]
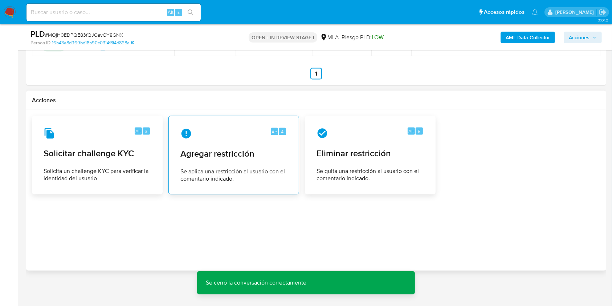
click at [241, 157] on span "Agregar restricción" at bounding box center [233, 153] width 107 height 11
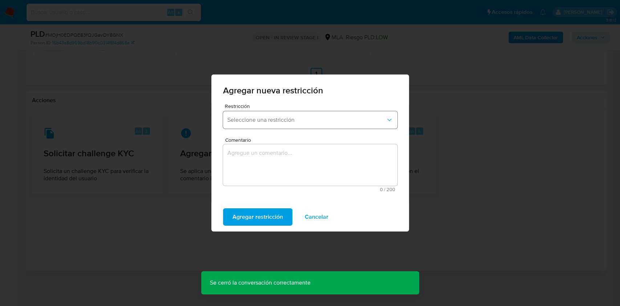
click at [296, 118] on span "Seleccione una restricción" at bounding box center [306, 119] width 158 height 7
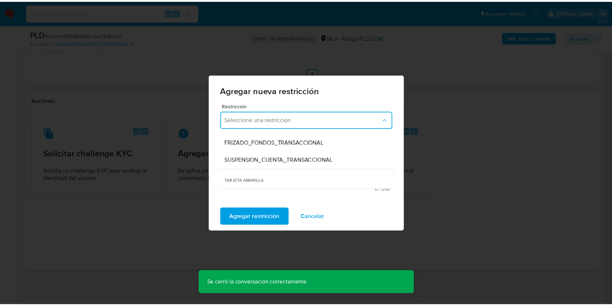
scroll to position [68, 0]
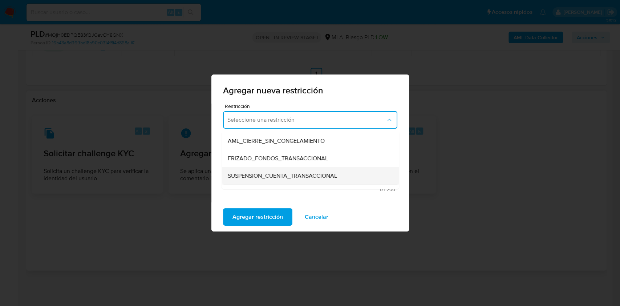
click at [350, 175] on div "SUSPENSION_CUENTA_TRANSACCIONAL" at bounding box center [307, 175] width 161 height 17
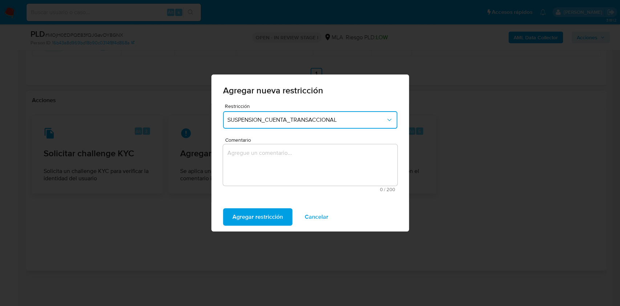
click at [306, 170] on textarea "Comentario" at bounding box center [310, 164] width 174 height 41
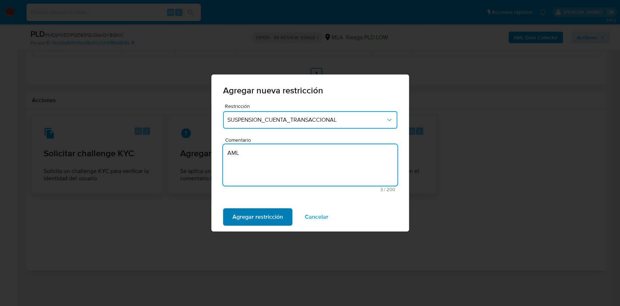
type textarea "AML"
click at [276, 219] on span "Agregar restricción" at bounding box center [257, 217] width 50 height 16
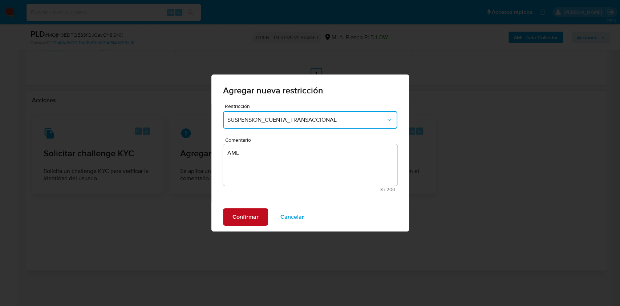
click at [233, 220] on span "Confirmar" at bounding box center [245, 217] width 26 height 16
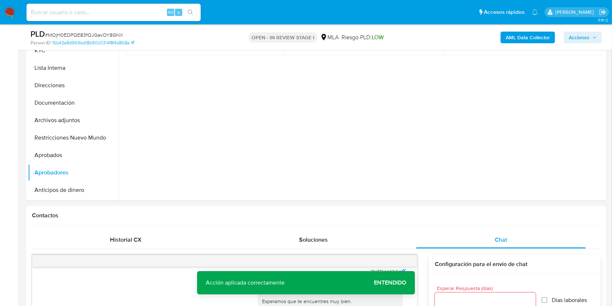
scroll to position [153, 0]
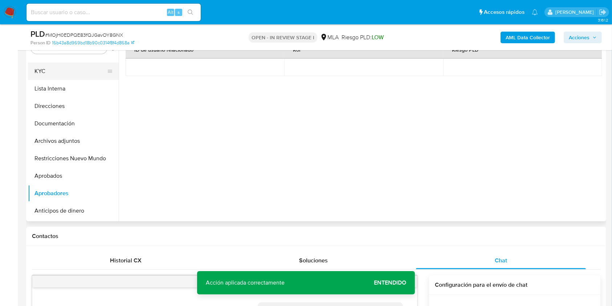
click at [49, 64] on button "KYC" at bounding box center [70, 70] width 85 height 17
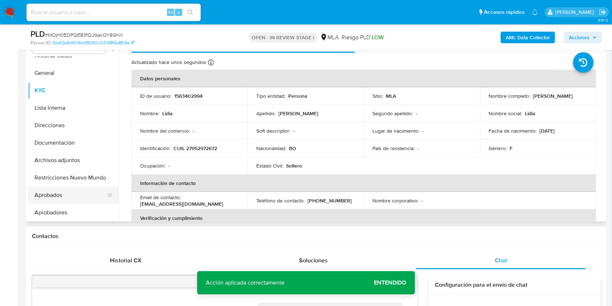
scroll to position [0, 0]
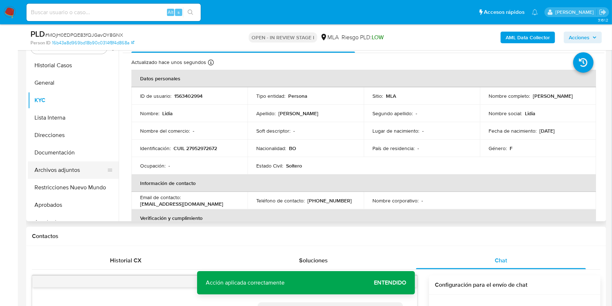
click at [69, 169] on button "Archivos adjuntos" at bounding box center [70, 169] width 85 height 17
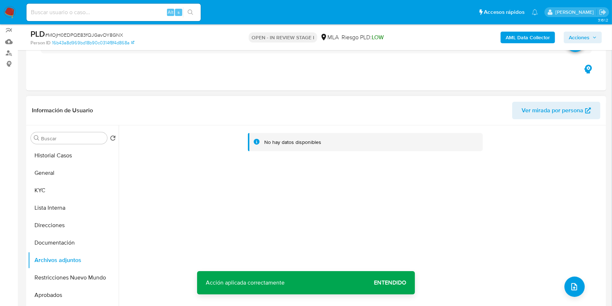
scroll to position [8, 0]
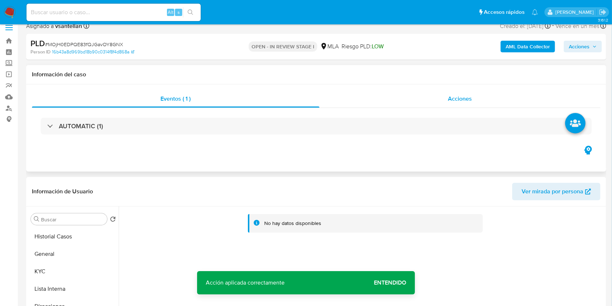
click at [480, 103] on div "Acciones" at bounding box center [459, 98] width 281 height 17
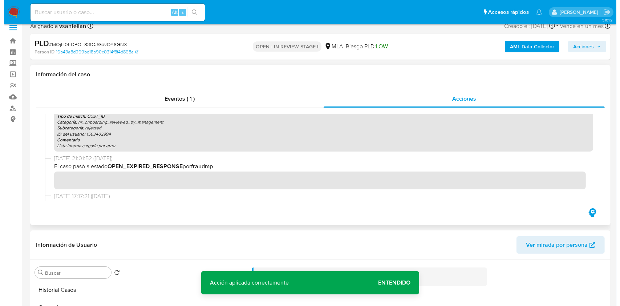
scroll to position [0, 0]
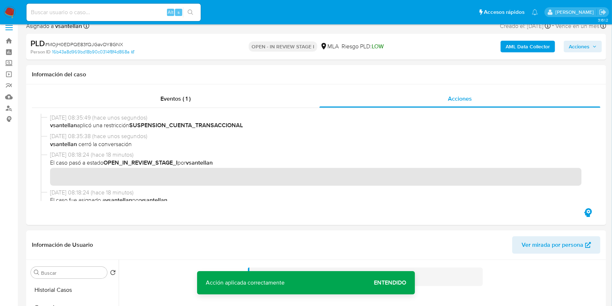
click at [520, 48] on b "AML Data Collector" at bounding box center [528, 47] width 44 height 12
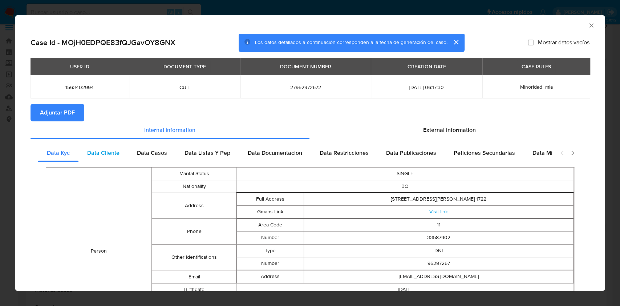
click at [119, 147] on div "Data Cliente" at bounding box center [103, 152] width 50 height 17
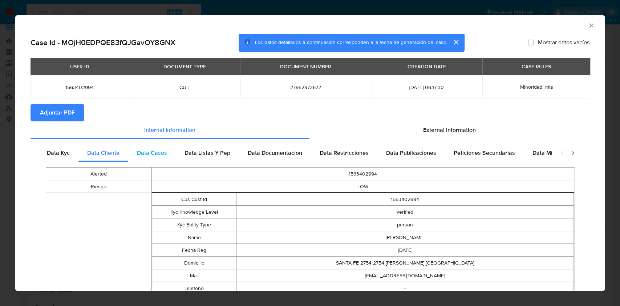
click at [162, 155] on span "Data Casos" at bounding box center [152, 152] width 30 height 8
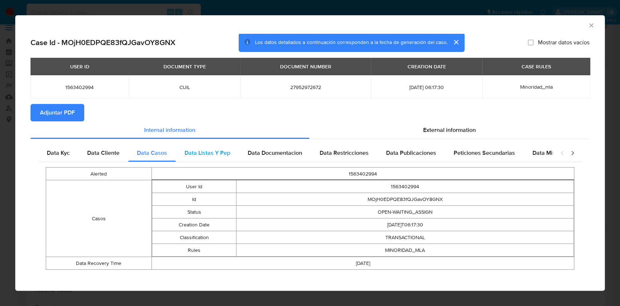
click at [198, 159] on div "Data Listas Y Pep" at bounding box center [207, 152] width 63 height 17
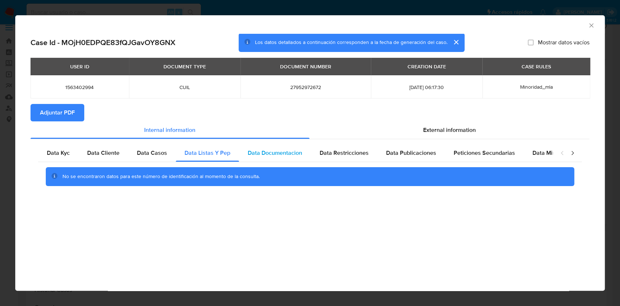
click at [261, 159] on div "Data Documentacion" at bounding box center [275, 152] width 72 height 17
drag, startPoint x: 337, startPoint y: 148, endPoint x: 346, endPoint y: 149, distance: 8.7
click at [338, 149] on span "Data Restricciones" at bounding box center [343, 152] width 49 height 8
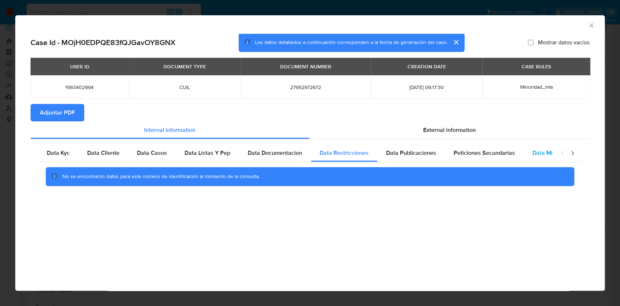
drag, startPoint x: 394, startPoint y: 150, endPoint x: 531, endPoint y: 154, distance: 138.0
click at [394, 150] on span "Data Publicaciones" at bounding box center [411, 152] width 50 height 8
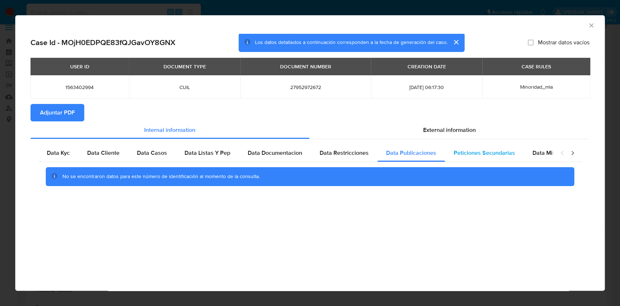
click at [516, 154] on div "Peticiones Secundarias" at bounding box center [484, 152] width 79 height 17
click at [535, 152] on span "Data Minoridad" at bounding box center [552, 152] width 40 height 8
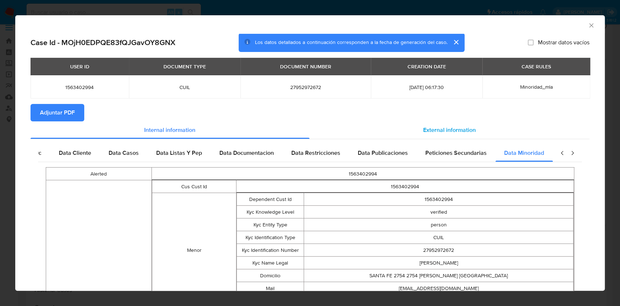
scroll to position [0, 32]
click at [437, 126] on span "External information" at bounding box center [449, 130] width 53 height 8
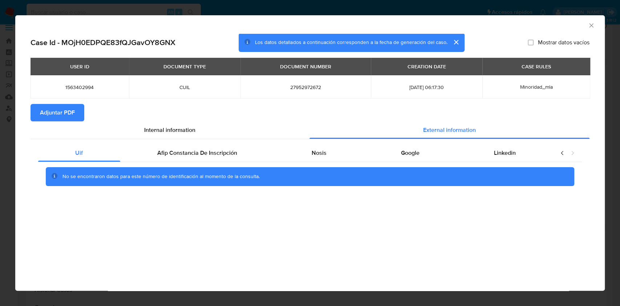
click at [191, 142] on div "Uif Afip Constancia De Inscripción Nosis Google Linkedin No se encontraron dato…" at bounding box center [309, 167] width 559 height 57
drag, startPoint x: 193, startPoint y: 146, endPoint x: 279, endPoint y: 155, distance: 86.1
click at [193, 146] on div "Afip Constancia De Inscripción" at bounding box center [197, 152] width 154 height 17
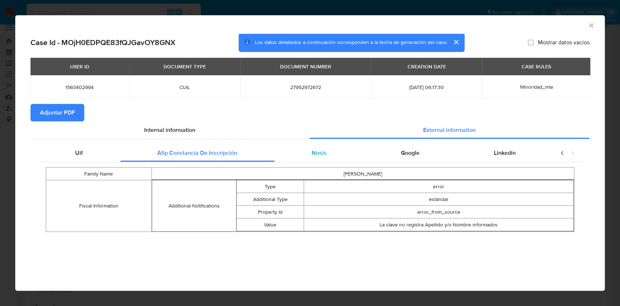
drag, startPoint x: 359, startPoint y: 156, endPoint x: 355, endPoint y: 155, distance: 4.8
click at [355, 155] on div "Nosis" at bounding box center [318, 152] width 89 height 17
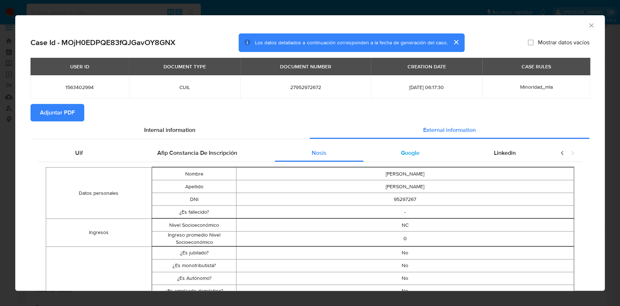
click at [421, 159] on div "Google" at bounding box center [409, 152] width 93 height 17
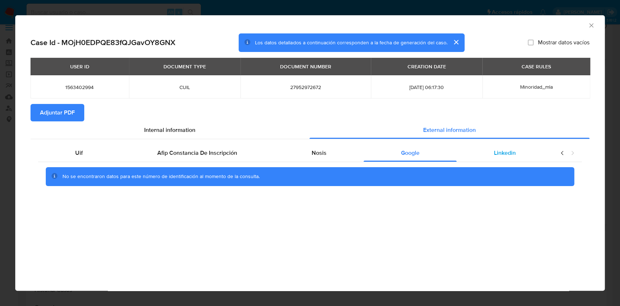
click at [497, 156] on span "Linkedin" at bounding box center [505, 152] width 22 height 8
drag, startPoint x: 72, startPoint y: 113, endPoint x: 186, endPoint y: 122, distance: 114.0
click at [72, 113] on span "Adjuntar PDF" at bounding box center [57, 113] width 35 height 16
click at [590, 25] on icon "Cerrar ventana" at bounding box center [590, 25] width 7 height 7
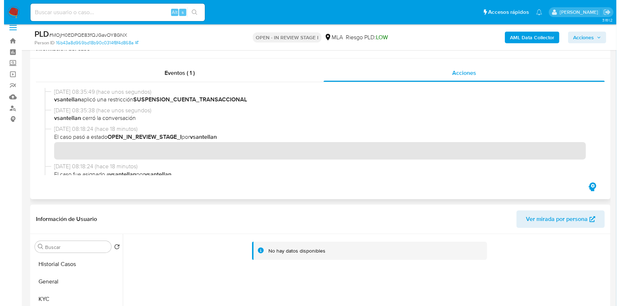
scroll to position [201, 0]
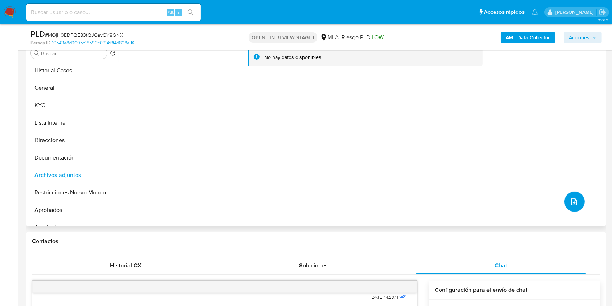
click at [570, 200] on icon "upload-file" at bounding box center [574, 201] width 9 height 9
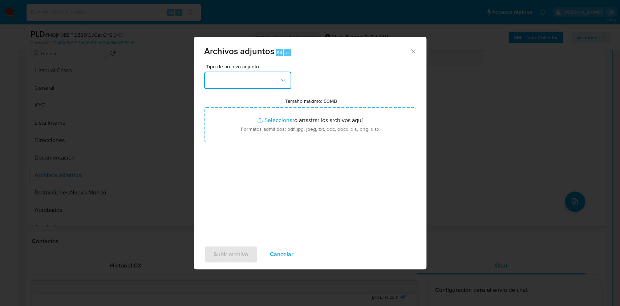
click at [250, 80] on button "button" at bounding box center [247, 80] width 87 height 17
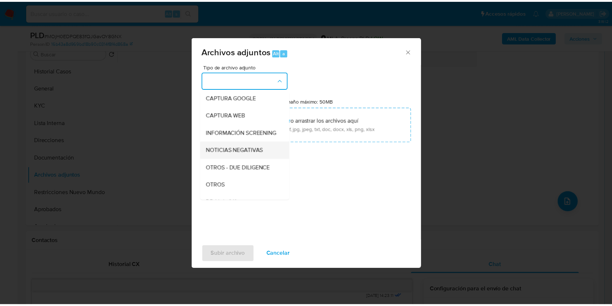
scroll to position [48, 0]
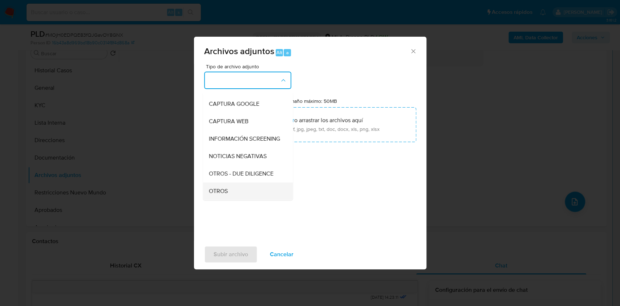
click at [238, 194] on div "OTROS" at bounding box center [245, 190] width 74 height 17
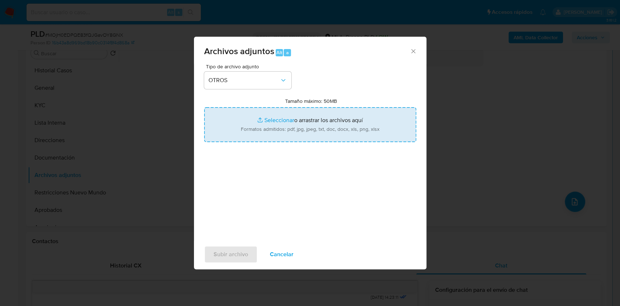
click at [325, 123] on input "Tamaño máximo: 50MB Seleccionar archivos" at bounding box center [310, 124] width 212 height 35
type input "C:\fakepath\Caselog MOjH0EDPQE83fQJGavOY8GNX_2025_09_18_07_55_20.docx"
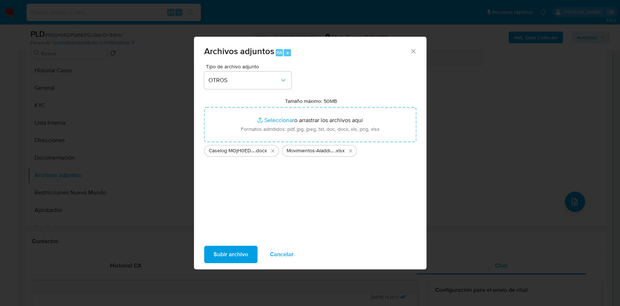
click at [235, 253] on span "Subir archivo" at bounding box center [230, 254] width 34 height 16
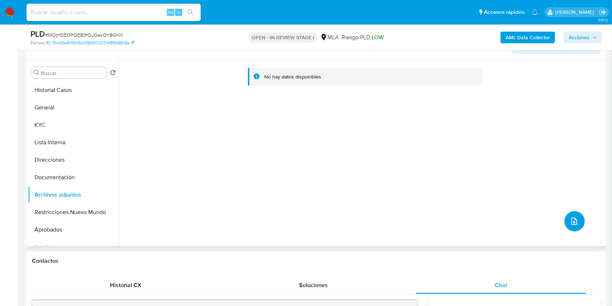
scroll to position [153, 0]
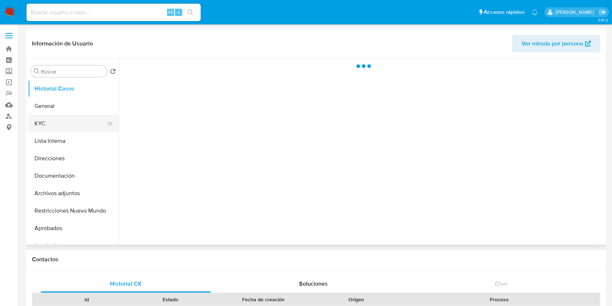
select select "10"
click at [66, 119] on button "KYC" at bounding box center [70, 123] width 85 height 17
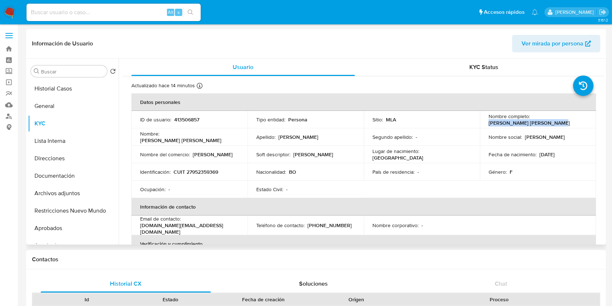
drag, startPoint x: 484, startPoint y: 121, endPoint x: 562, endPoint y: 126, distance: 78.2
click at [559, 125] on td "Nombre completo : [PERSON_NAME] [PERSON_NAME]" at bounding box center [538, 119] width 116 height 17
copy p "[PERSON_NAME] [PERSON_NAME]"
click at [197, 171] on p "CUIT 27952359369" at bounding box center [196, 171] width 45 height 7
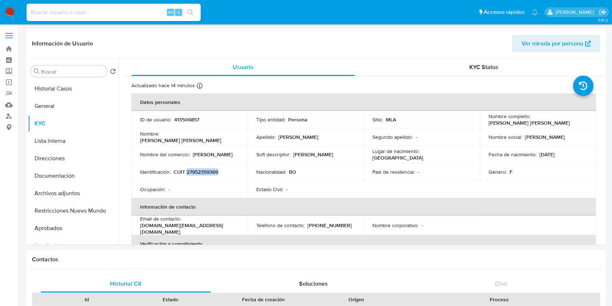
copy p "27952359369"
click at [546, 121] on p "[PERSON_NAME] [PERSON_NAME]" at bounding box center [529, 122] width 81 height 7
click at [550, 121] on div "Nombre completo : [PERSON_NAME] [PERSON_NAME]" at bounding box center [538, 119] width 99 height 13
drag, startPoint x: 550, startPoint y: 122, endPoint x: 487, endPoint y: 123, distance: 63.2
click at [489, 123] on div "Nombre completo : [PERSON_NAME] [PERSON_NAME]" at bounding box center [538, 119] width 99 height 13
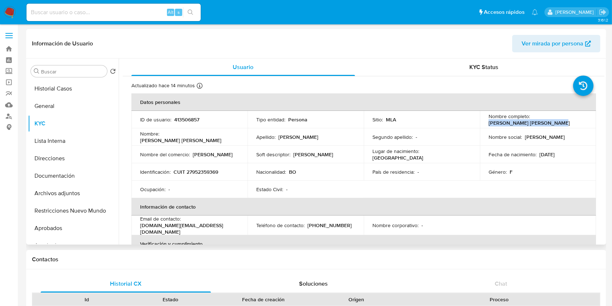
copy p "[PERSON_NAME] [PERSON_NAME]"
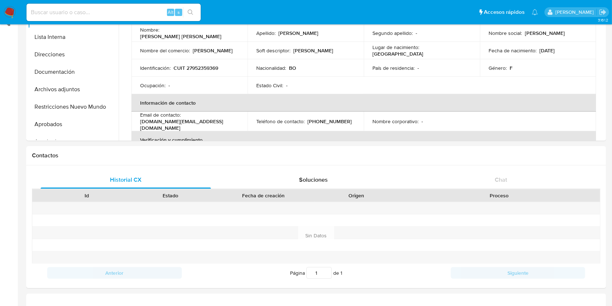
scroll to position [193, 0]
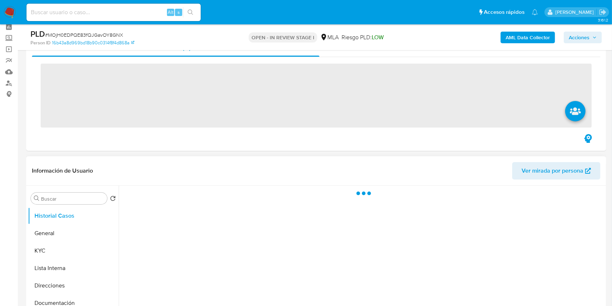
scroll to position [48, 0]
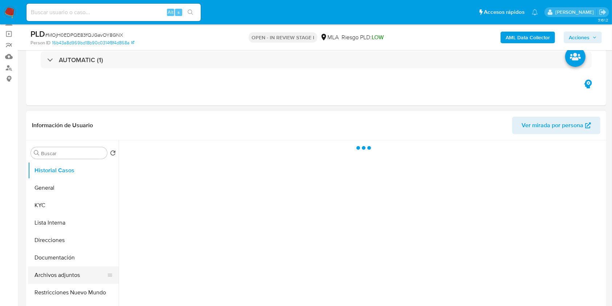
select select "10"
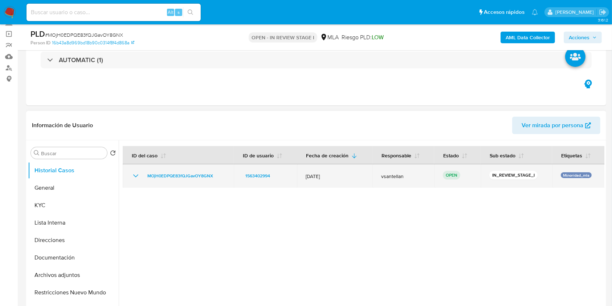
scroll to position [97, 0]
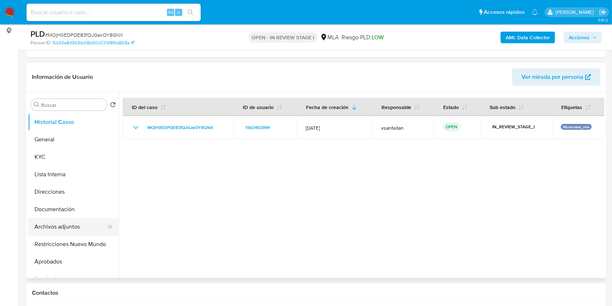
click at [81, 229] on button "Archivos adjuntos" at bounding box center [70, 226] width 85 height 17
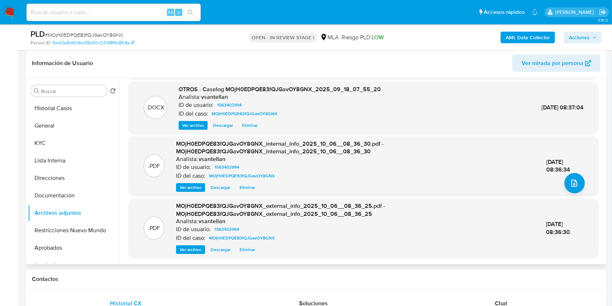
scroll to position [159, 0]
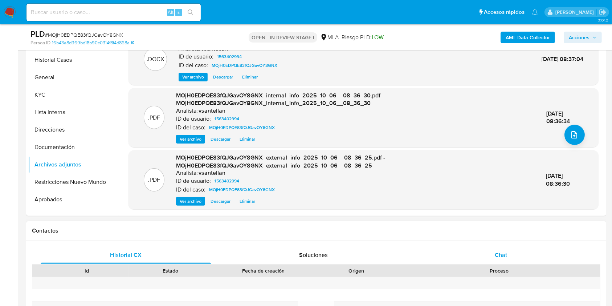
click at [491, 260] on div "Chat" at bounding box center [501, 254] width 170 height 17
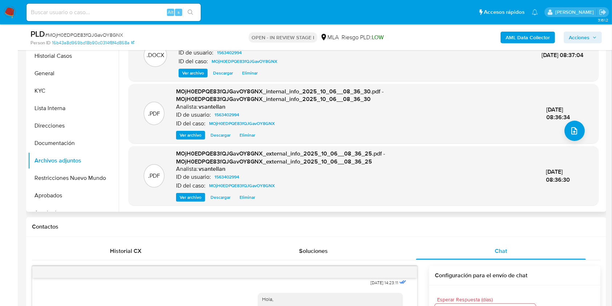
scroll to position [161, 0]
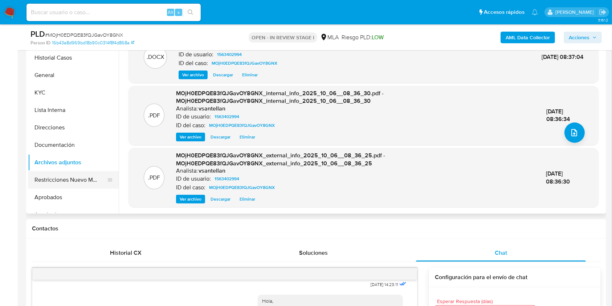
click at [93, 182] on button "Restricciones Nuevo Mundo" at bounding box center [70, 179] width 85 height 17
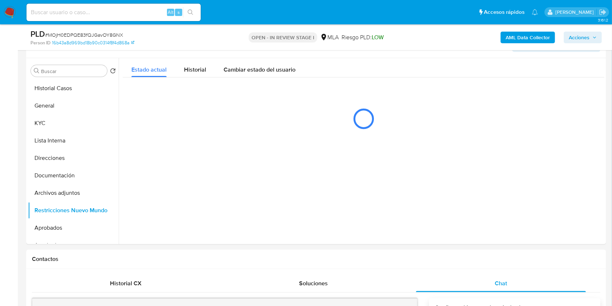
scroll to position [116, 0]
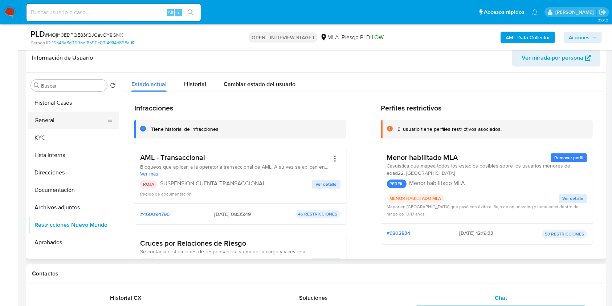
click at [60, 121] on button "General" at bounding box center [70, 119] width 85 height 17
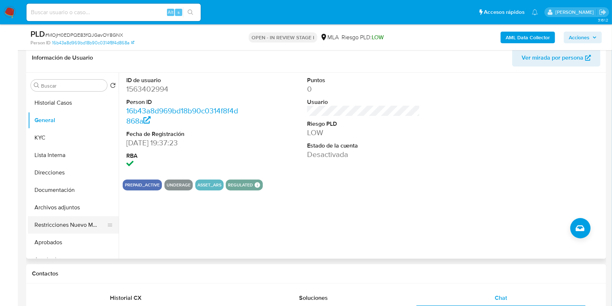
click at [66, 231] on button "Restricciones Nuevo Mundo" at bounding box center [70, 224] width 85 height 17
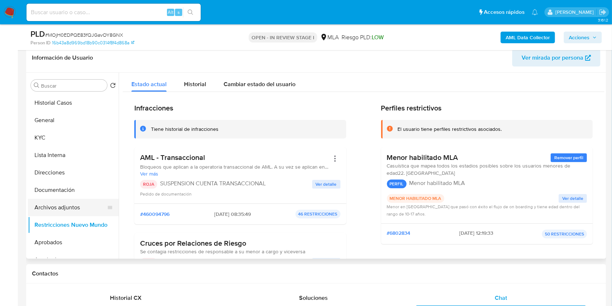
click at [65, 201] on button "Archivos adjuntos" at bounding box center [70, 207] width 85 height 17
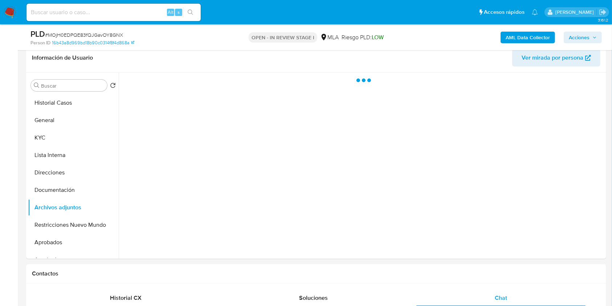
drag, startPoint x: 600, startPoint y: 40, endPoint x: 579, endPoint y: 43, distance: 21.7
click at [597, 40] on button "Acciones" at bounding box center [583, 38] width 38 height 12
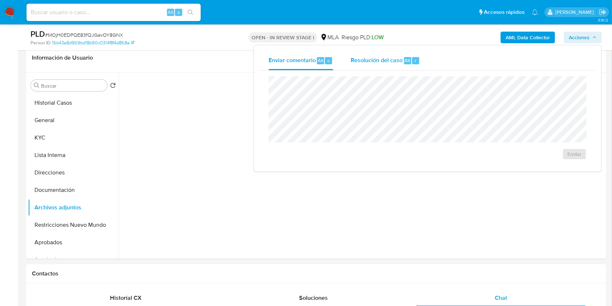
click at [370, 62] on span "Resolución del caso" at bounding box center [377, 60] width 52 height 8
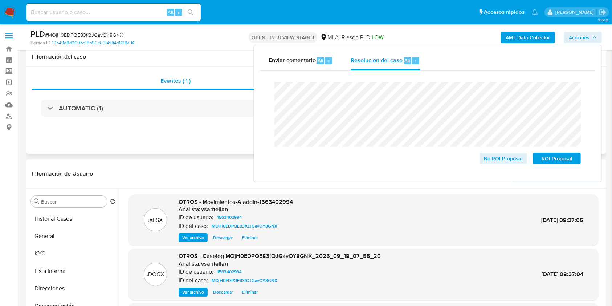
scroll to position [97, 0]
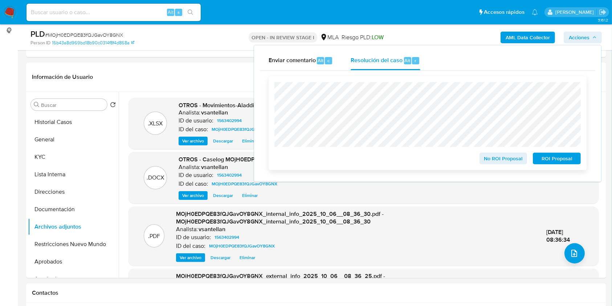
click at [544, 158] on span "ROI Proposal" at bounding box center [557, 158] width 38 height 10
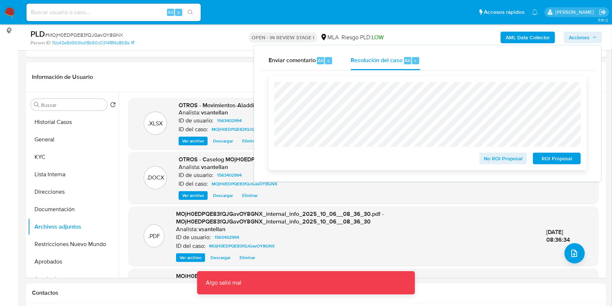
click at [567, 163] on span "ROI Proposal" at bounding box center [557, 158] width 38 height 10
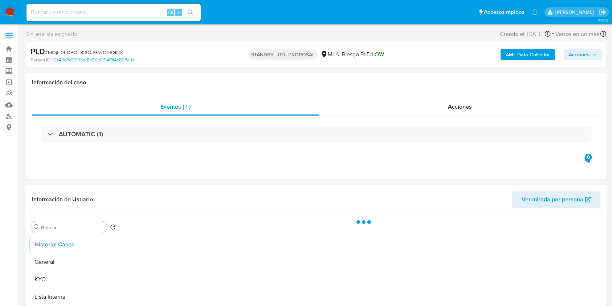
select select "10"
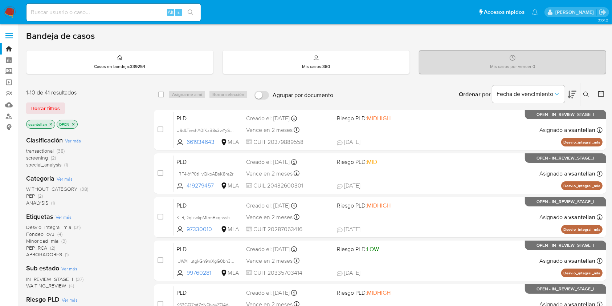
click at [586, 90] on button at bounding box center [587, 94] width 12 height 9
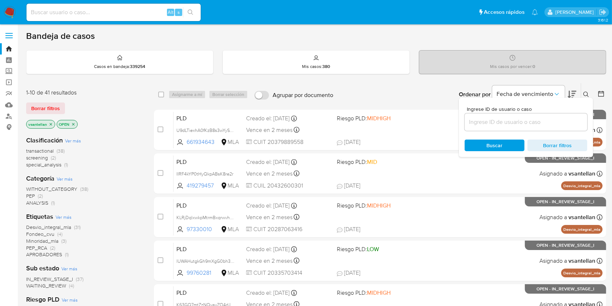
click at [526, 122] on input at bounding box center [526, 121] width 123 height 9
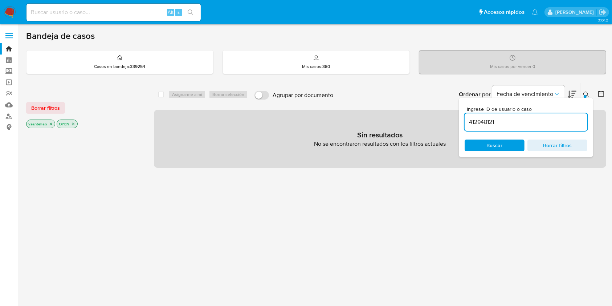
click at [587, 93] on icon at bounding box center [586, 94] width 6 height 6
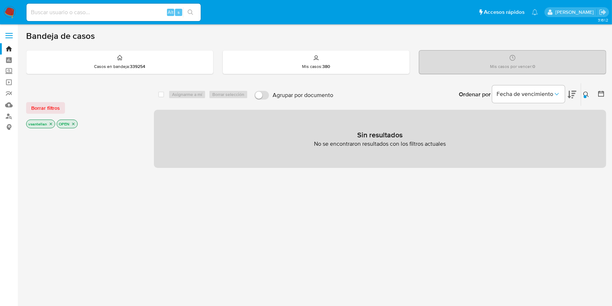
drag, startPoint x: 588, startPoint y: 94, endPoint x: 583, endPoint y: 99, distance: 6.7
click at [588, 94] on icon at bounding box center [586, 94] width 6 height 6
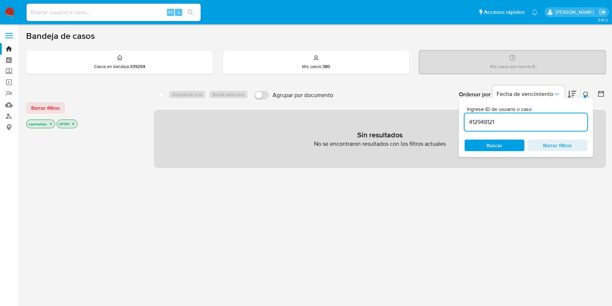
click at [529, 119] on input "412948121" at bounding box center [526, 121] width 123 height 9
type input "1104717484"
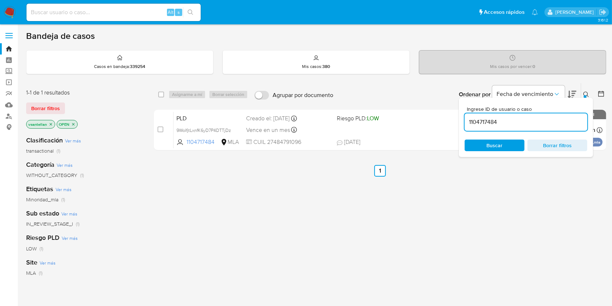
click at [586, 92] on icon at bounding box center [586, 94] width 6 height 6
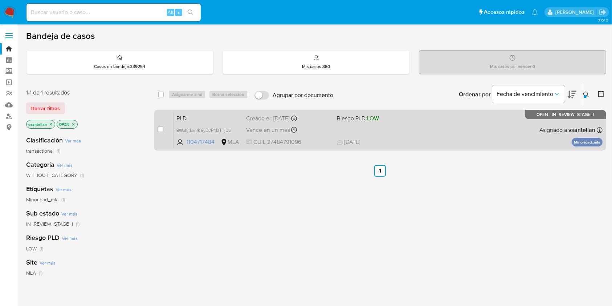
click at [524, 137] on div "PLD 9WoIfjtLxnfK6yD7P4DTTjDz 1104717484 MLA Riesgo PLD: LOW Creado el: 12/09/20…" at bounding box center [388, 129] width 429 height 37
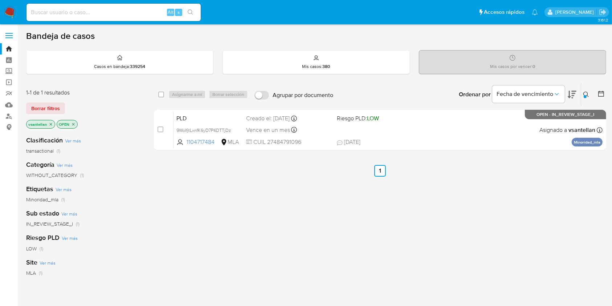
click at [8, 16] on img at bounding box center [10, 12] width 12 height 12
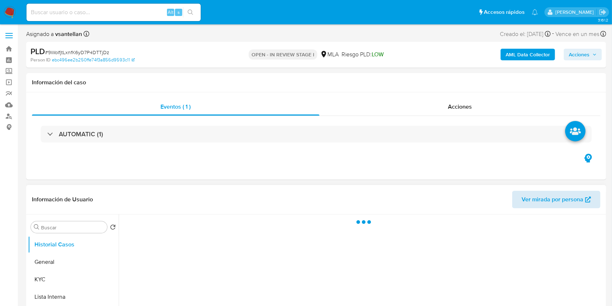
select select "10"
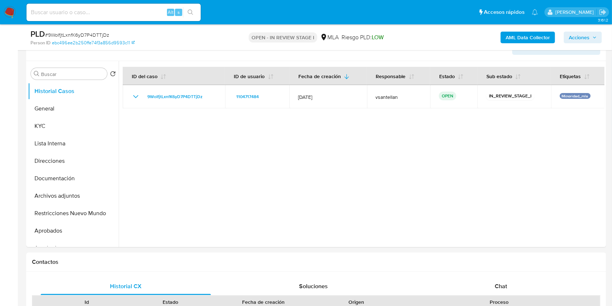
scroll to position [145, 0]
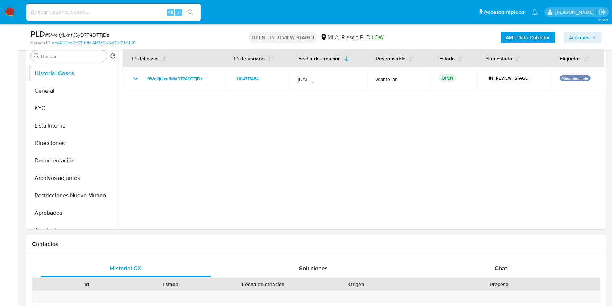
drag, startPoint x: 518, startPoint y: 264, endPoint x: 543, endPoint y: 214, distance: 56.2
click at [518, 265] on div "Chat" at bounding box center [501, 268] width 170 height 17
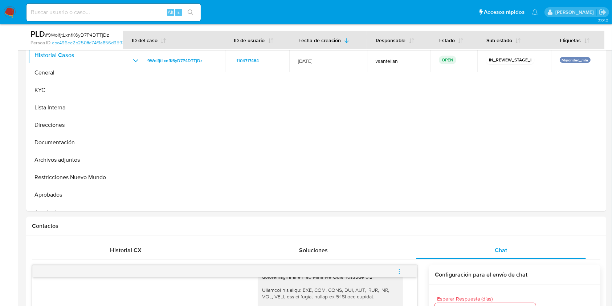
scroll to position [103, 0]
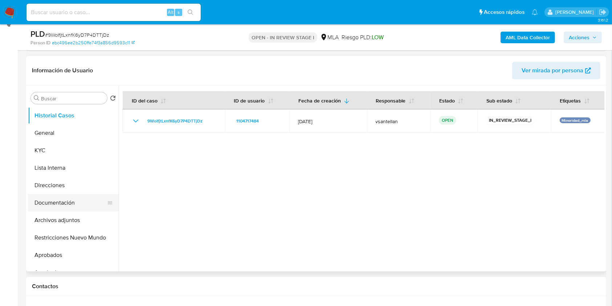
click at [81, 205] on button "Documentación" at bounding box center [70, 202] width 85 height 17
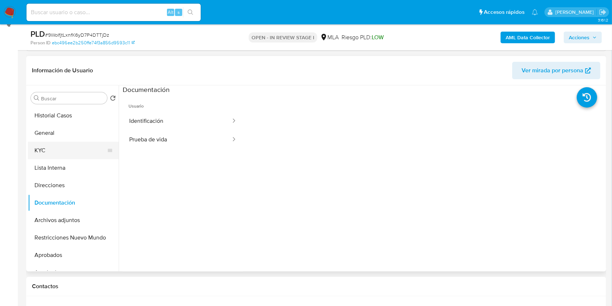
click at [74, 150] on button "KYC" at bounding box center [70, 150] width 85 height 17
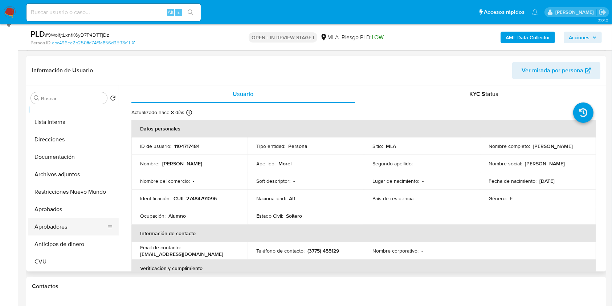
scroll to position [46, 0]
click at [67, 224] on button "Aprobadores" at bounding box center [70, 225] width 85 height 17
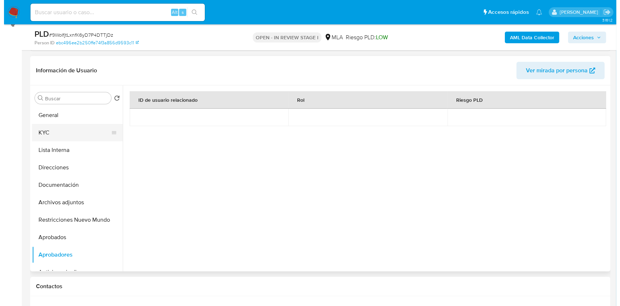
scroll to position [0, 0]
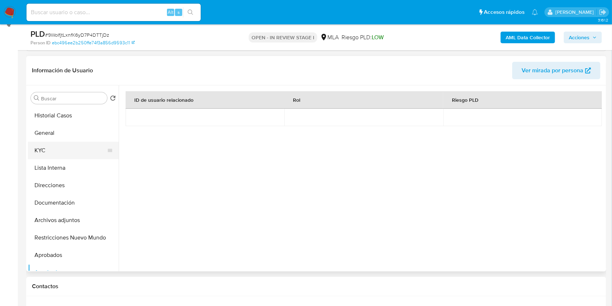
click at [70, 149] on button "KYC" at bounding box center [70, 150] width 85 height 17
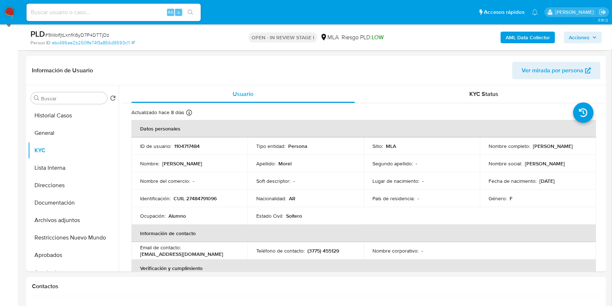
drag, startPoint x: 481, startPoint y: 207, endPoint x: 282, endPoint y: 16, distance: 275.2
click at [481, 207] on td "Género : F" at bounding box center [538, 197] width 116 height 17
drag, startPoint x: 55, startPoint y: 203, endPoint x: 55, endPoint y: 158, distance: 45.4
click at [55, 203] on button "Documentación" at bounding box center [73, 202] width 91 height 17
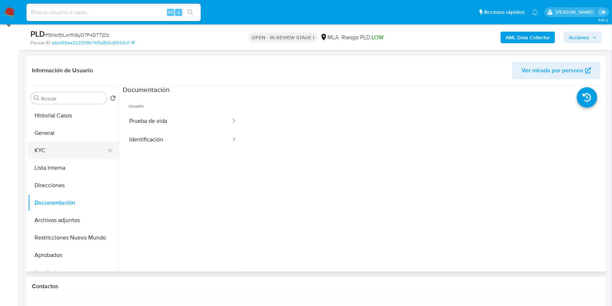
click at [57, 147] on button "KYC" at bounding box center [70, 150] width 85 height 17
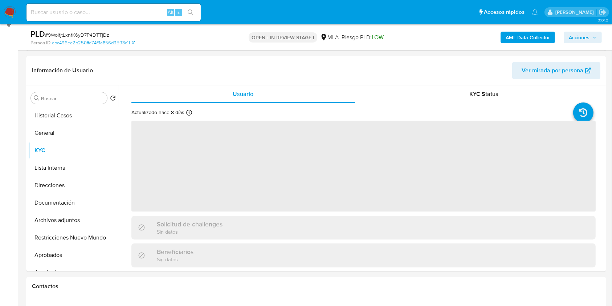
click at [523, 37] on b "AML Data Collector" at bounding box center [528, 38] width 44 height 12
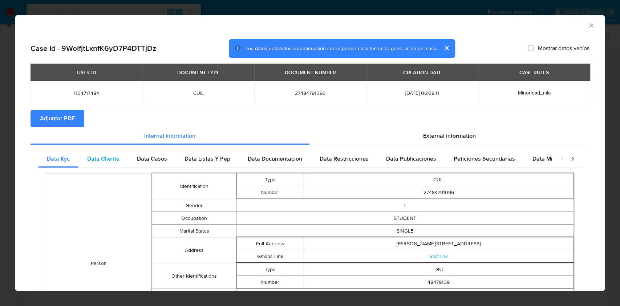
click at [90, 160] on span "Data Cliente" at bounding box center [103, 158] width 32 height 8
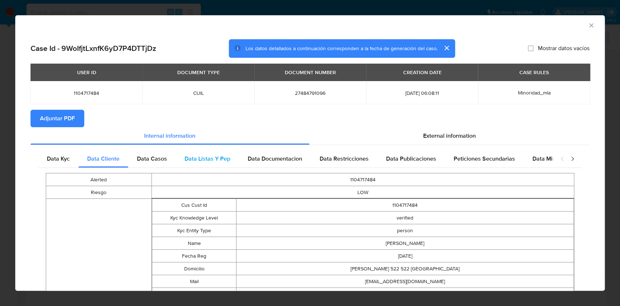
drag, startPoint x: 147, startPoint y: 160, endPoint x: 197, endPoint y: 156, distance: 50.7
click at [150, 160] on span "Data Casos" at bounding box center [152, 158] width 30 height 8
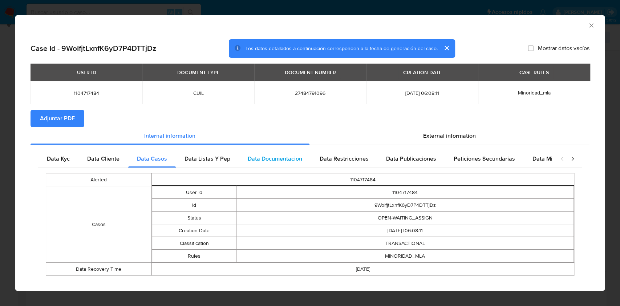
drag, startPoint x: 218, startPoint y: 153, endPoint x: 244, endPoint y: 159, distance: 26.7
click at [218, 155] on div "Data Listas Y Pep" at bounding box center [207, 158] width 63 height 17
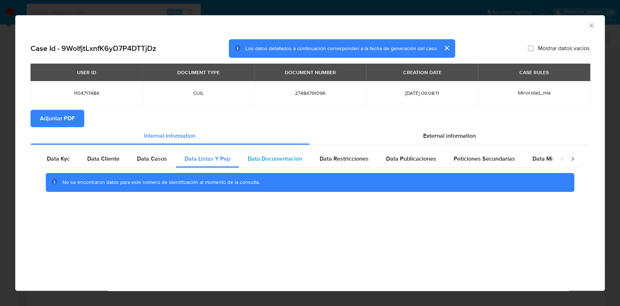
drag, startPoint x: 271, startPoint y: 163, endPoint x: 285, endPoint y: 159, distance: 15.1
click at [275, 162] on div "Data Documentacion" at bounding box center [275, 158] width 72 height 17
click at [377, 151] on div "Data Publicaciones" at bounding box center [411, 158] width 68 height 17
drag, startPoint x: 343, startPoint y: 161, endPoint x: 466, endPoint y: 160, distance: 123.1
click at [347, 160] on span "Data Restricciones" at bounding box center [343, 158] width 49 height 8
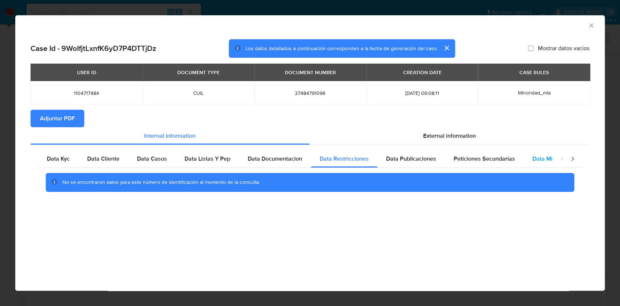
drag, startPoint x: 466, startPoint y: 159, endPoint x: 546, endPoint y: 158, distance: 79.9
click at [468, 158] on span "Peticiones Secundarias" at bounding box center [483, 158] width 61 height 8
click at [553, 158] on div "closure-recommendation-modal" at bounding box center [567, 158] width 29 height 17
click at [523, 155] on div "Data Minoridad" at bounding box center [551, 158] width 57 height 17
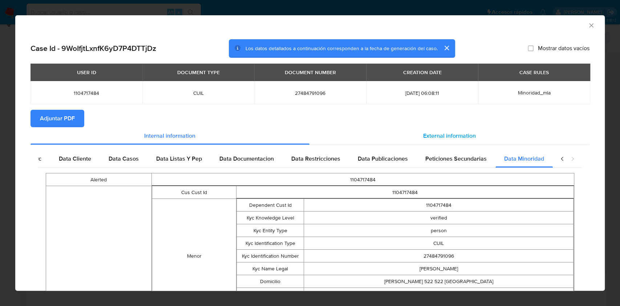
scroll to position [0, 32]
click at [480, 138] on div "External information" at bounding box center [449, 135] width 280 height 17
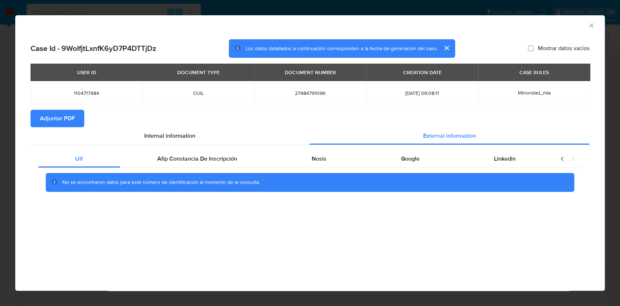
scroll to position [0, 0]
click at [191, 158] on span "Afip Constancia De Inscripción" at bounding box center [197, 158] width 80 height 8
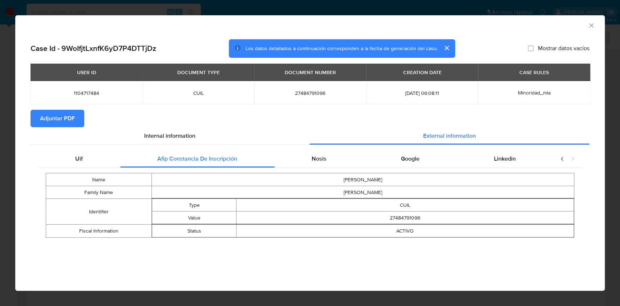
drag, startPoint x: 320, startPoint y: 162, endPoint x: 363, endPoint y: 170, distance: 43.9
click at [320, 162] on span "Nosis" at bounding box center [318, 158] width 15 height 8
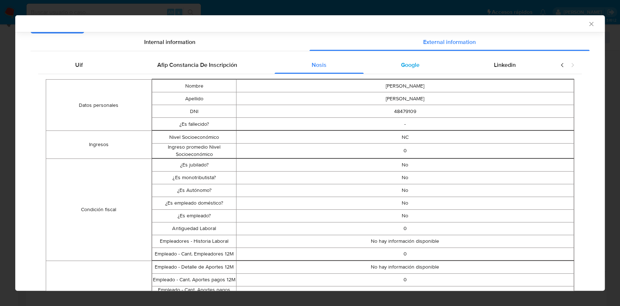
scroll to position [92, 0]
click at [390, 68] on div "Google" at bounding box center [409, 65] width 93 height 17
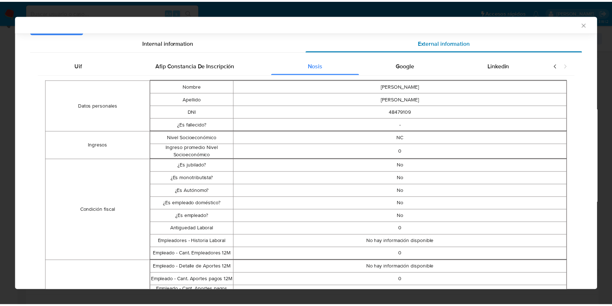
scroll to position [0, 0]
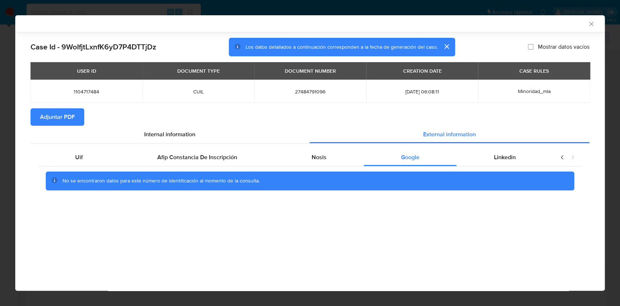
drag, startPoint x: 502, startPoint y: 152, endPoint x: 414, endPoint y: 147, distance: 88.0
click at [502, 152] on div "Linkedin" at bounding box center [504, 156] width 96 height 17
click at [67, 119] on span "Adjuntar PDF" at bounding box center [57, 117] width 35 height 16
click at [590, 23] on icon "Cerrar ventana" at bounding box center [591, 24] width 4 height 4
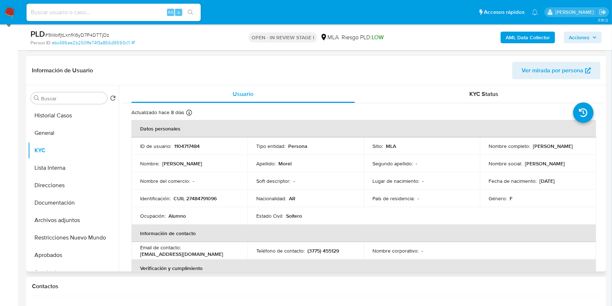
drag, startPoint x: 532, startPoint y: 151, endPoint x: 514, endPoint y: 154, distance: 18.4
click at [485, 149] on td "Nombre completo : Zoe Danna Delfina Morel" at bounding box center [538, 145] width 116 height 17
copy p "Zoe Danna Delfina Morel"
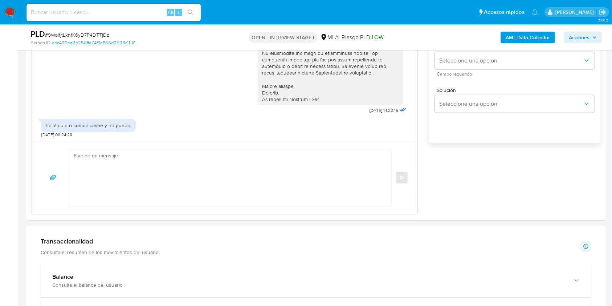
scroll to position [539, 0]
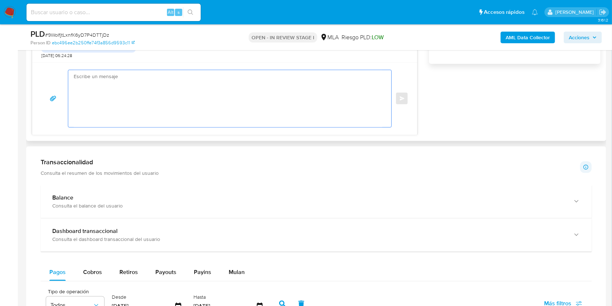
click at [115, 103] on textarea at bounding box center [228, 98] width 309 height 57
paste textarea "Hola Zoe Danna Delfina Morel, Muchas gracias por tu respuesta. En este caso, te…"
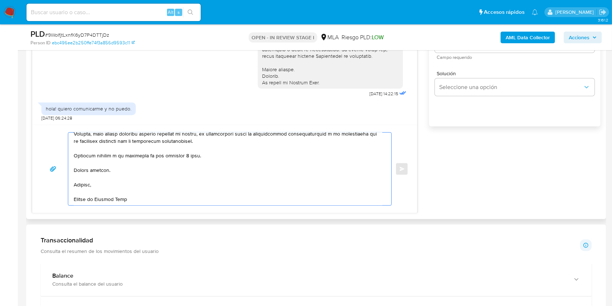
scroll to position [442, 0]
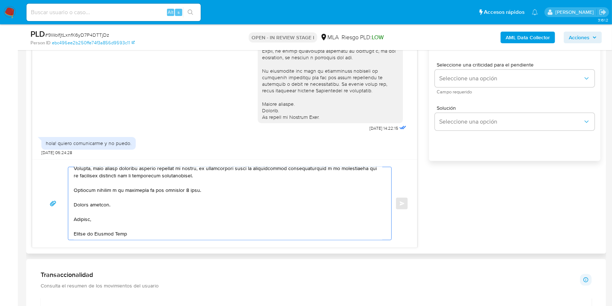
click at [189, 187] on textarea at bounding box center [228, 203] width 309 height 73
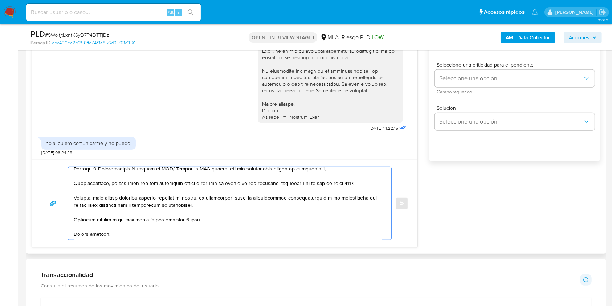
scroll to position [233, 0]
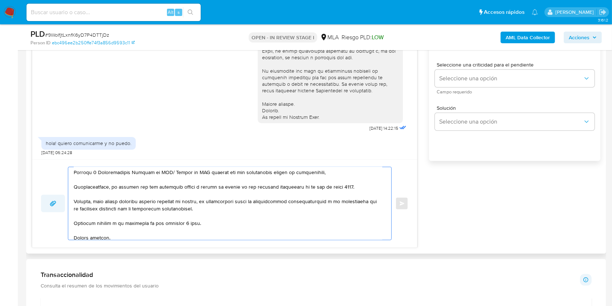
drag, startPoint x: 228, startPoint y: 213, endPoint x: 61, endPoint y: 205, distance: 166.8
click at [61, 205] on div "Enviar" at bounding box center [224, 203] width 367 height 73
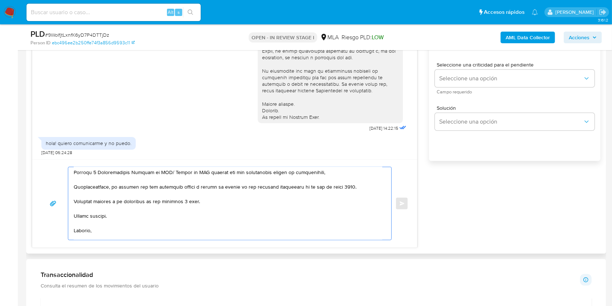
drag, startPoint x: 330, startPoint y: 193, endPoint x: 339, endPoint y: 191, distance: 8.5
click at [339, 191] on textarea at bounding box center [228, 203] width 309 height 73
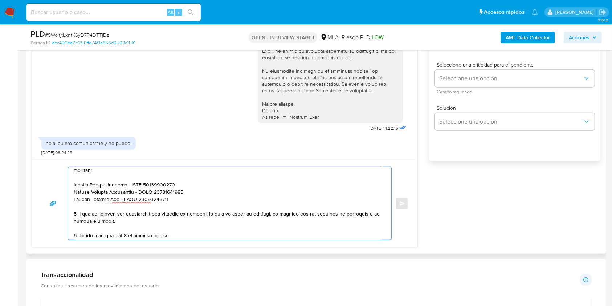
scroll to position [77, 0]
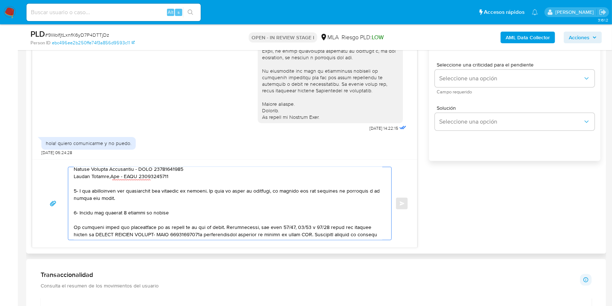
drag, startPoint x: 340, startPoint y: 177, endPoint x: 72, endPoint y: 211, distance: 270.4
click at [72, 211] on div at bounding box center [227, 203] width 319 height 73
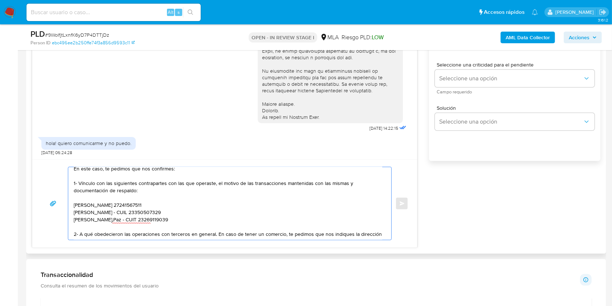
scroll to position [0, 0]
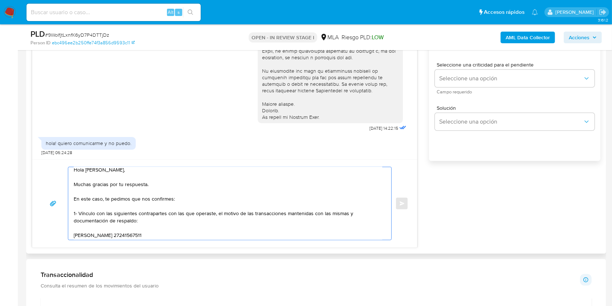
drag, startPoint x: 76, startPoint y: 220, endPoint x: 78, endPoint y: 212, distance: 8.8
click at [78, 212] on textarea "Hola Zoe Danna Delfina Morel, Muchas gracias por tu respuesta. En este caso, te…" at bounding box center [228, 203] width 309 height 73
click at [125, 220] on textarea "Hola Zoe Danna Delfina Morel, Muchas gracias por tu respuesta. En este caso, te…" at bounding box center [228, 203] width 309 height 73
click at [80, 213] on textarea "Hola Zoe Danna Delfina Morel, Muchas gracias por tu respuesta. En este caso, te…" at bounding box center [228, 203] width 309 height 73
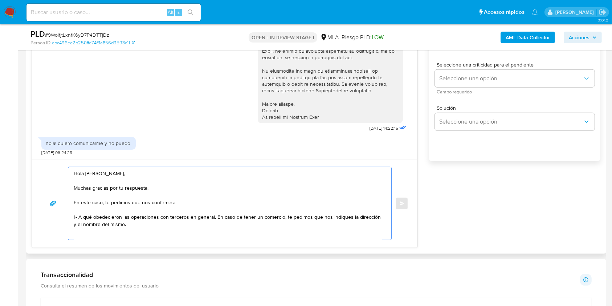
drag, startPoint x: 213, startPoint y: 228, endPoint x: 217, endPoint y: 220, distance: 8.9
click at [217, 220] on textarea "Hola Zoe Danna Delfina Morel, Muchas gracias por tu respuesta. En este caso, te…" at bounding box center [228, 203] width 309 height 73
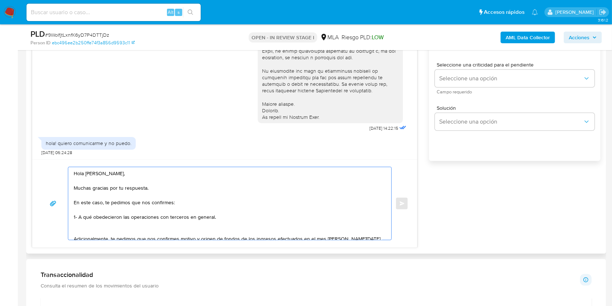
click at [225, 229] on textarea "Hola Zoe Danna Delfina Morel, Muchas gracias por tu respuesta. En este caso, te…" at bounding box center [228, 203] width 309 height 73
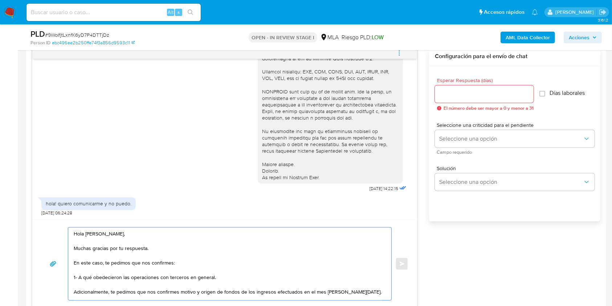
type textarea "Hola Zoe Danna Delfina Morel, Muchas gracias por tu respuesta. En este caso, te…"
click at [500, 89] on input "Esperar Respuesta (días)" at bounding box center [484, 93] width 99 height 9
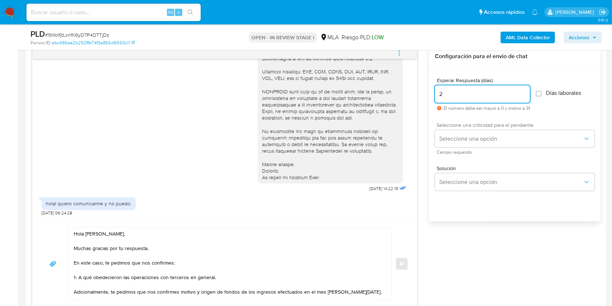
type input "2"
click at [482, 150] on div "Seleccione una criticidad para el pendiente Seleccione una opción Campo requeri…" at bounding box center [515, 138] width 160 height 32
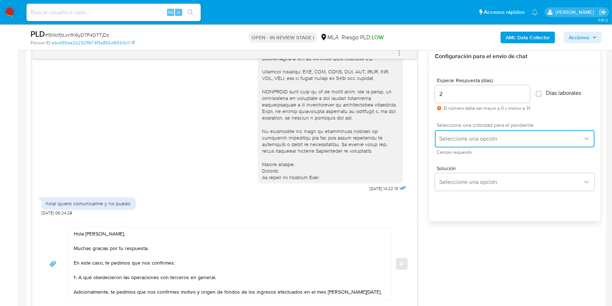
click at [469, 135] on span "Seleccione una opción" at bounding box center [511, 138] width 144 height 7
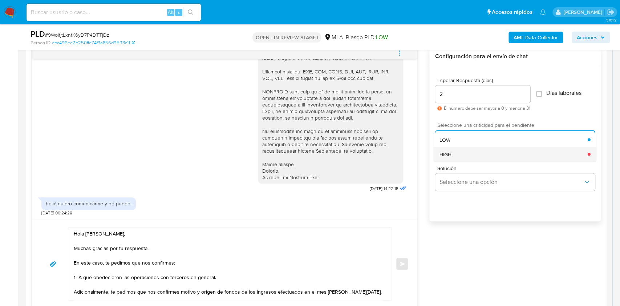
click at [451, 159] on div "HIGH" at bounding box center [513, 154] width 148 height 15
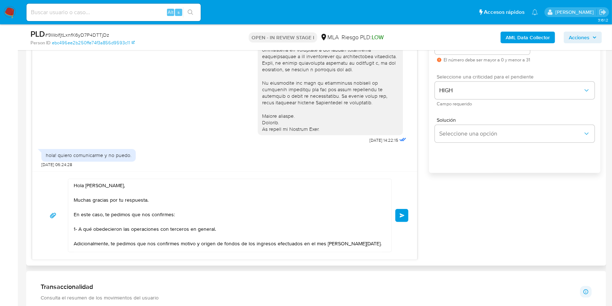
click at [400, 211] on button "Enviar" at bounding box center [401, 215] width 13 height 13
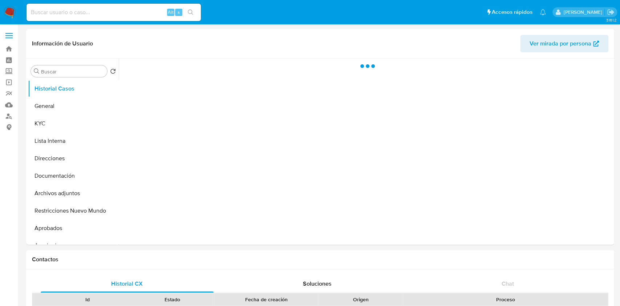
select select "10"
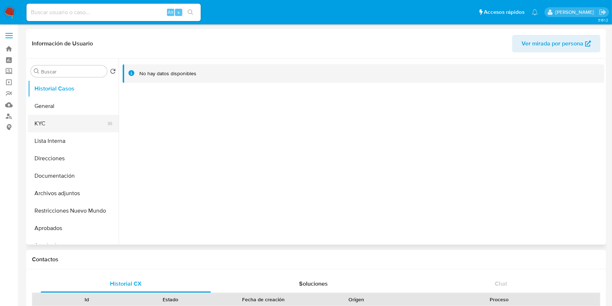
click at [74, 126] on button "KYC" at bounding box center [70, 123] width 85 height 17
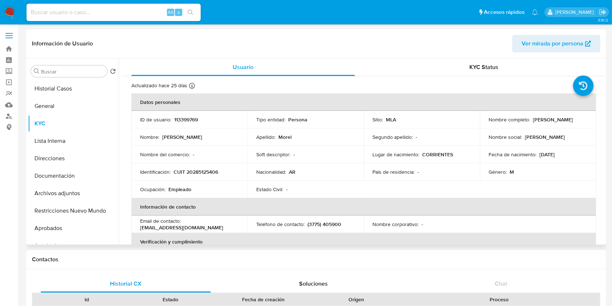
click at [193, 169] on p "CUIT 20285125406" at bounding box center [196, 171] width 45 height 7
copy p "20285125406"
click at [197, 190] on div "Ocupación : Empleado" at bounding box center [189, 189] width 99 height 7
drag, startPoint x: 204, startPoint y: 166, endPoint x: 204, endPoint y: 170, distance: 4.4
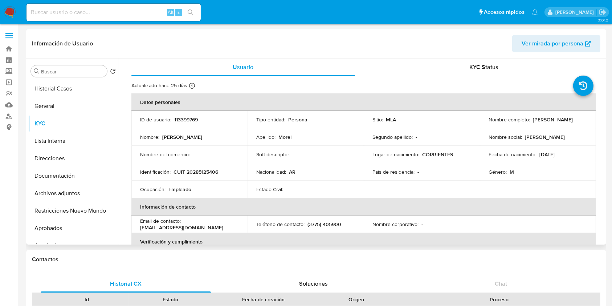
click at [204, 167] on td "Identificación : CUIT 20285125406" at bounding box center [189, 171] width 116 height 17
click at [204, 170] on p "CUIT 20285125406" at bounding box center [196, 171] width 45 height 7
copy p "20285125406"
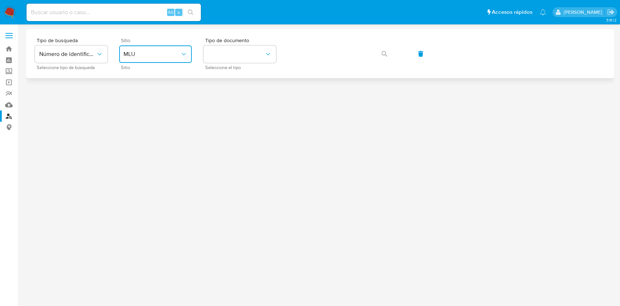
click at [162, 54] on span "MLU" at bounding box center [151, 53] width 57 height 7
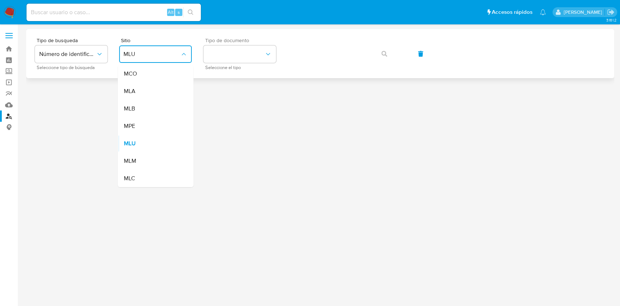
drag, startPoint x: 158, startPoint y: 90, endPoint x: 212, endPoint y: 65, distance: 59.3
click at [158, 89] on div "MLA" at bounding box center [153, 90] width 60 height 17
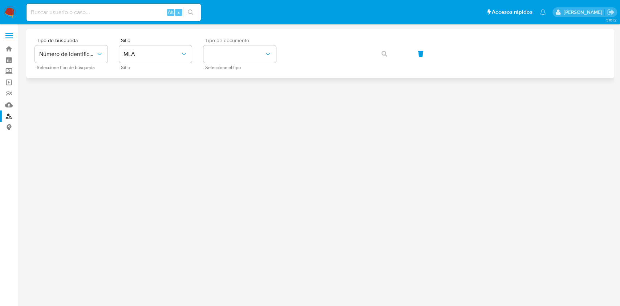
click at [248, 44] on div "Tipo de documento Seleccione el tipo" at bounding box center [239, 54] width 73 height 32
click at [254, 54] on button "identificationType" at bounding box center [239, 53] width 73 height 17
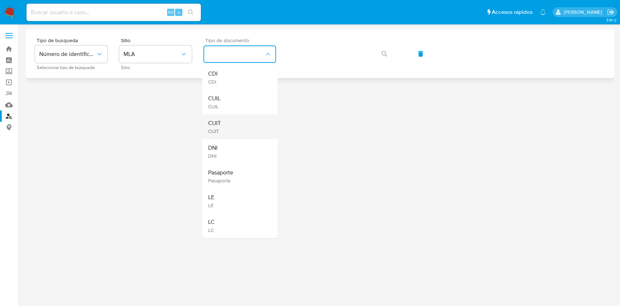
click at [250, 123] on div "CUIT CUIT" at bounding box center [238, 126] width 60 height 25
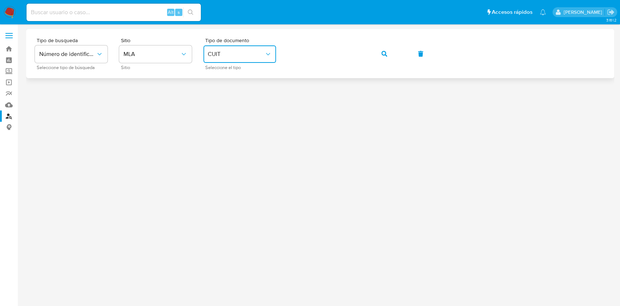
click at [385, 54] on icon "button" at bounding box center [384, 54] width 6 height 6
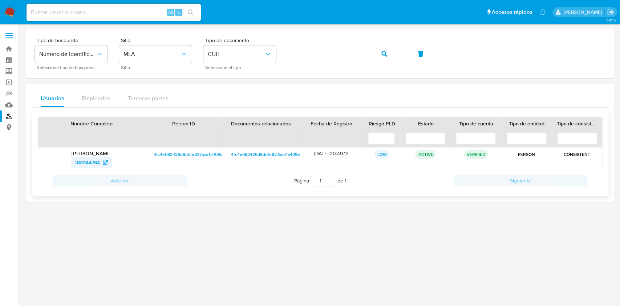
drag, startPoint x: 81, startPoint y: 154, endPoint x: 88, endPoint y: 163, distance: 11.5
click at [83, 157] on div "[PERSON_NAME] 343144784" at bounding box center [91, 158] width 107 height 23
click at [88, 163] on span "343144784" at bounding box center [87, 162] width 25 height 12
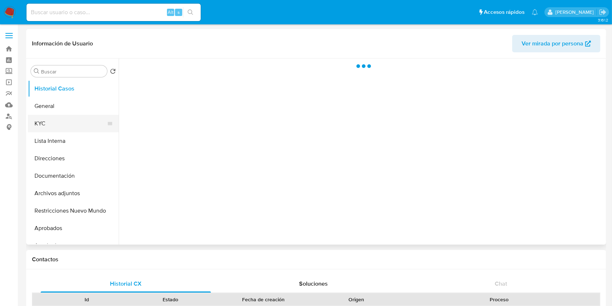
select select "10"
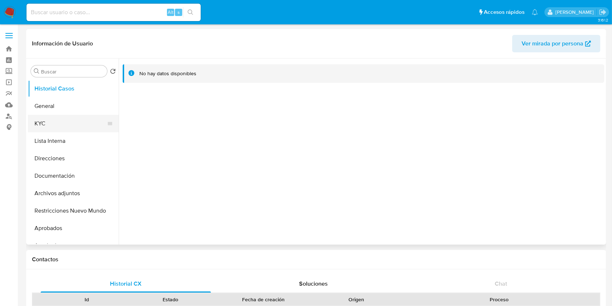
click at [72, 127] on button "KYC" at bounding box center [70, 123] width 85 height 17
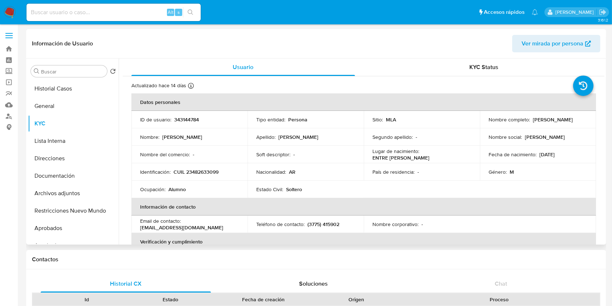
click at [505, 136] on p "Nombre social :" at bounding box center [505, 137] width 33 height 7
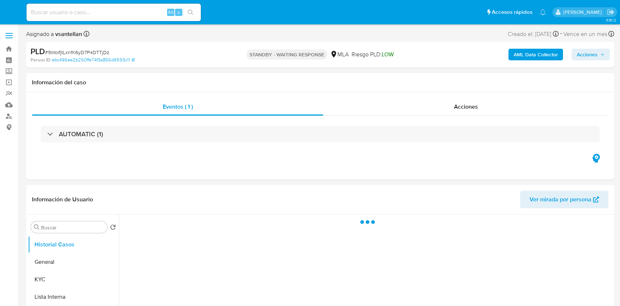
select select "10"
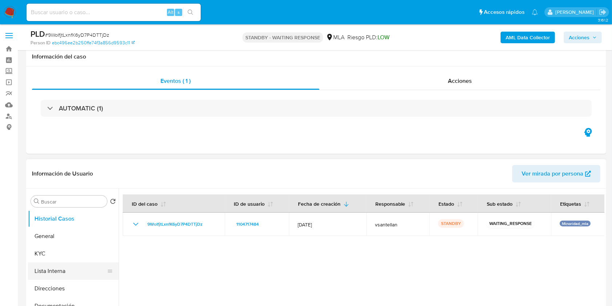
click at [49, 262] on button "Lista Interna" at bounding box center [70, 270] width 85 height 17
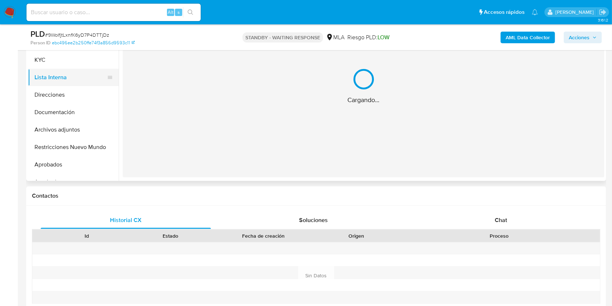
click at [47, 69] on button "Lista Interna" at bounding box center [70, 77] width 85 height 17
click at [47, 64] on button "KYC" at bounding box center [70, 59] width 85 height 17
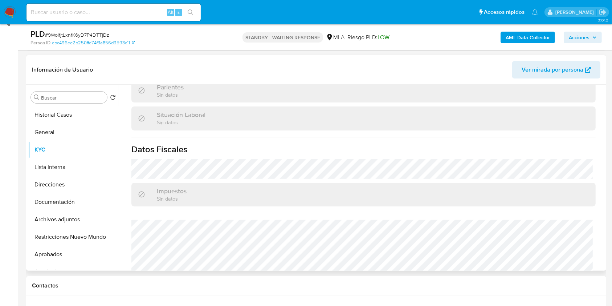
scroll to position [375, 0]
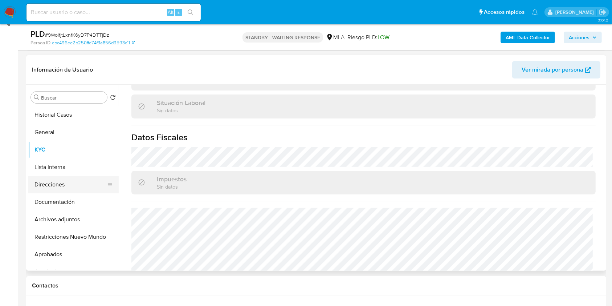
click at [72, 186] on button "Direcciones" at bounding box center [70, 184] width 85 height 17
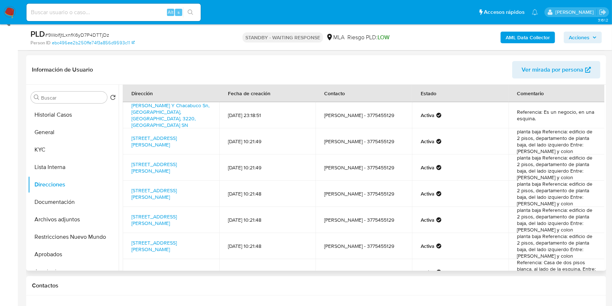
scroll to position [0, 0]
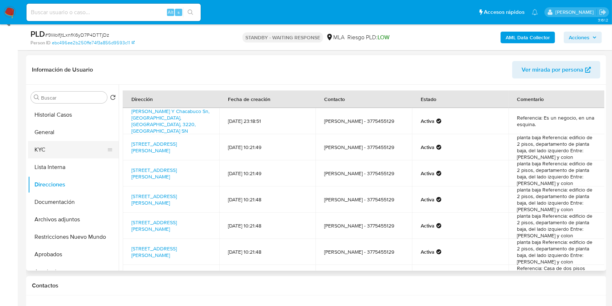
click at [41, 144] on button "KYC" at bounding box center [70, 149] width 85 height 17
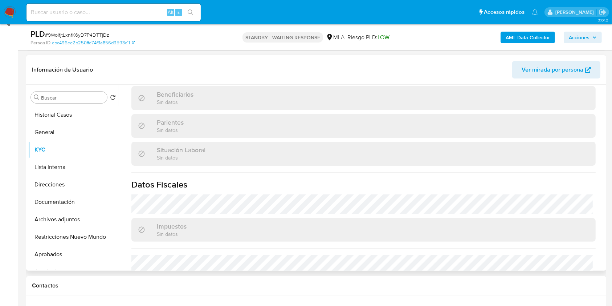
scroll to position [339, 0]
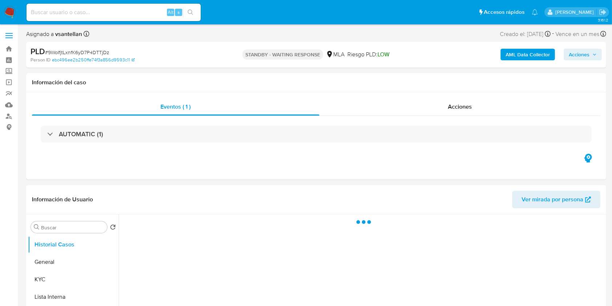
select select "10"
